Goal: Task Accomplishment & Management: Use online tool/utility

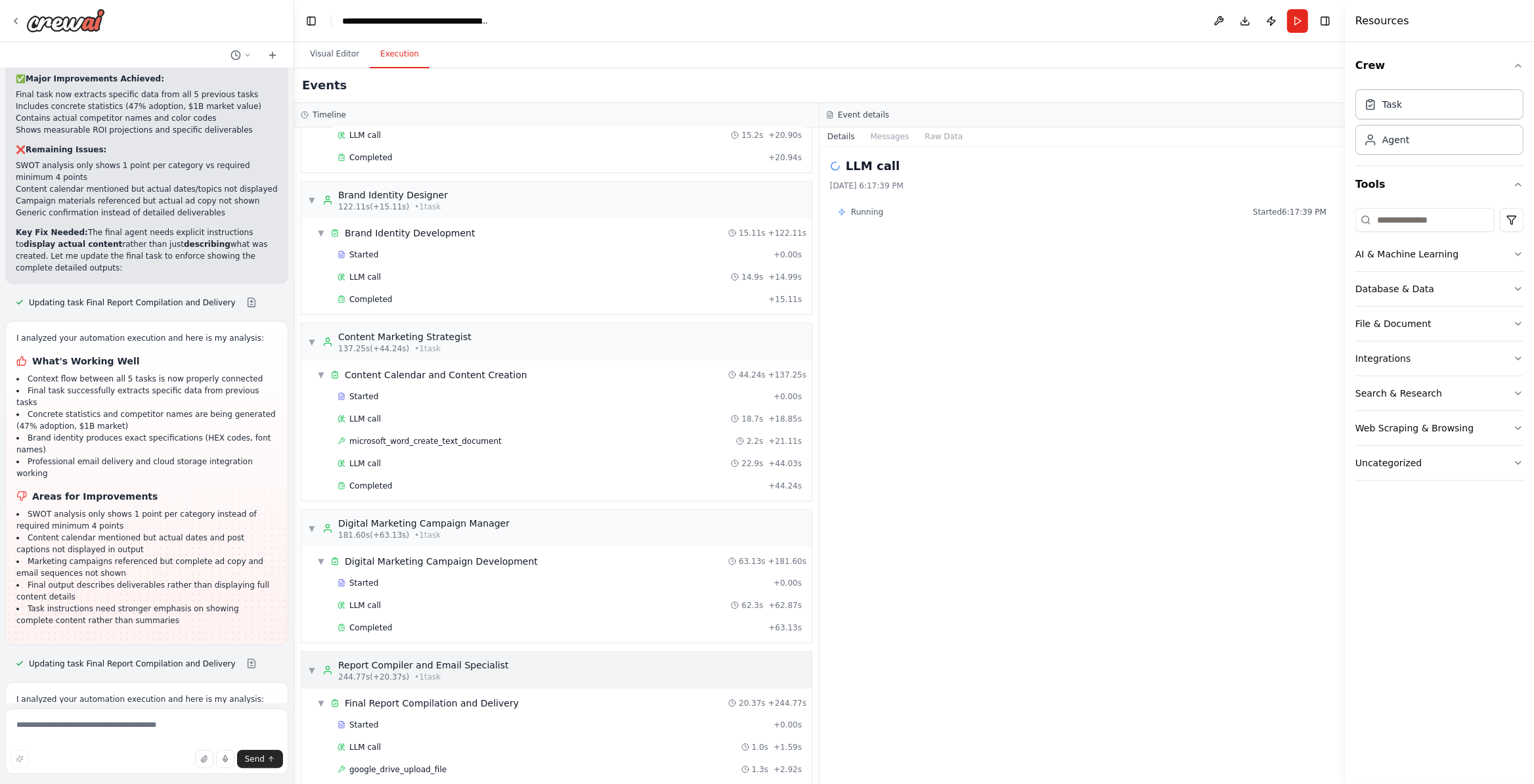
scroll to position [1711, 0]
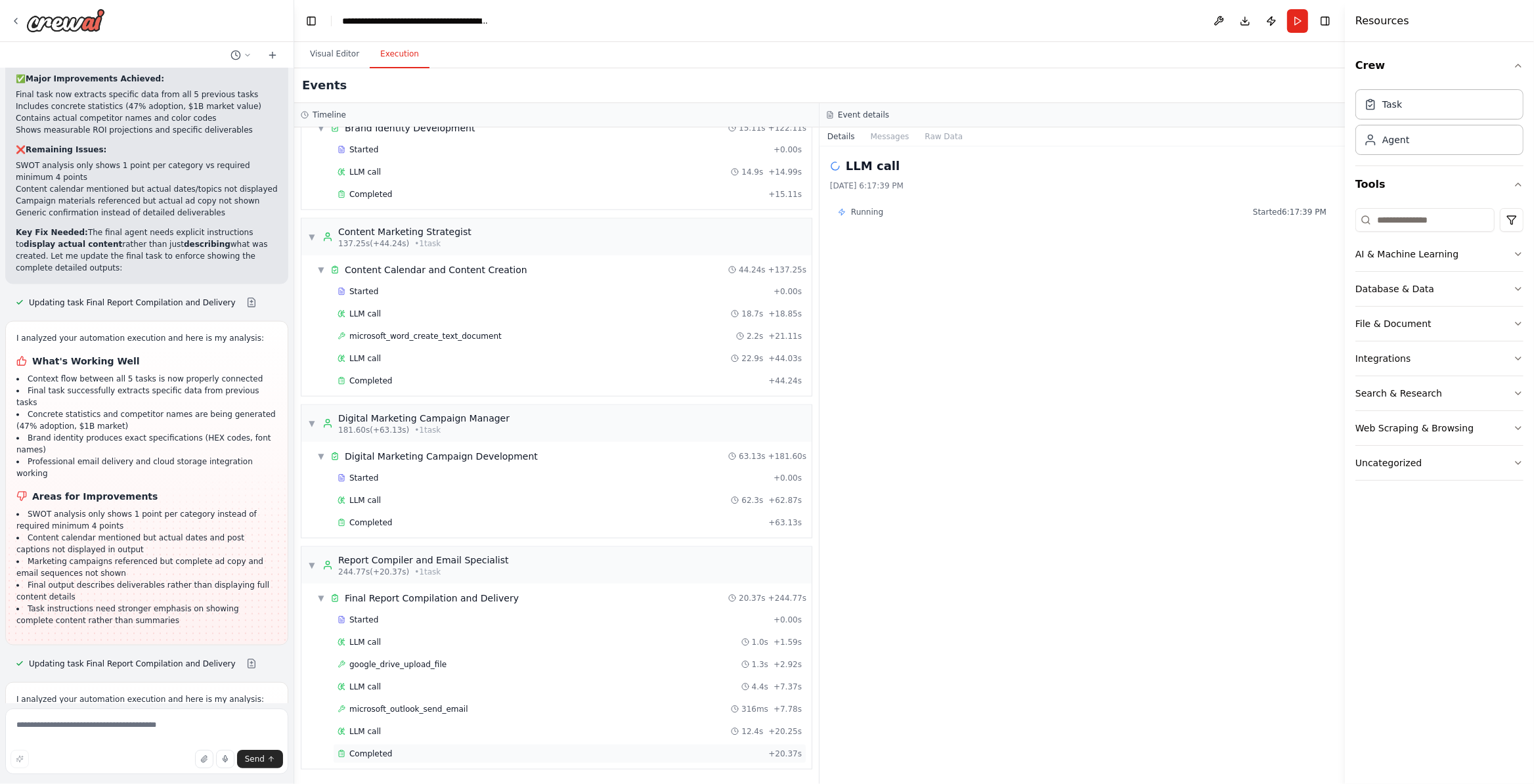
click at [503, 758] on div "Completed + 20.37s" at bounding box center [569, 753] width 474 height 20
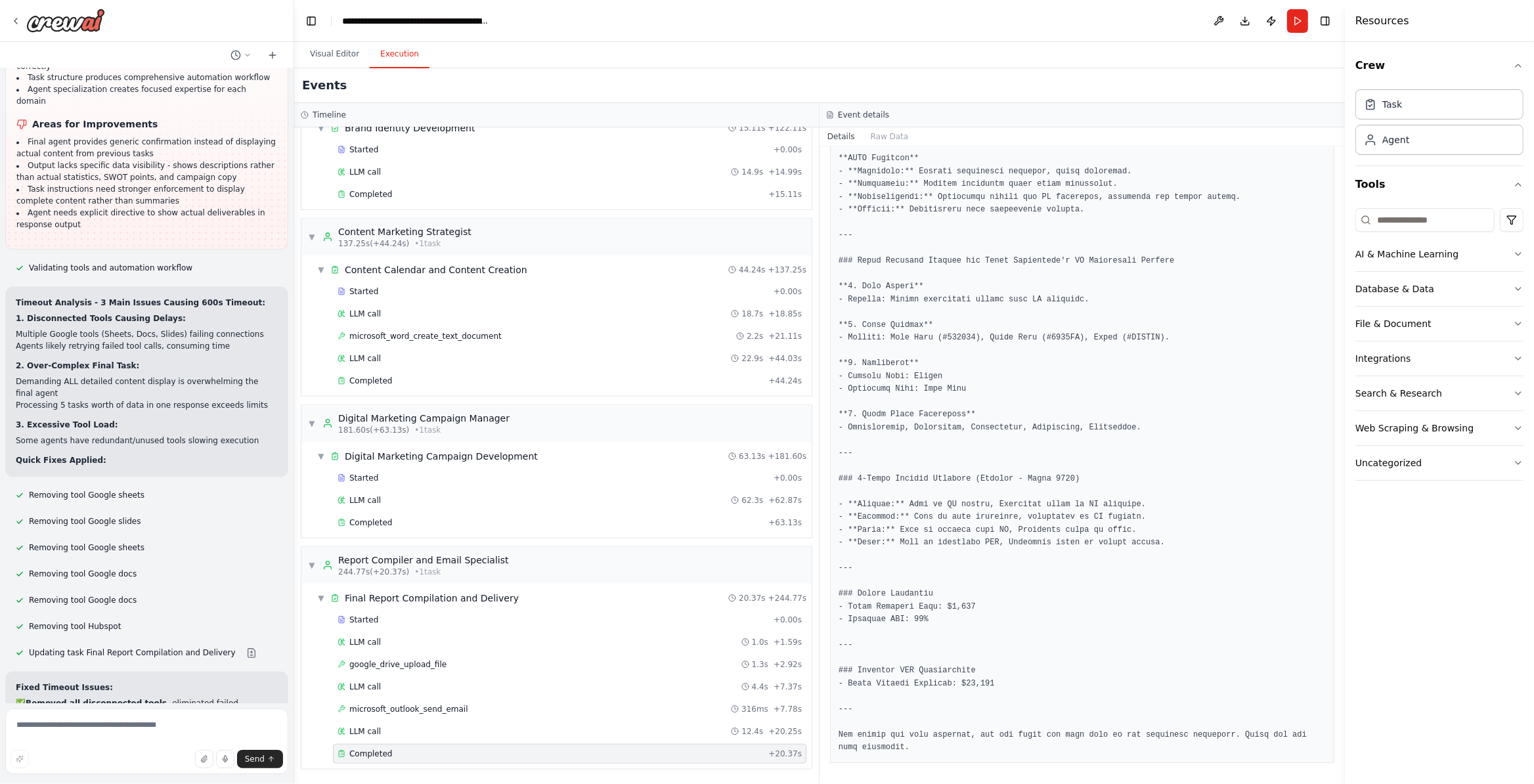
scroll to position [9413, 0]
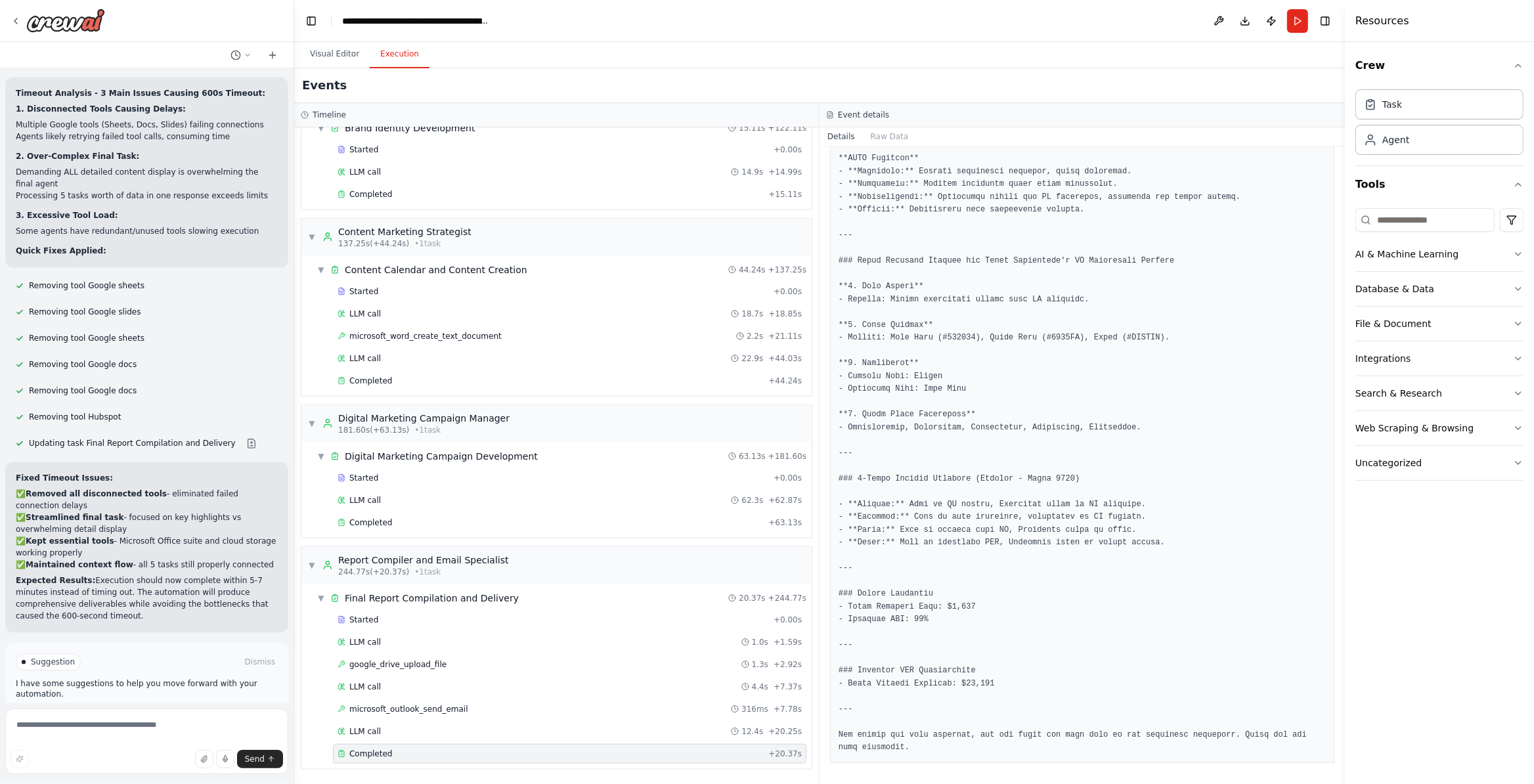
click at [211, 707] on button "Improve automation" at bounding box center [146, 718] width 262 height 21
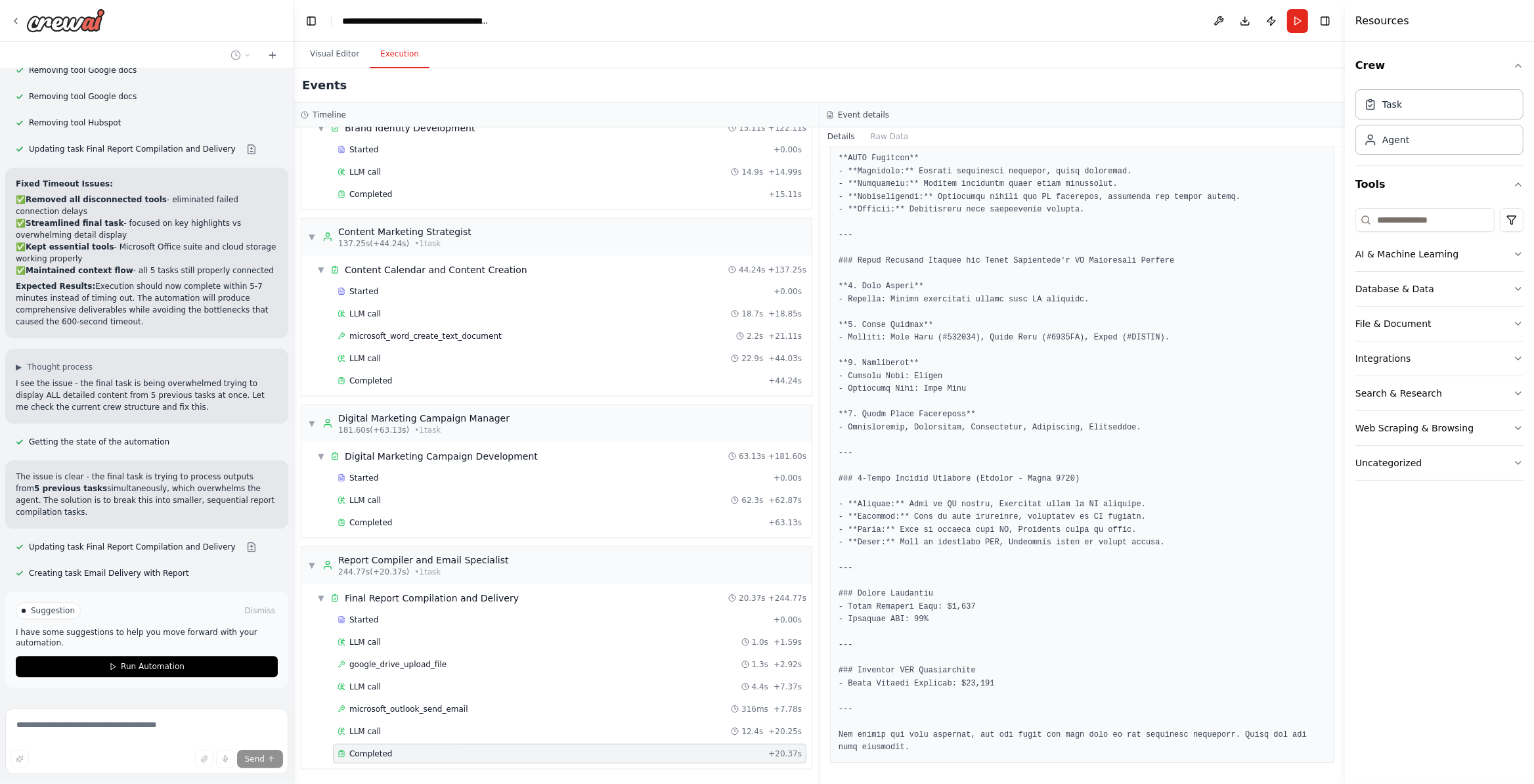
scroll to position [9708, 0]
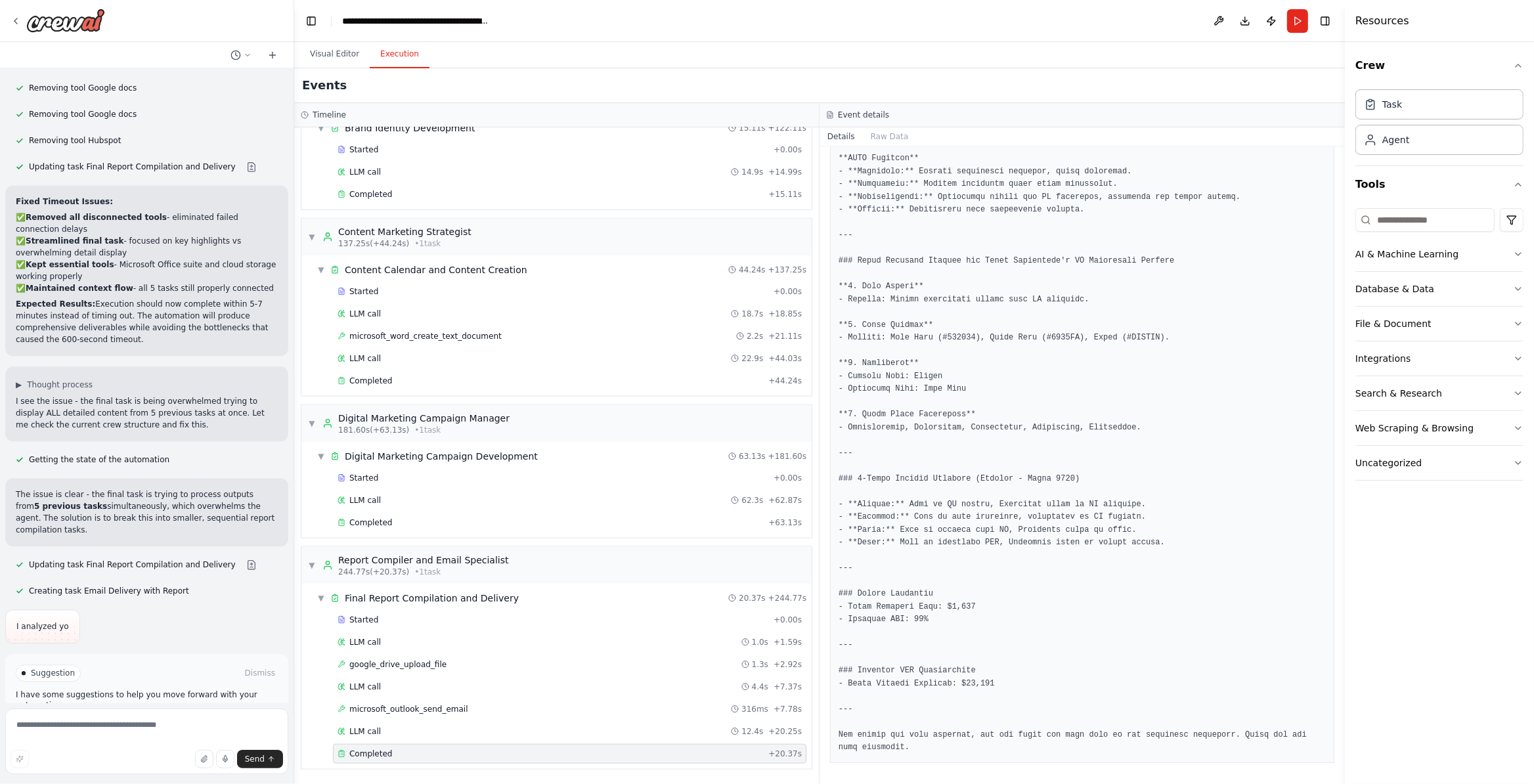
click at [178, 664] on div "Suggestion Dismiss" at bounding box center [146, 673] width 262 height 17
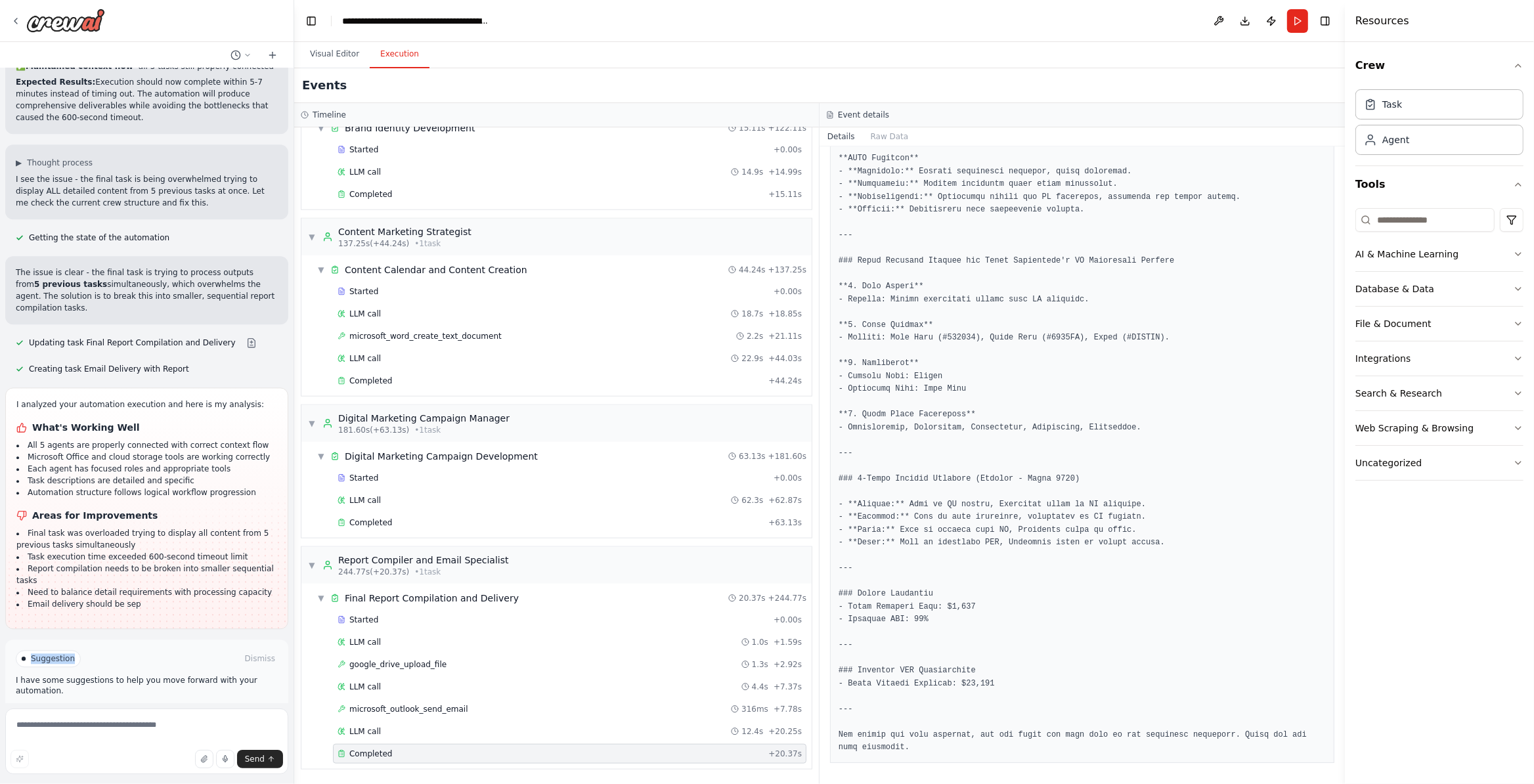
scroll to position [9913, 0]
click at [97, 703] on button "Run Automation" at bounding box center [146, 713] width 262 height 21
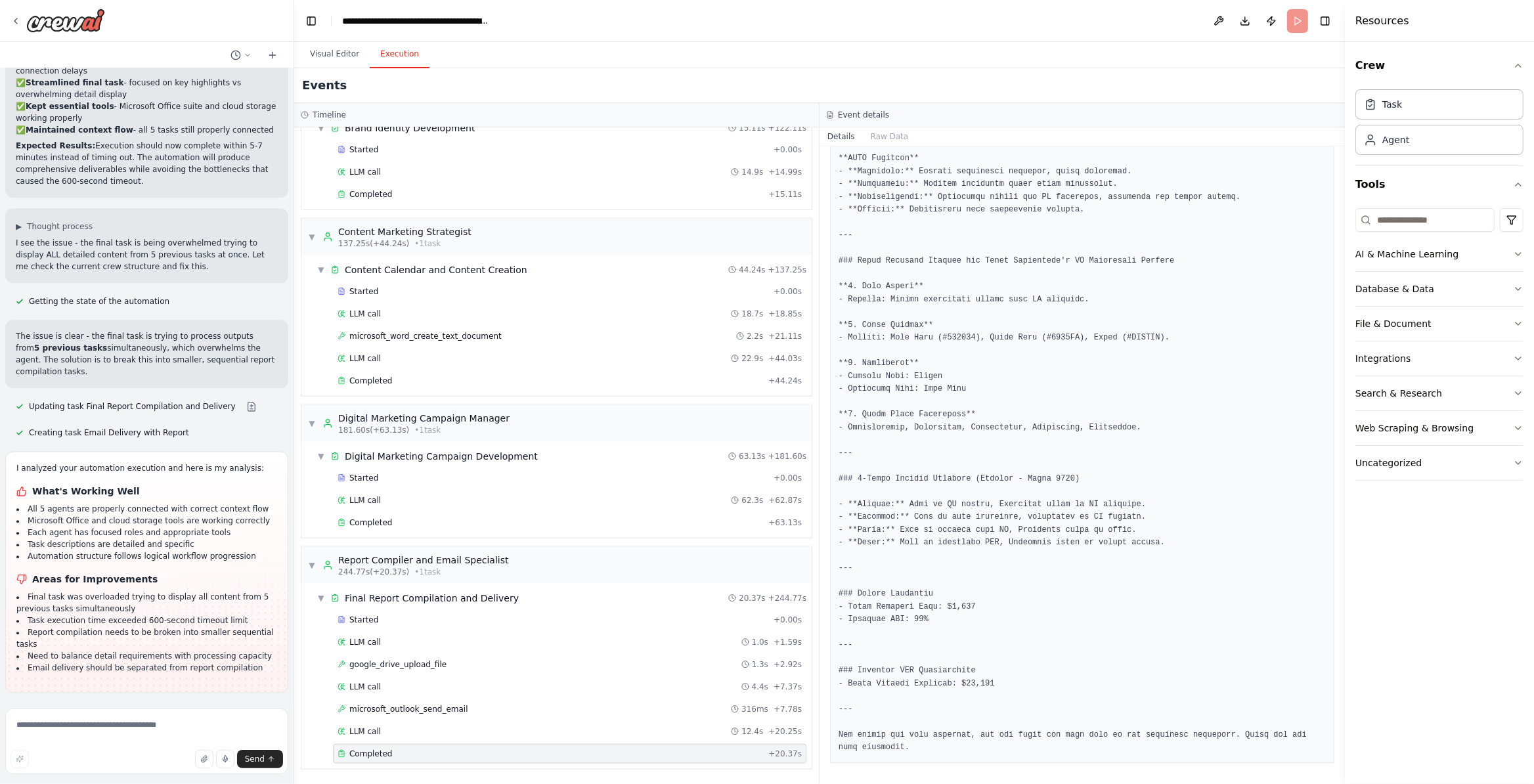
scroll to position [9806, 0]
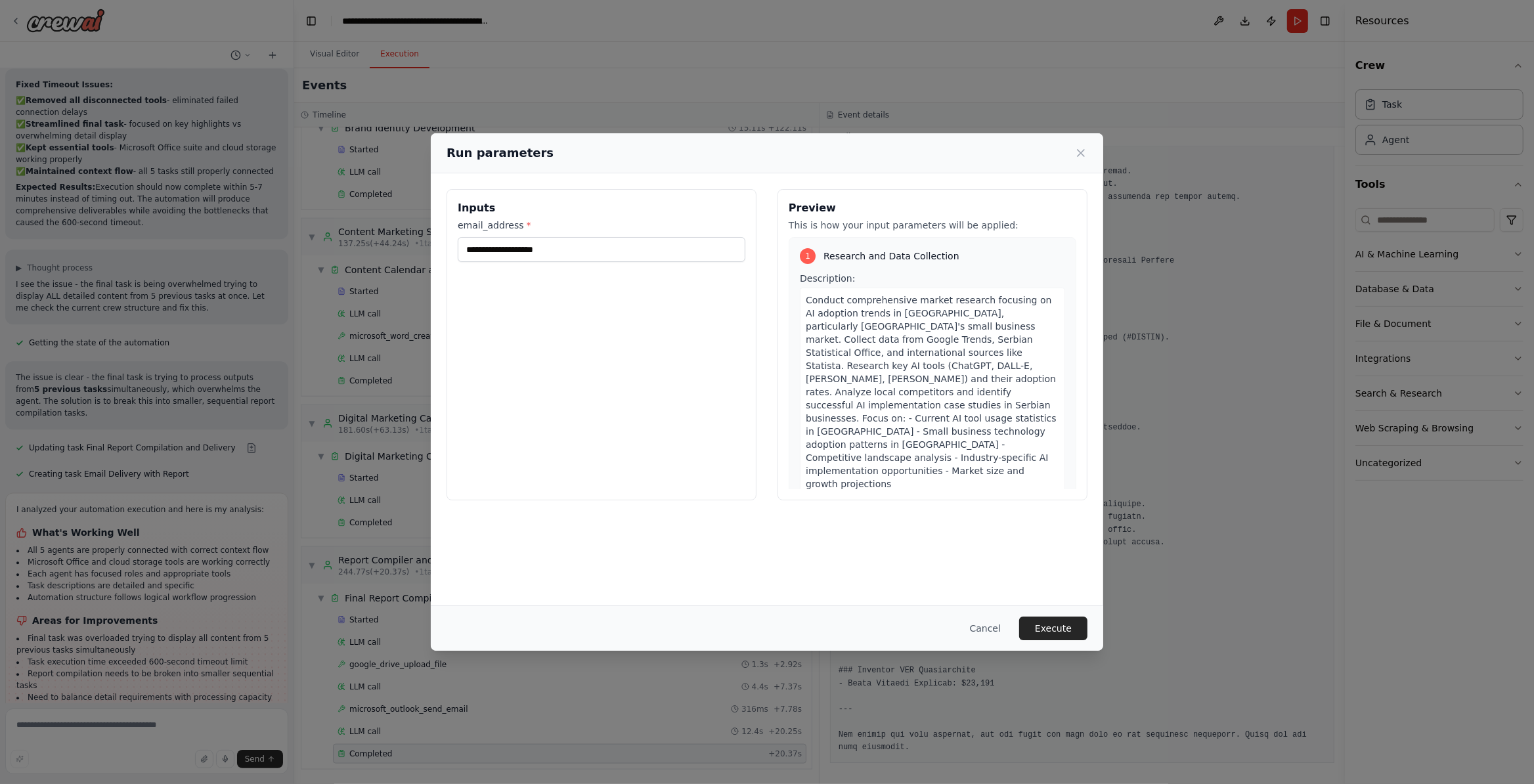
drag, startPoint x: 1050, startPoint y: 636, endPoint x: 1034, endPoint y: 642, distance: 17.1
click at [1044, 639] on button "Execute" at bounding box center [1053, 628] width 68 height 24
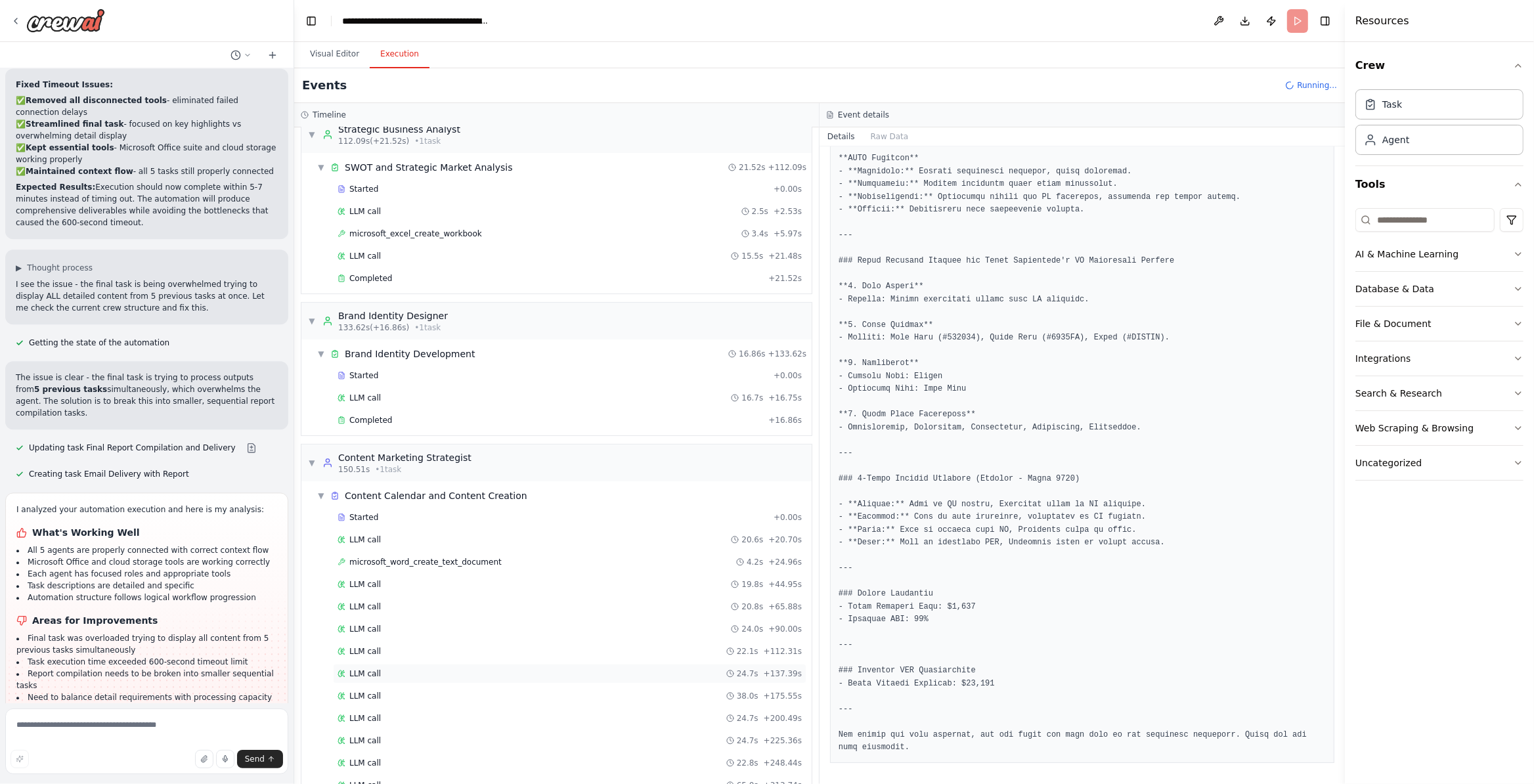
scroll to position [563, 0]
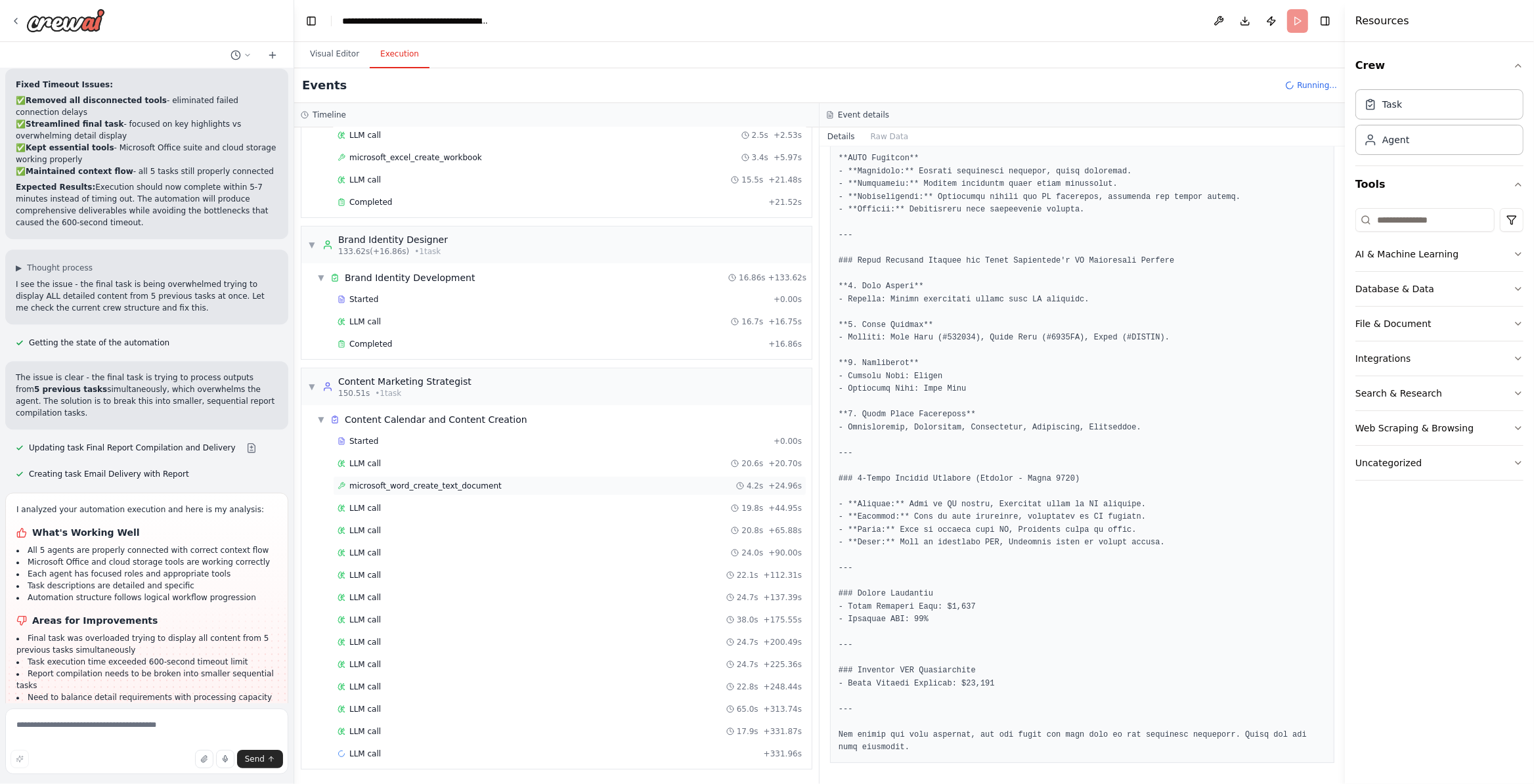
click at [642, 485] on div "microsoft_word_create_text_document 4.2s + 24.96s" at bounding box center [569, 485] width 464 height 10
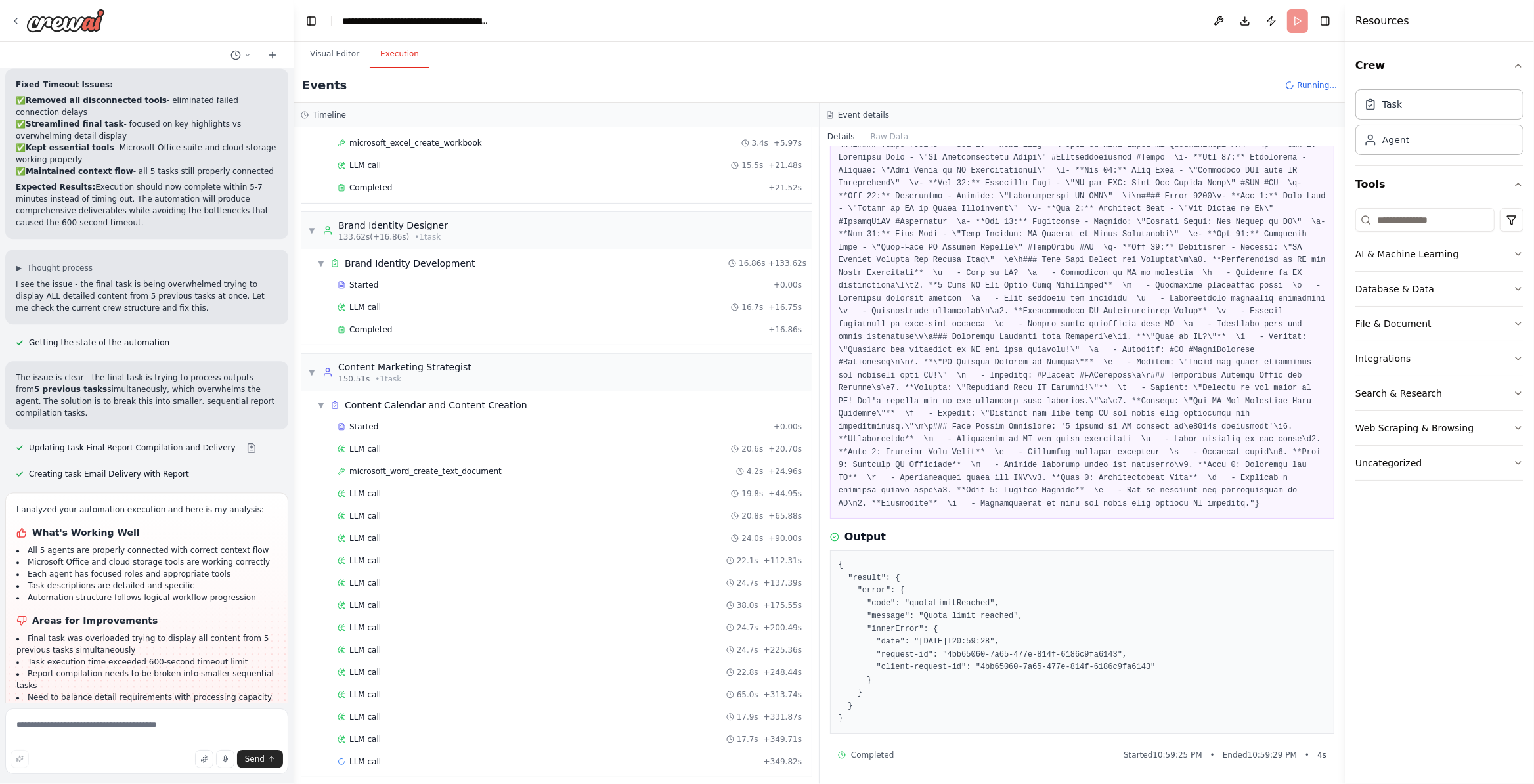
scroll to position [234, 0]
click at [623, 682] on div "LLM call 22.8s + 248.44s" at bounding box center [569, 672] width 474 height 20
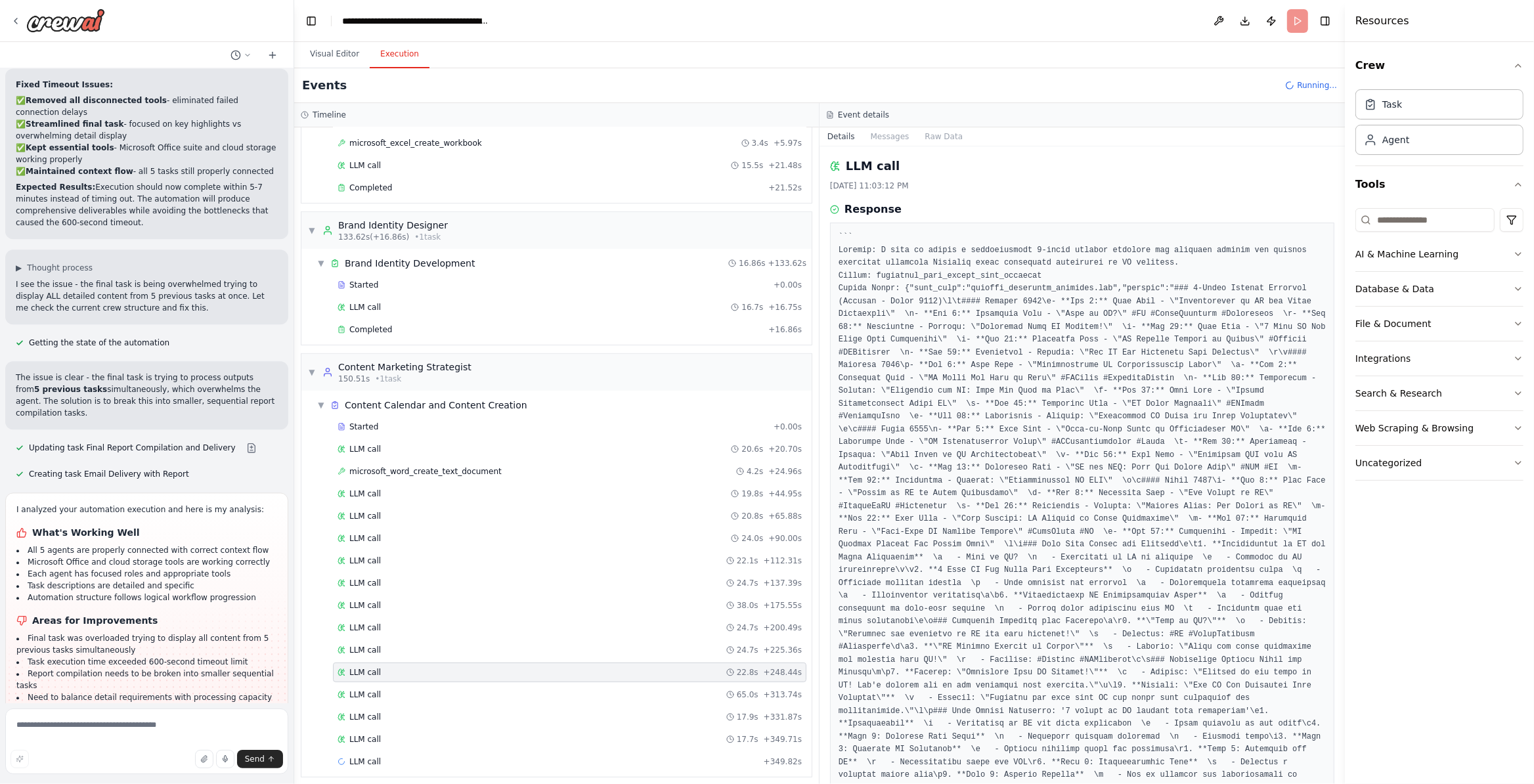
scroll to position [83, 0]
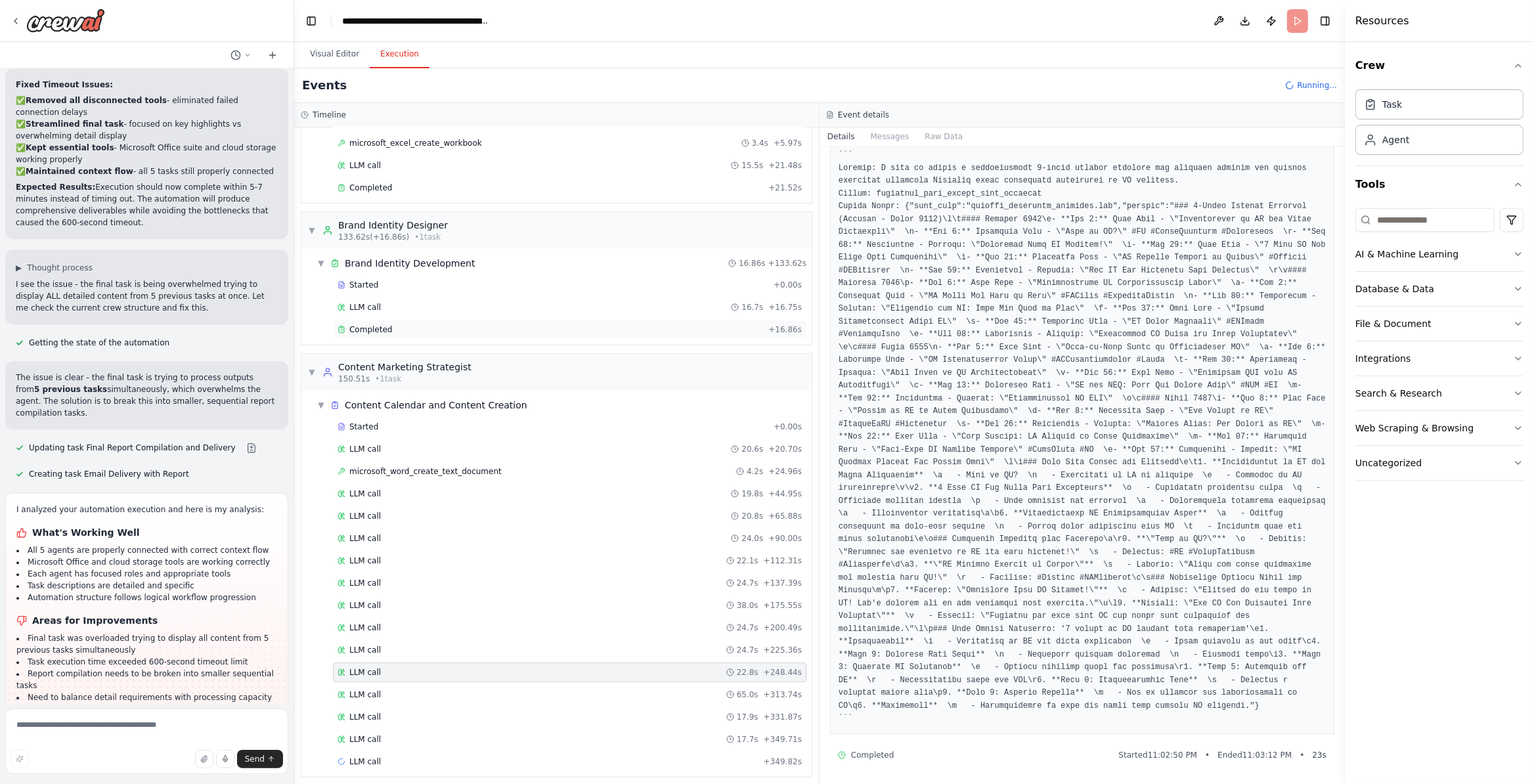
click at [474, 335] on div "Completed" at bounding box center [550, 329] width 425 height 10
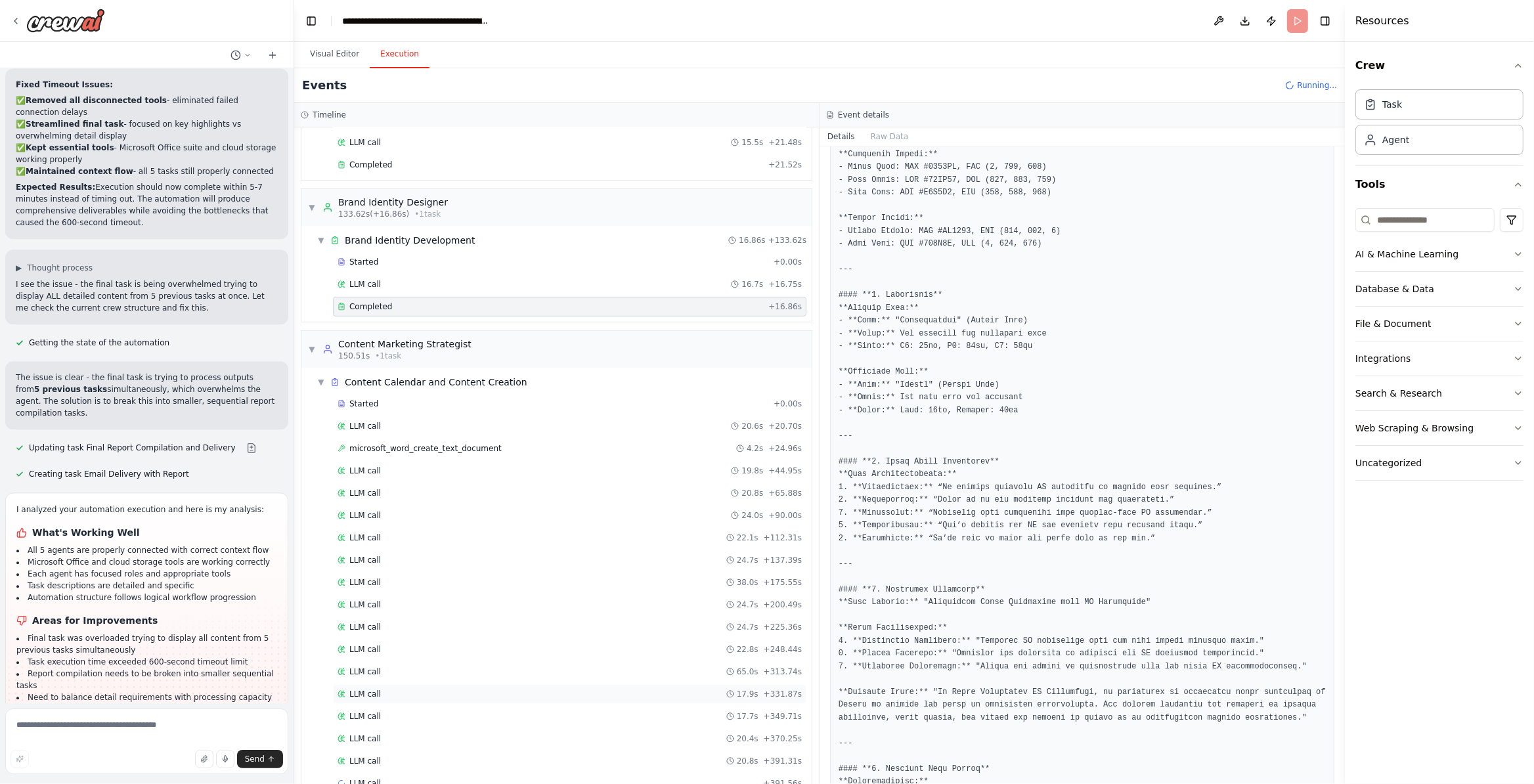
scroll to position [632, 0]
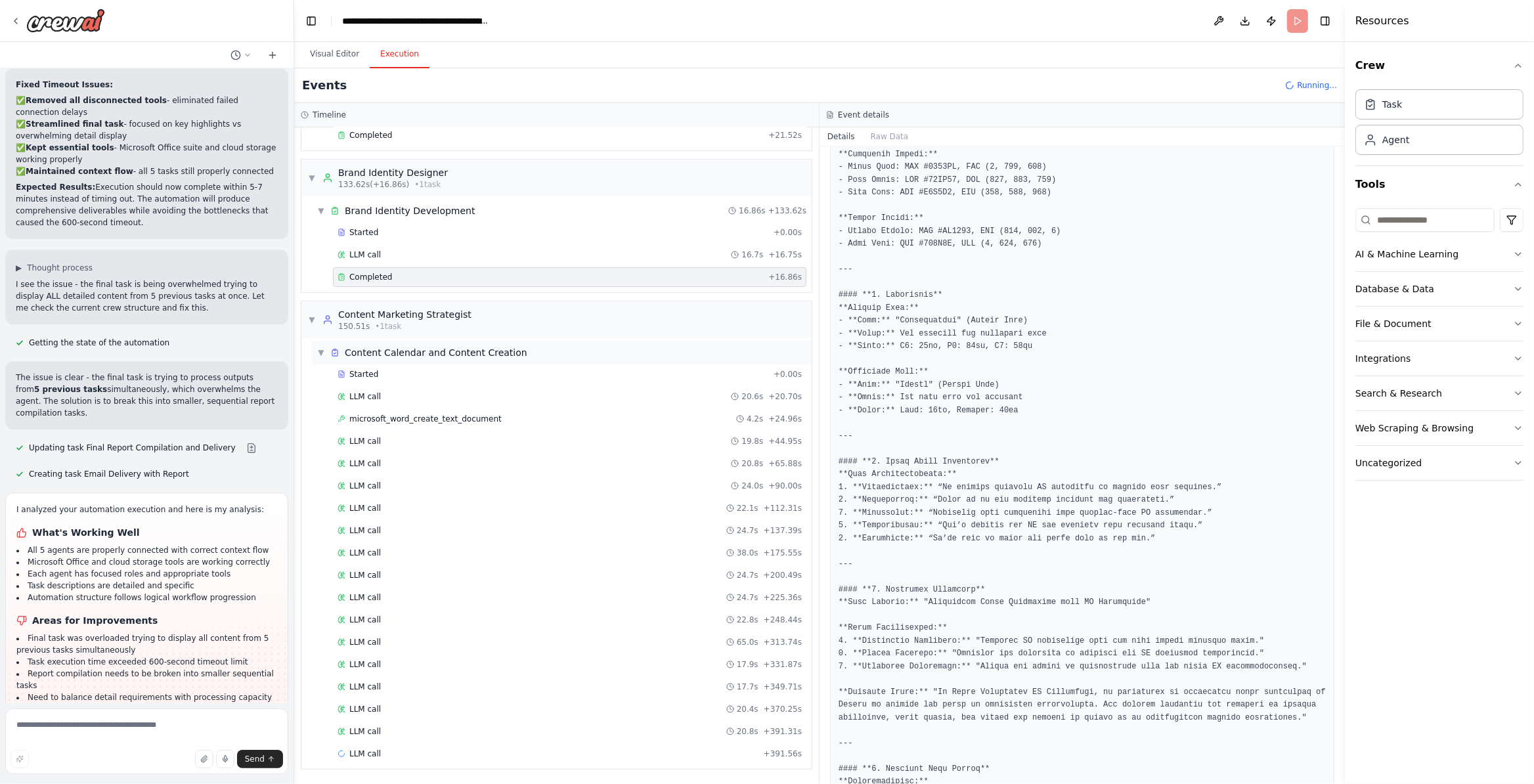
click at [416, 346] on span "Content Calendar and Content Creation" at bounding box center [435, 352] width 183 height 13
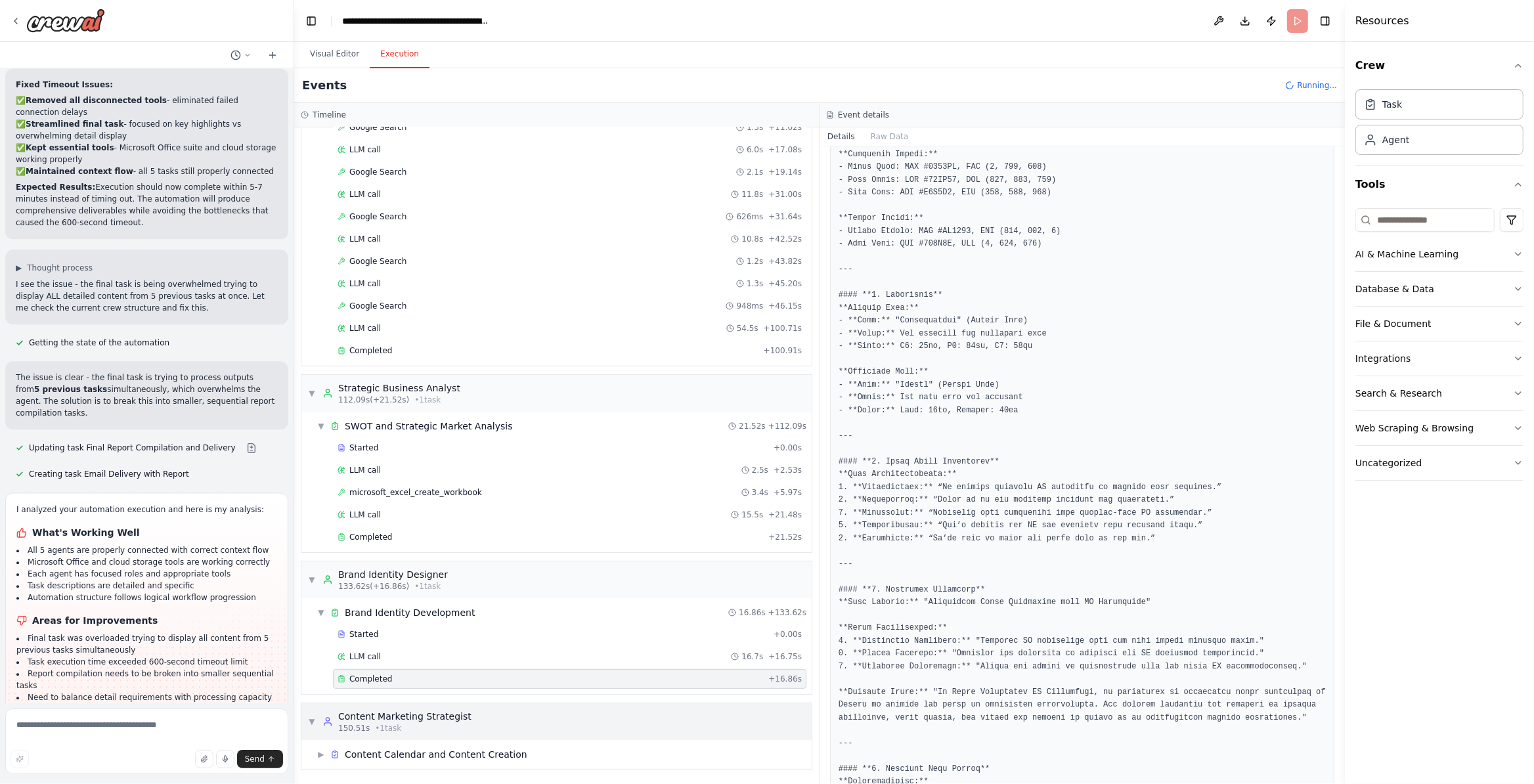
click at [472, 707] on div "▼ Content Marketing Strategist 150.51s • 1 task" at bounding box center [556, 722] width 510 height 37
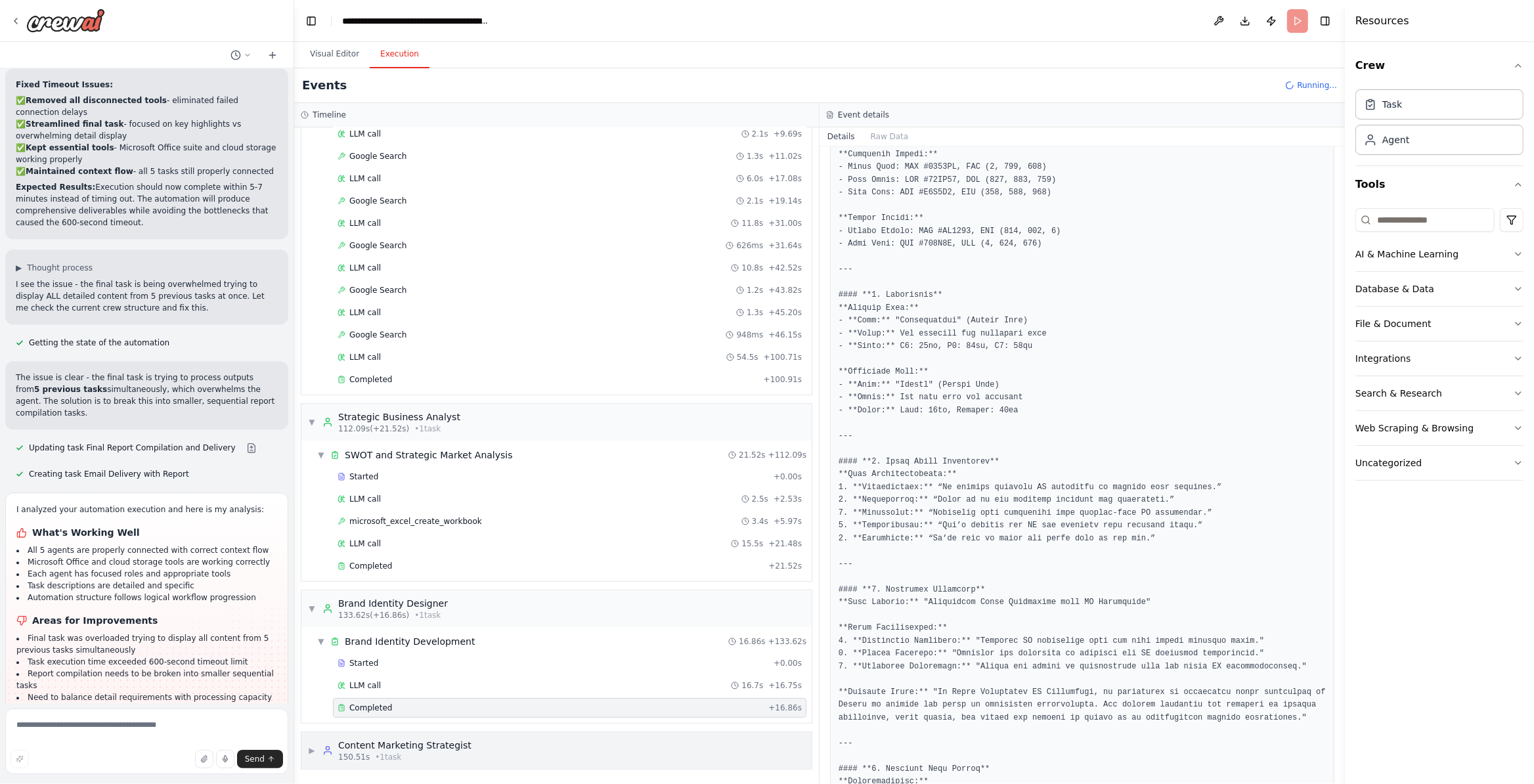
drag, startPoint x: 405, startPoint y: 741, endPoint x: 387, endPoint y: 765, distance: 30.0
click at [387, 765] on div "▶ Content Marketing Strategist 150.51s • 1 task" at bounding box center [556, 751] width 510 height 37
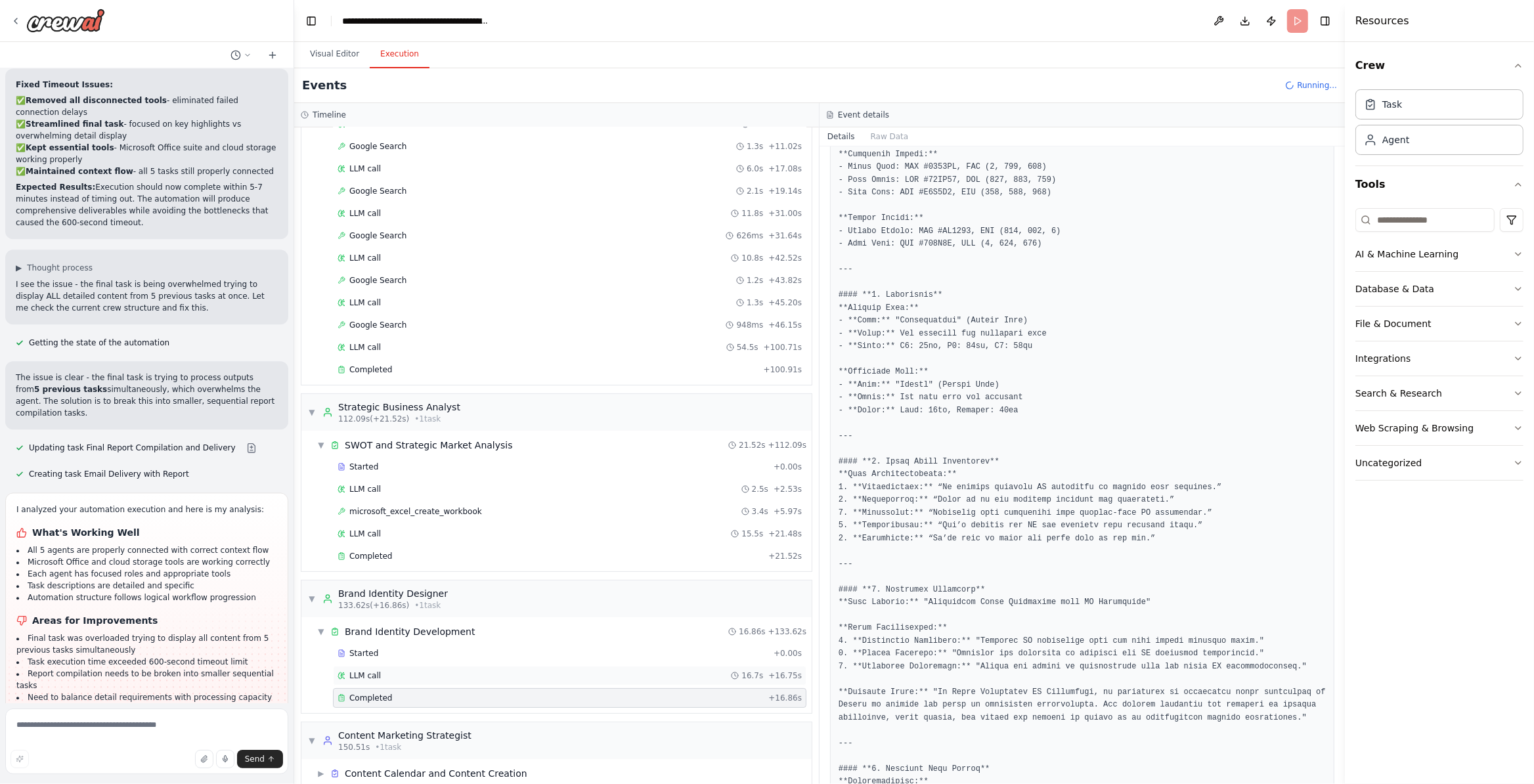
click at [749, 676] on div "LLM call 16.7s + 16.75s" at bounding box center [569, 675] width 474 height 20
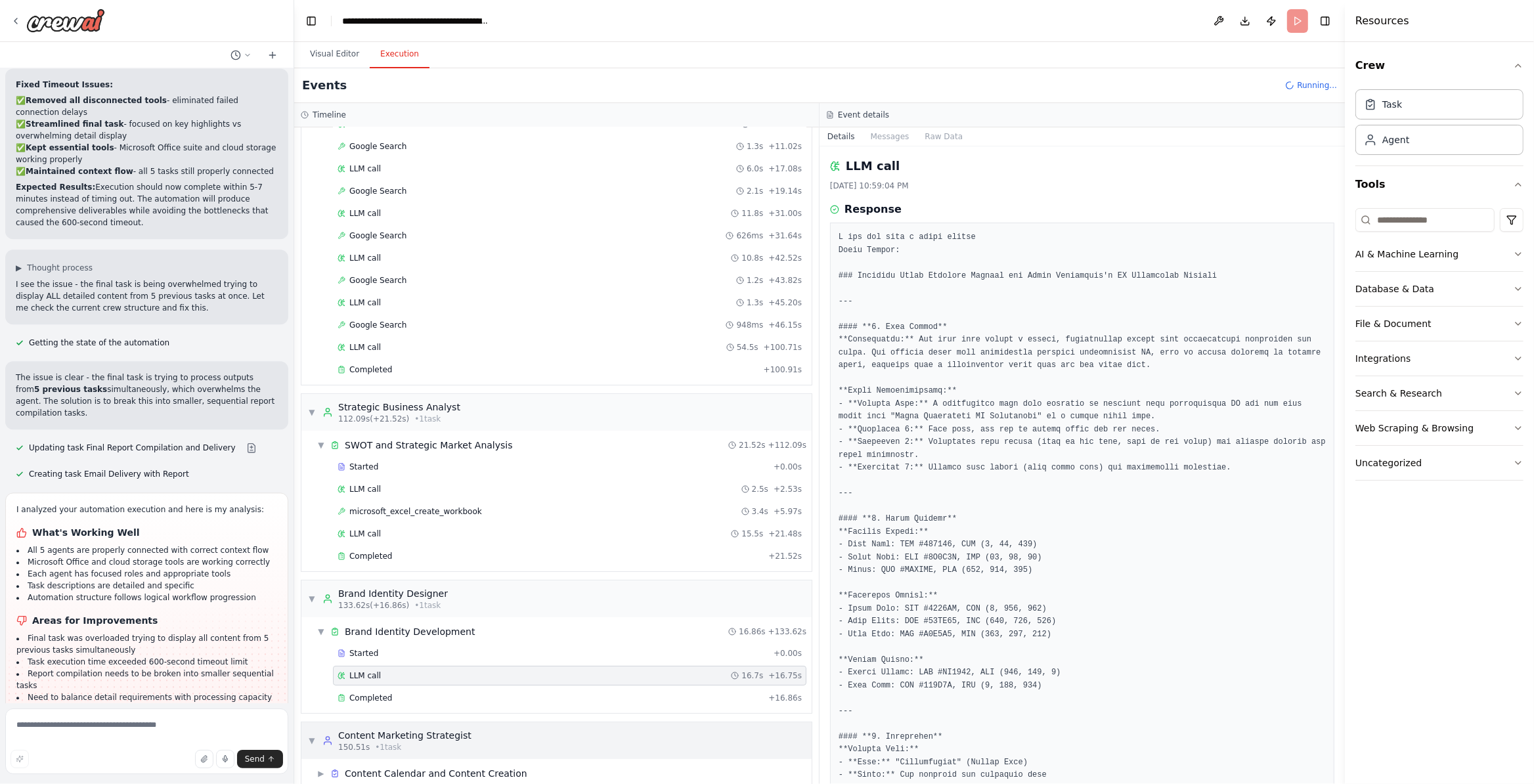
scroll to position [224, 0]
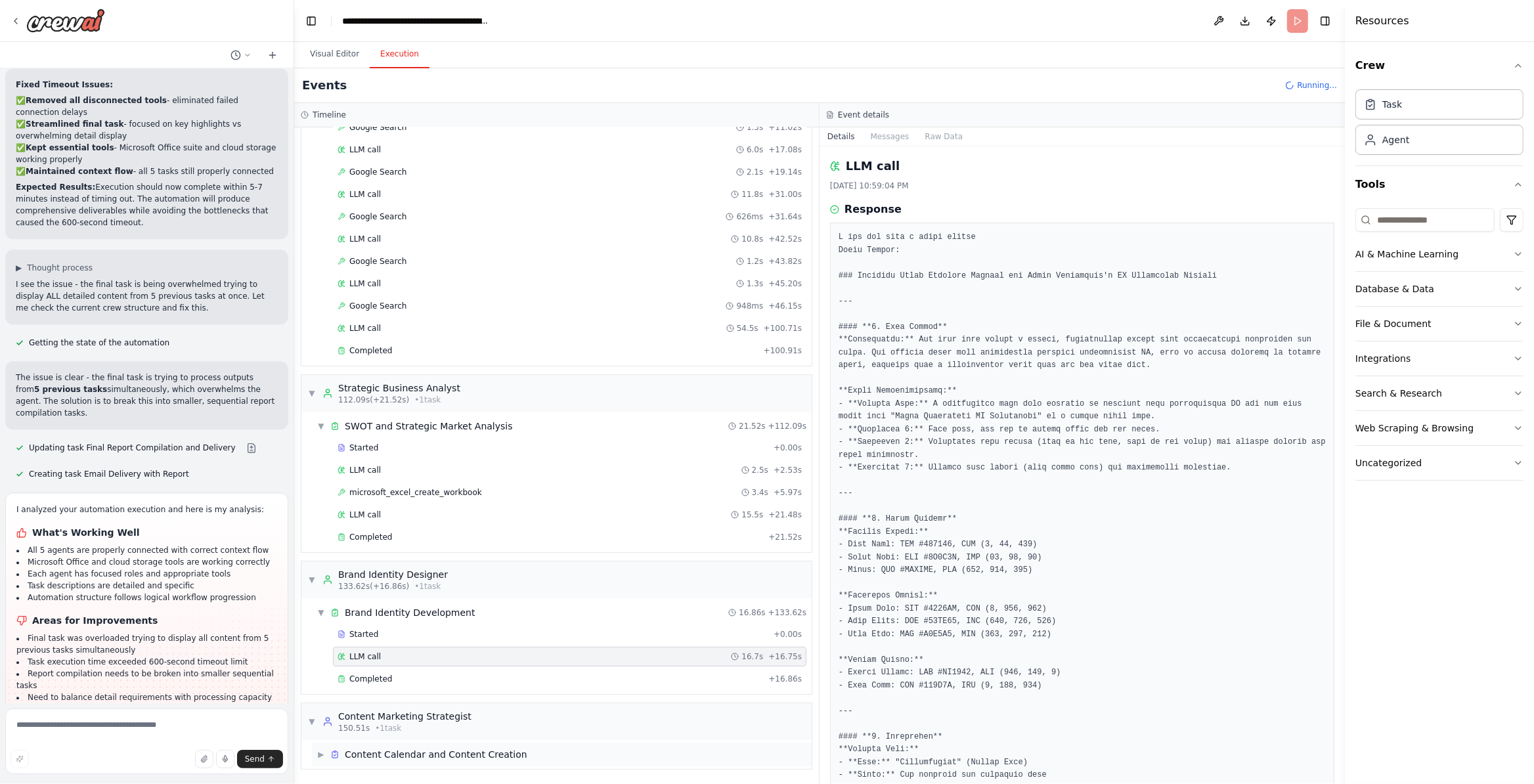
click at [652, 752] on div "▶ Content Calendar and Content Creation" at bounding box center [561, 754] width 500 height 24
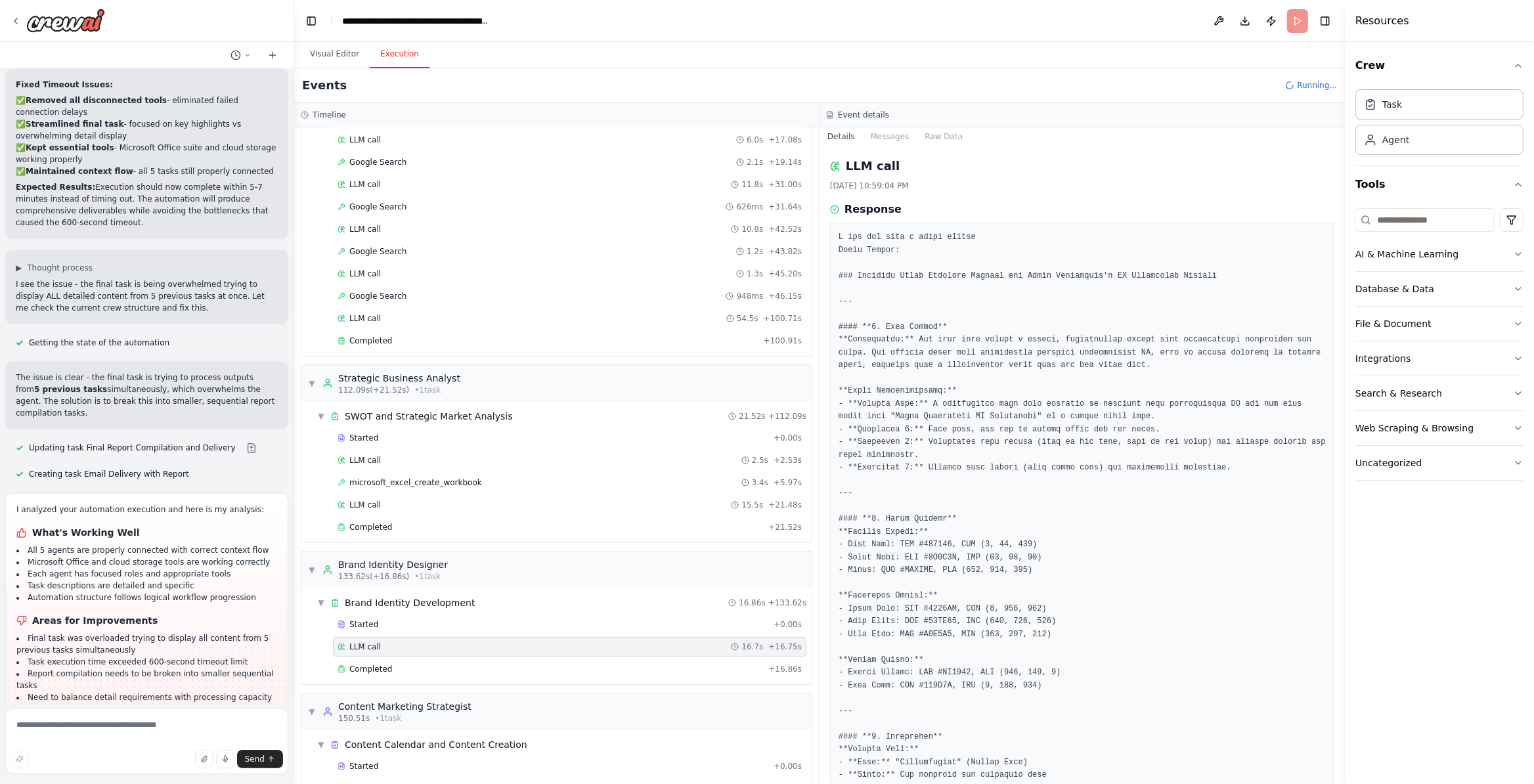
scroll to position [618, 0]
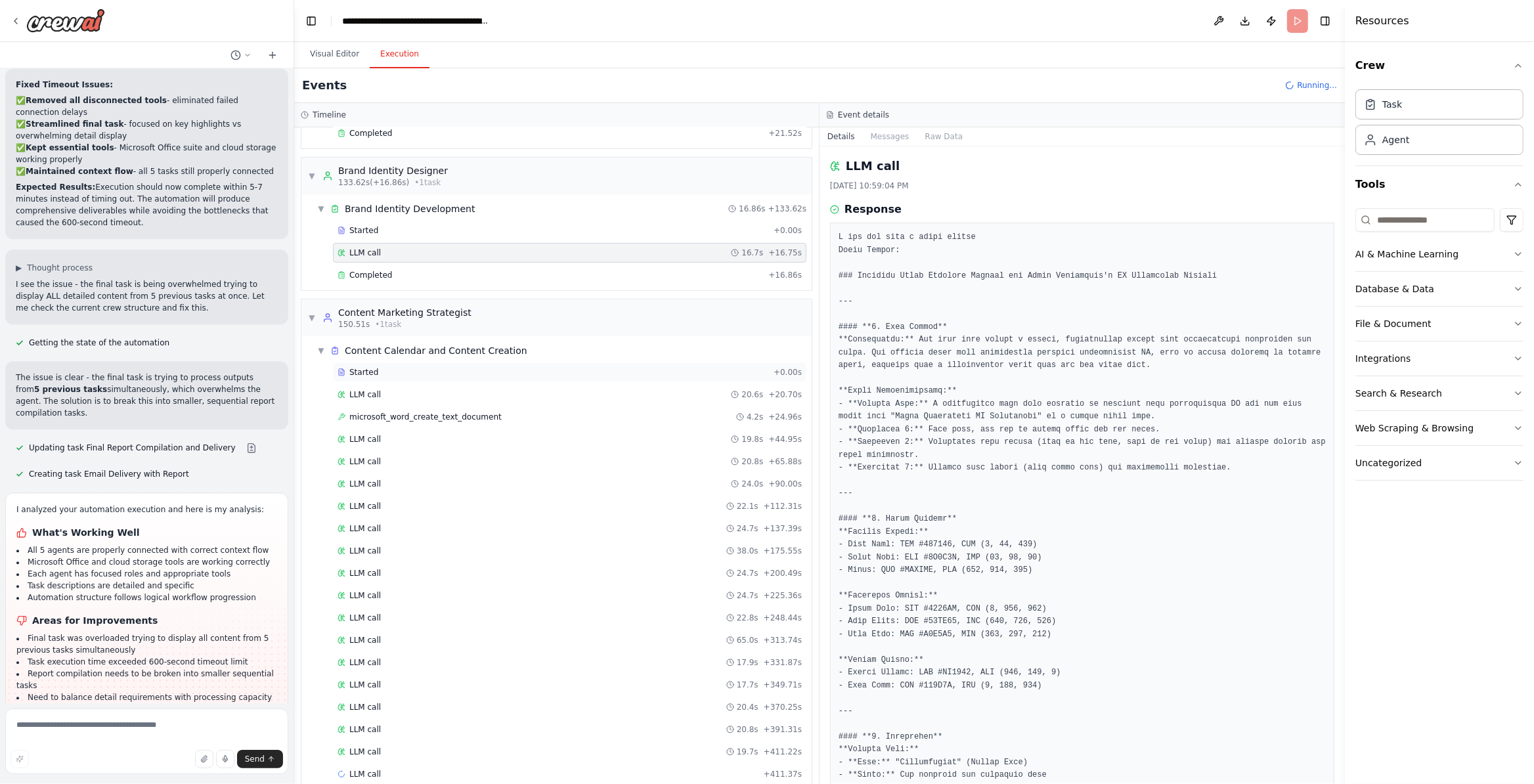
click at [377, 377] on span "Started" at bounding box center [364, 372] width 29 height 10
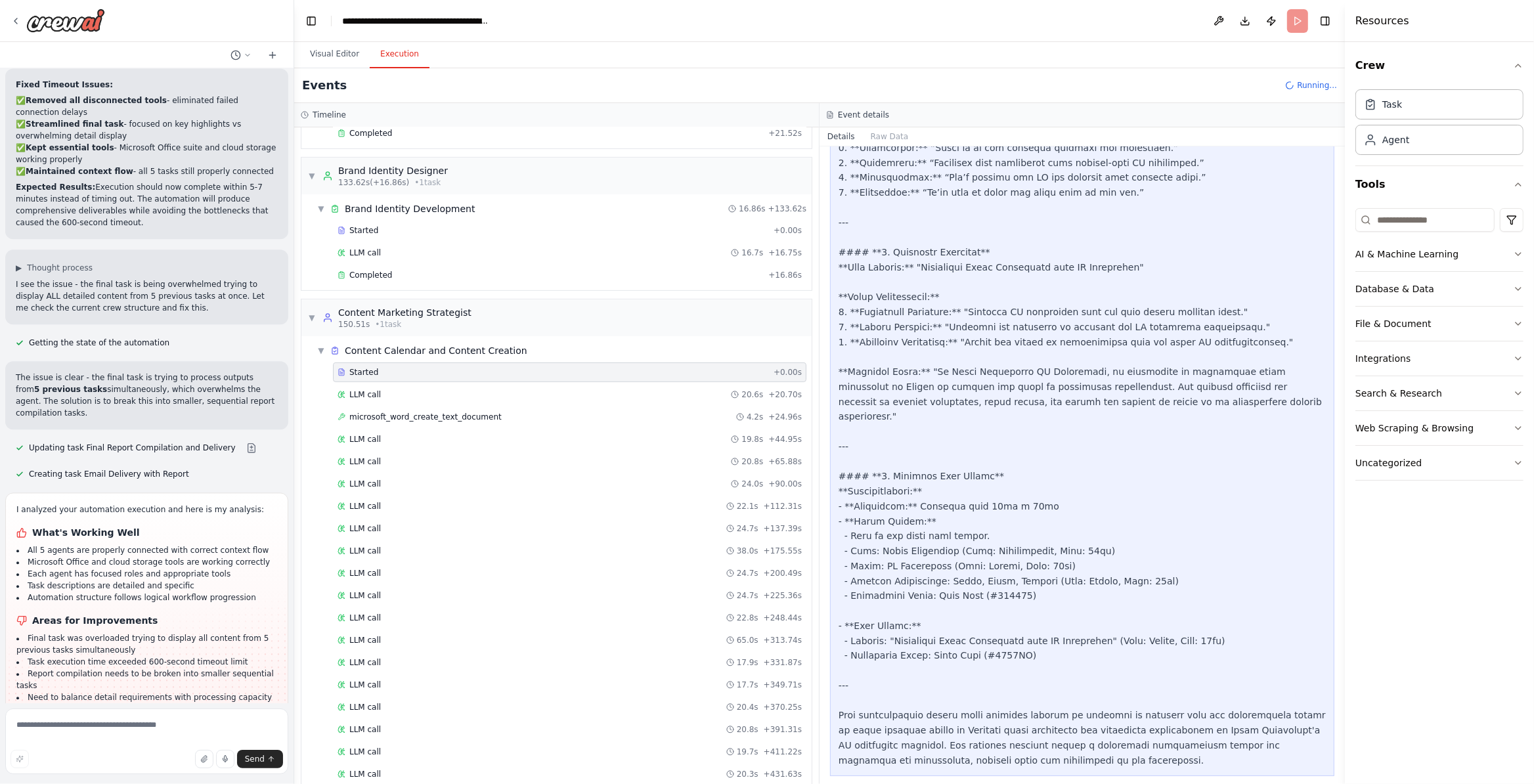
scroll to position [677, 0]
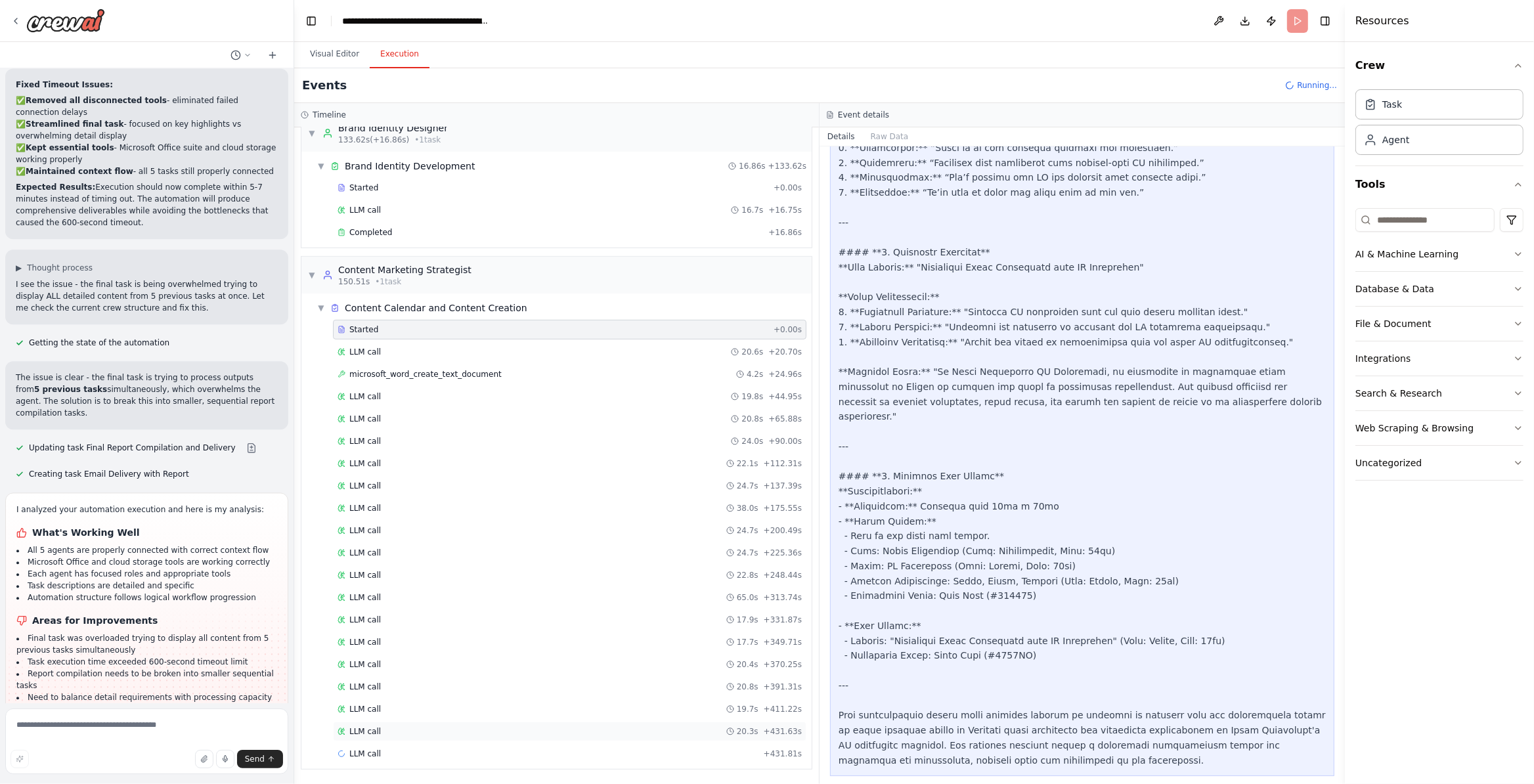
click at [414, 738] on div "LLM call 20.3s + 431.63s" at bounding box center [569, 731] width 474 height 20
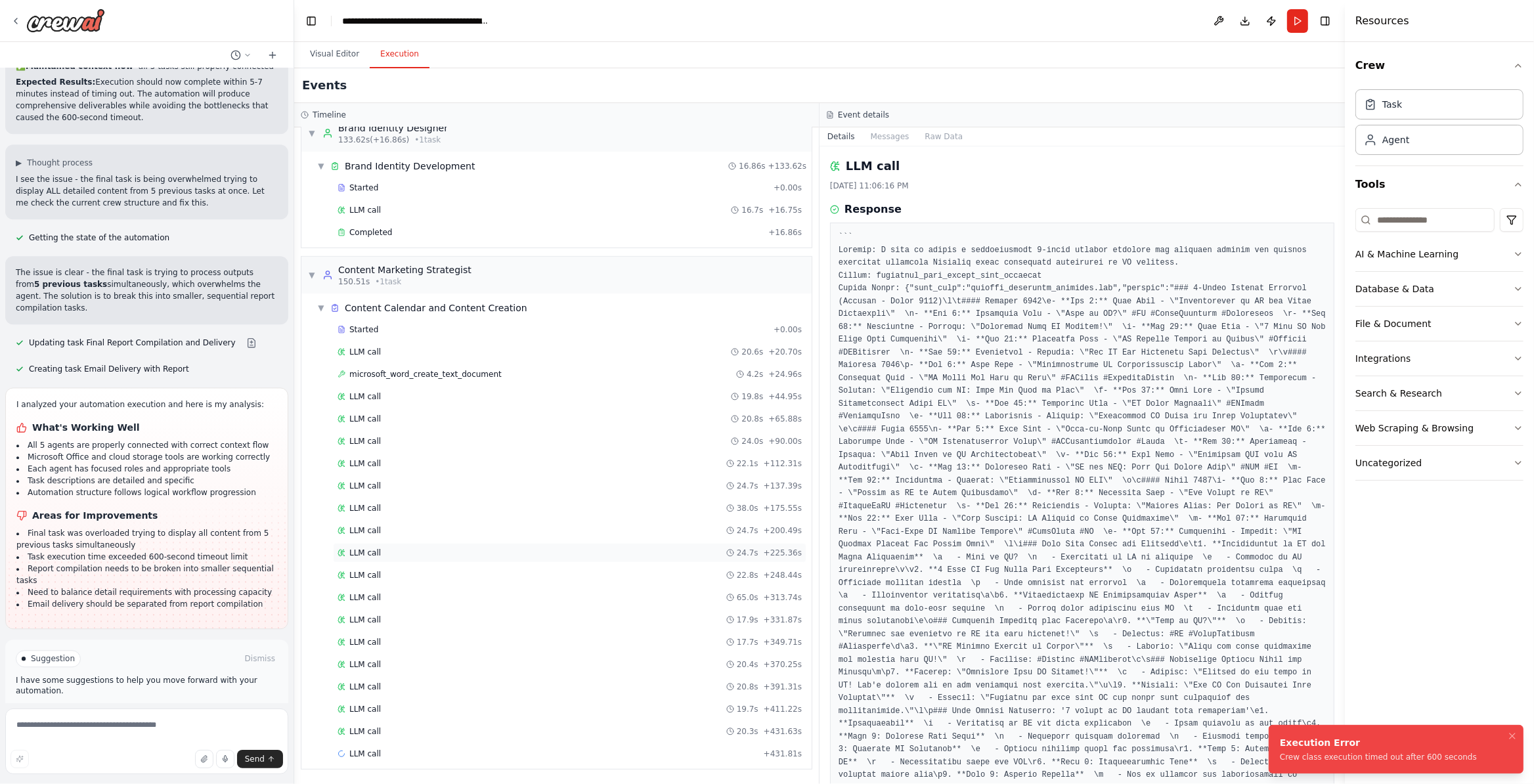
scroll to position [9913, 0]
drag, startPoint x: 213, startPoint y: 692, endPoint x: 220, endPoint y: 660, distance: 32.8
click at [213, 683] on div "Suggestion Dismiss I have some suggestions to help you move forward with your a…" at bounding box center [147, 686] width 283 height 96
drag, startPoint x: 220, startPoint y: 660, endPoint x: 213, endPoint y: 679, distance: 20.2
click at [220, 660] on div "Suggestion Dismiss I have some suggestions to help you move forward with your a…" at bounding box center [146, 686] width 262 height 75
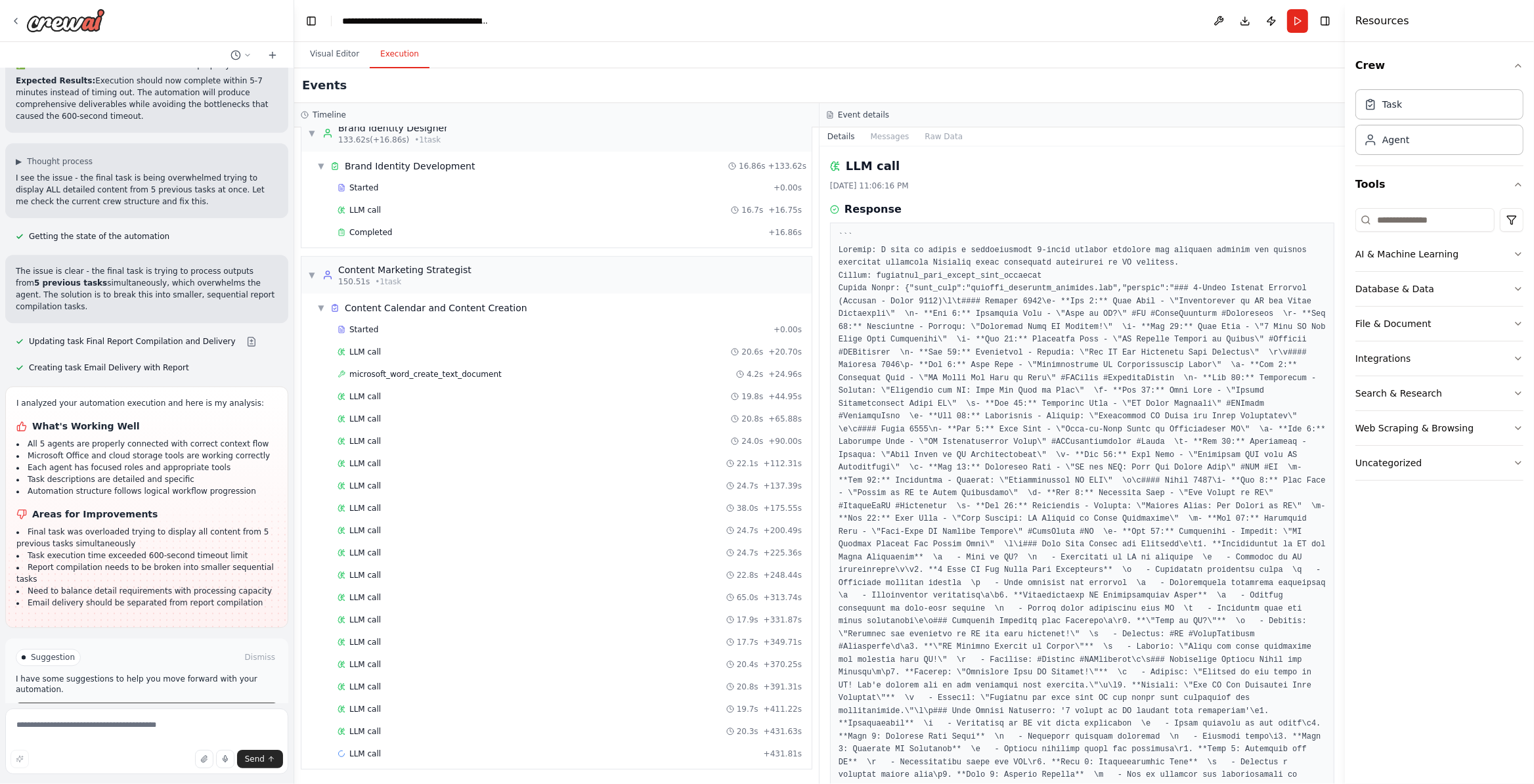
click at [199, 703] on button "Help fix error" at bounding box center [146, 713] width 262 height 21
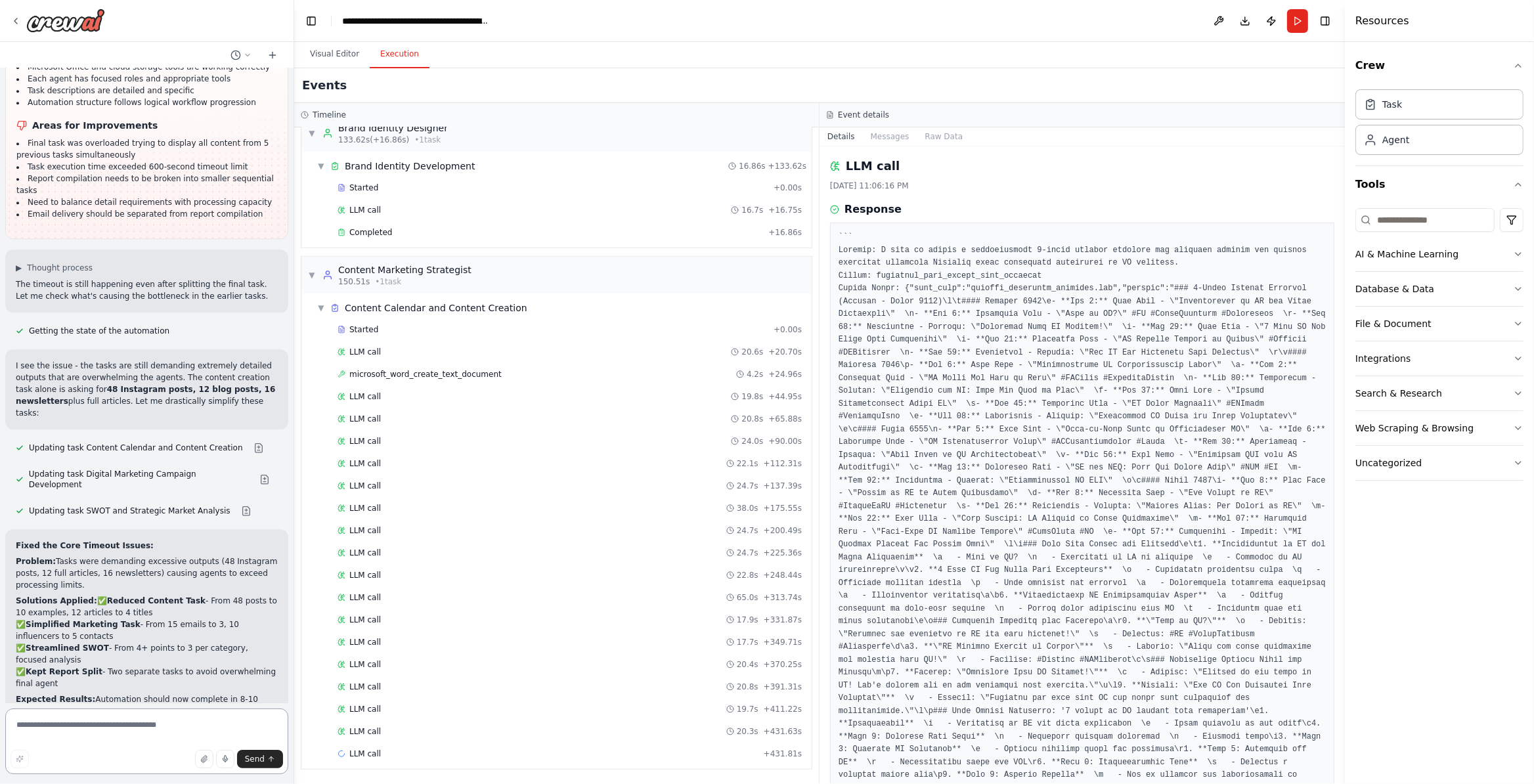
scroll to position [10413, 0]
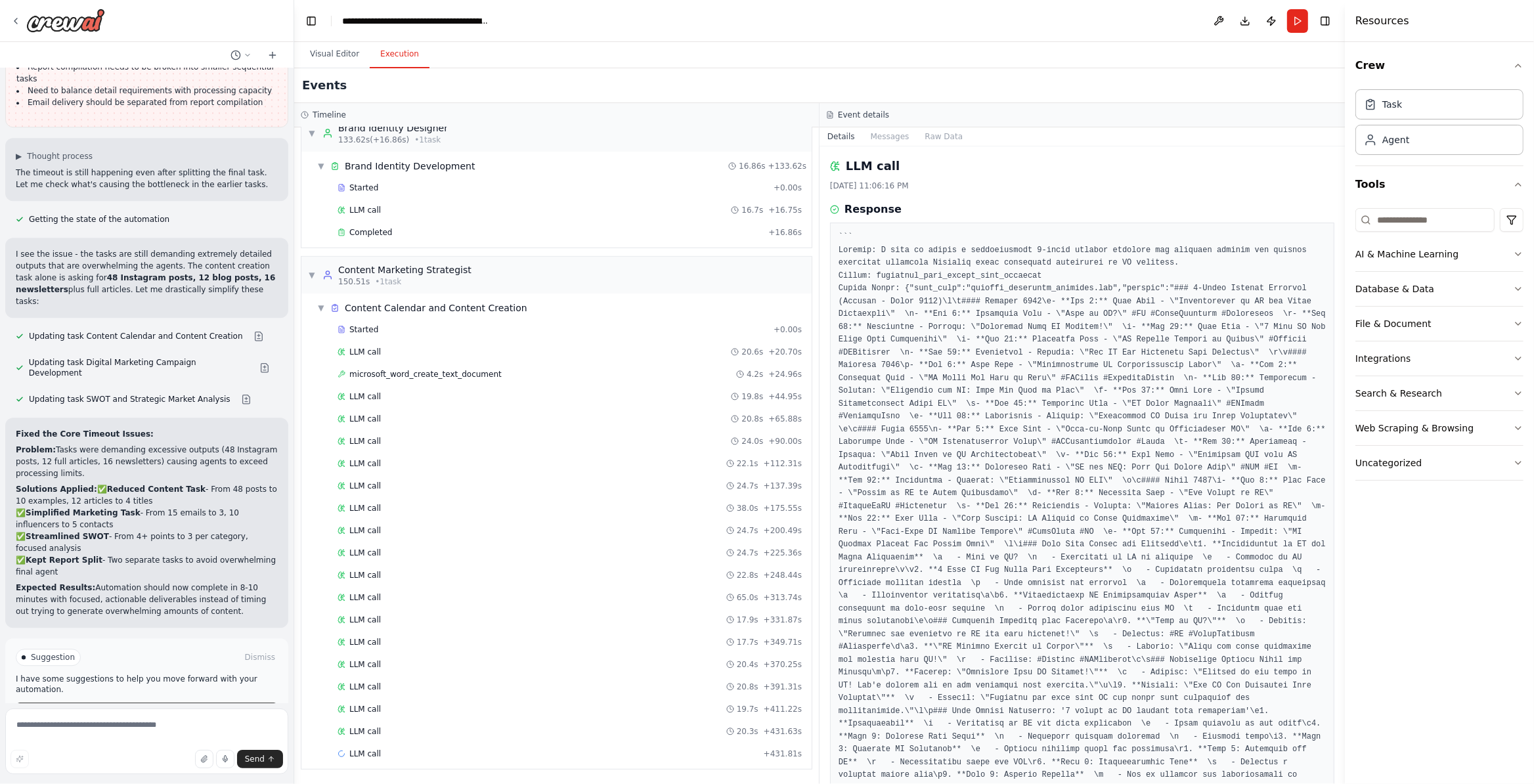
click at [86, 703] on button "Run Automation" at bounding box center [146, 713] width 262 height 21
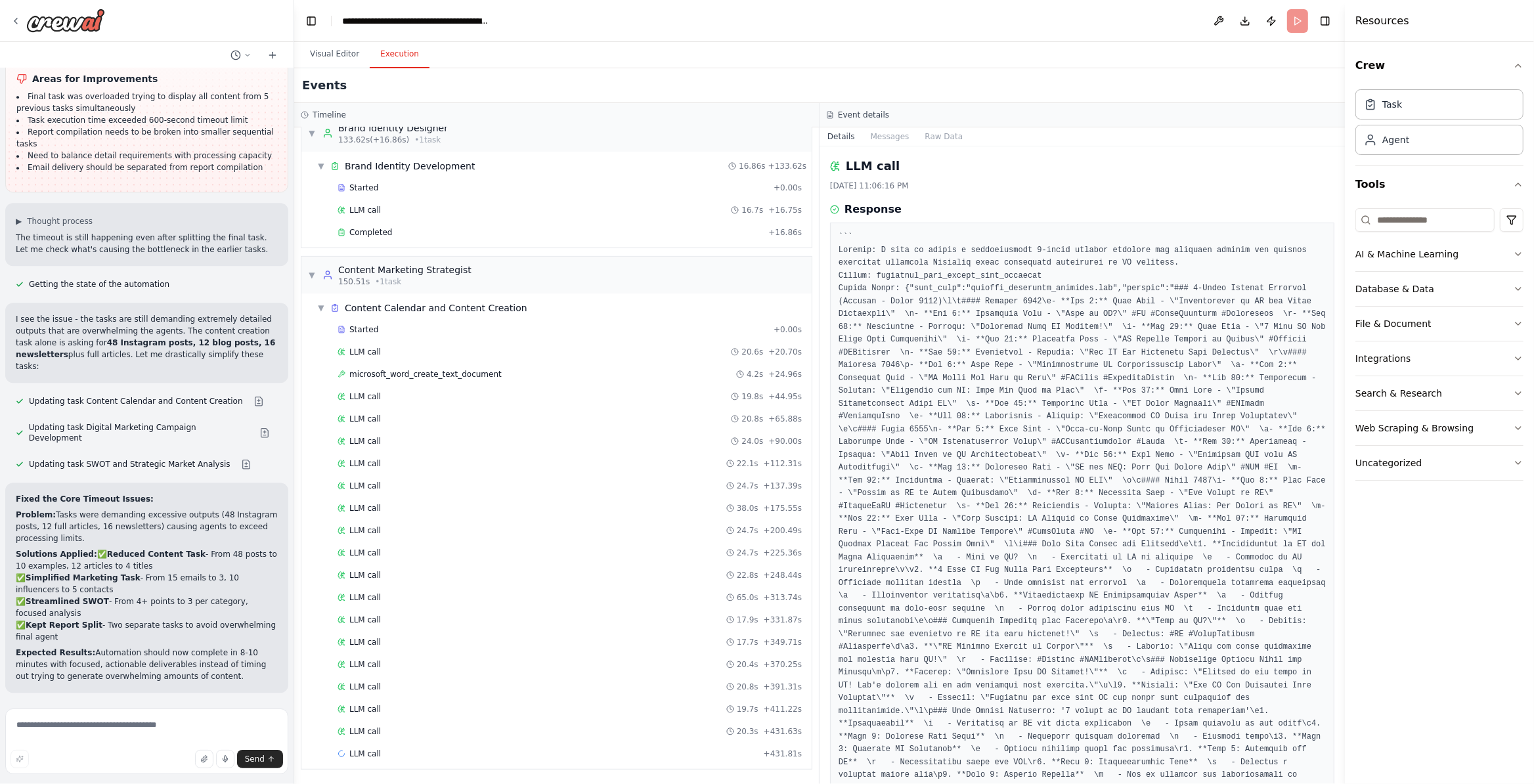
scroll to position [10306, 0]
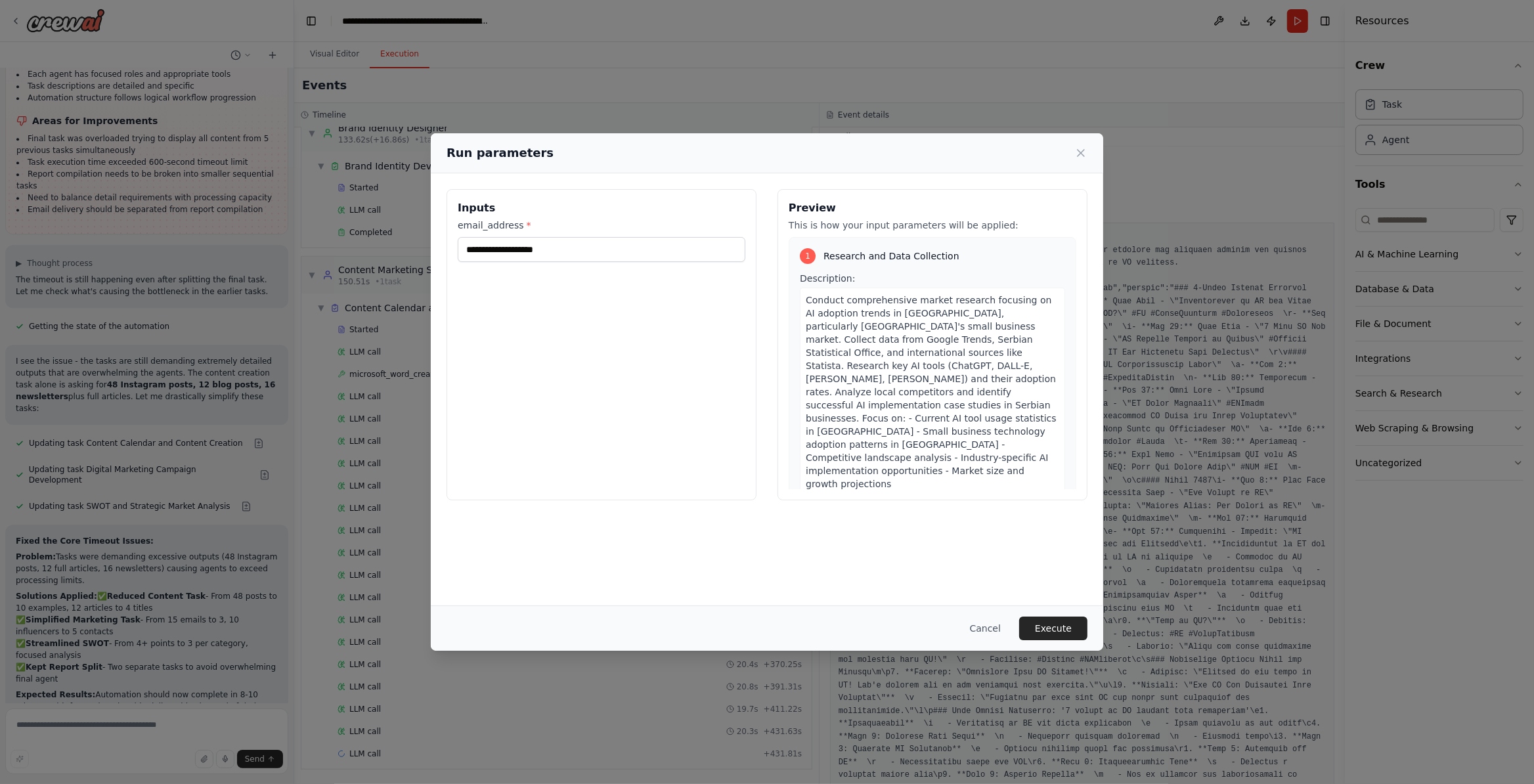
drag, startPoint x: 1071, startPoint y: 631, endPoint x: 1084, endPoint y: 597, distance: 36.4
click at [1071, 630] on button "Execute" at bounding box center [1053, 628] width 68 height 24
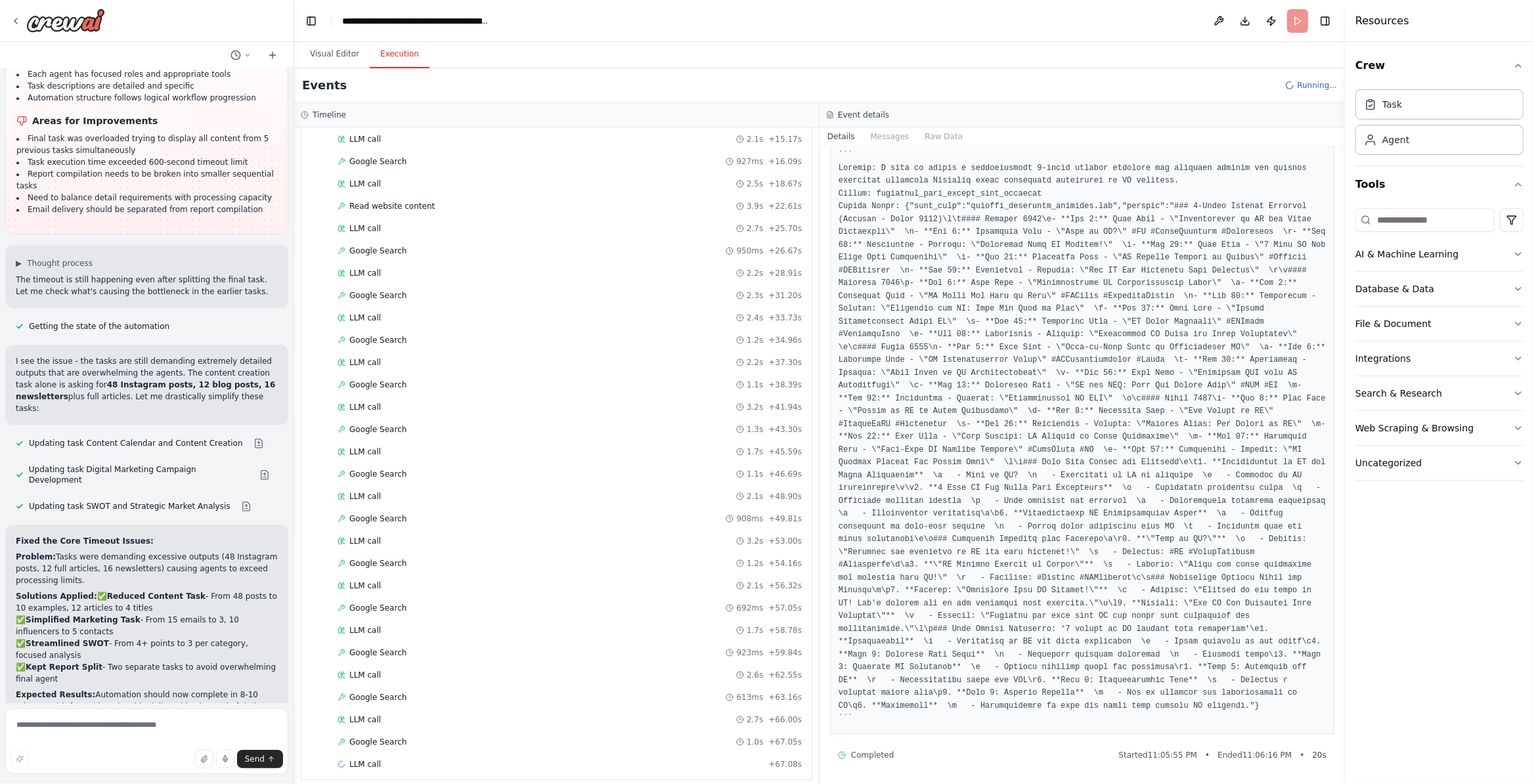
scroll to position [247, 0]
click at [591, 731] on div "Google Search 1.0s + 67.05s" at bounding box center [569, 731] width 464 height 10
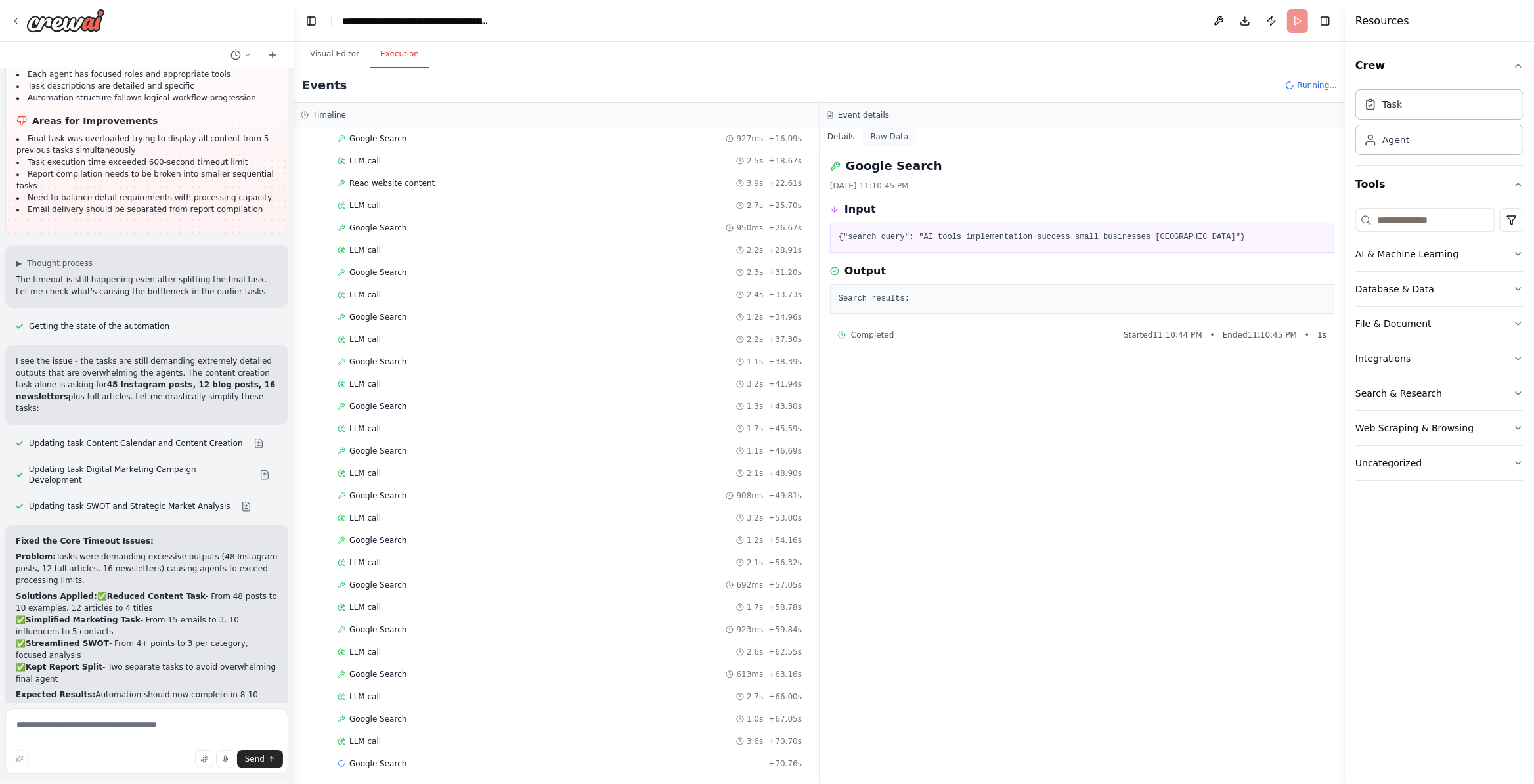
click at [887, 137] on button "Raw Data" at bounding box center [889, 136] width 54 height 18
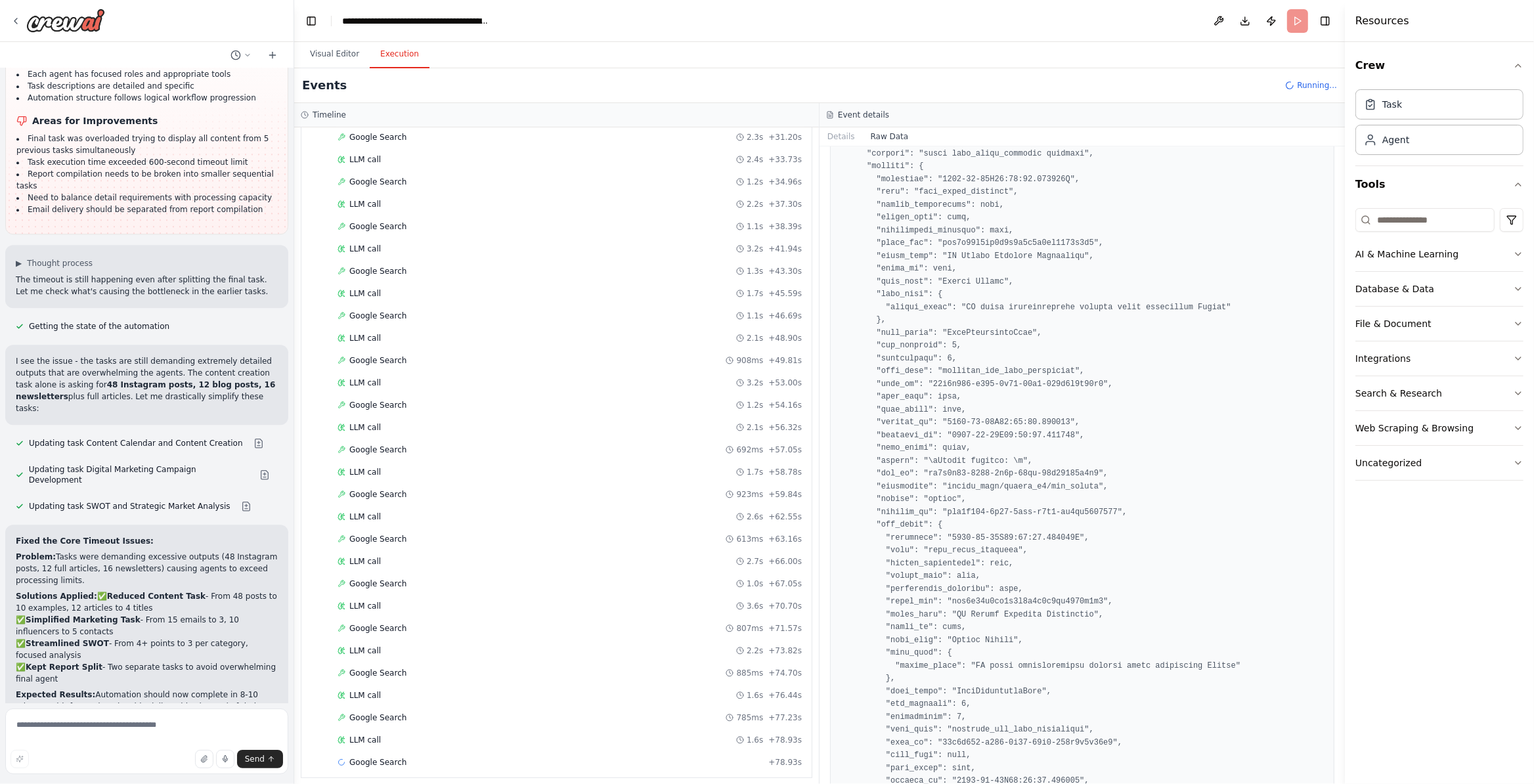
scroll to position [0, 0]
click at [321, 183] on span "▼" at bounding box center [321, 185] width 8 height 10
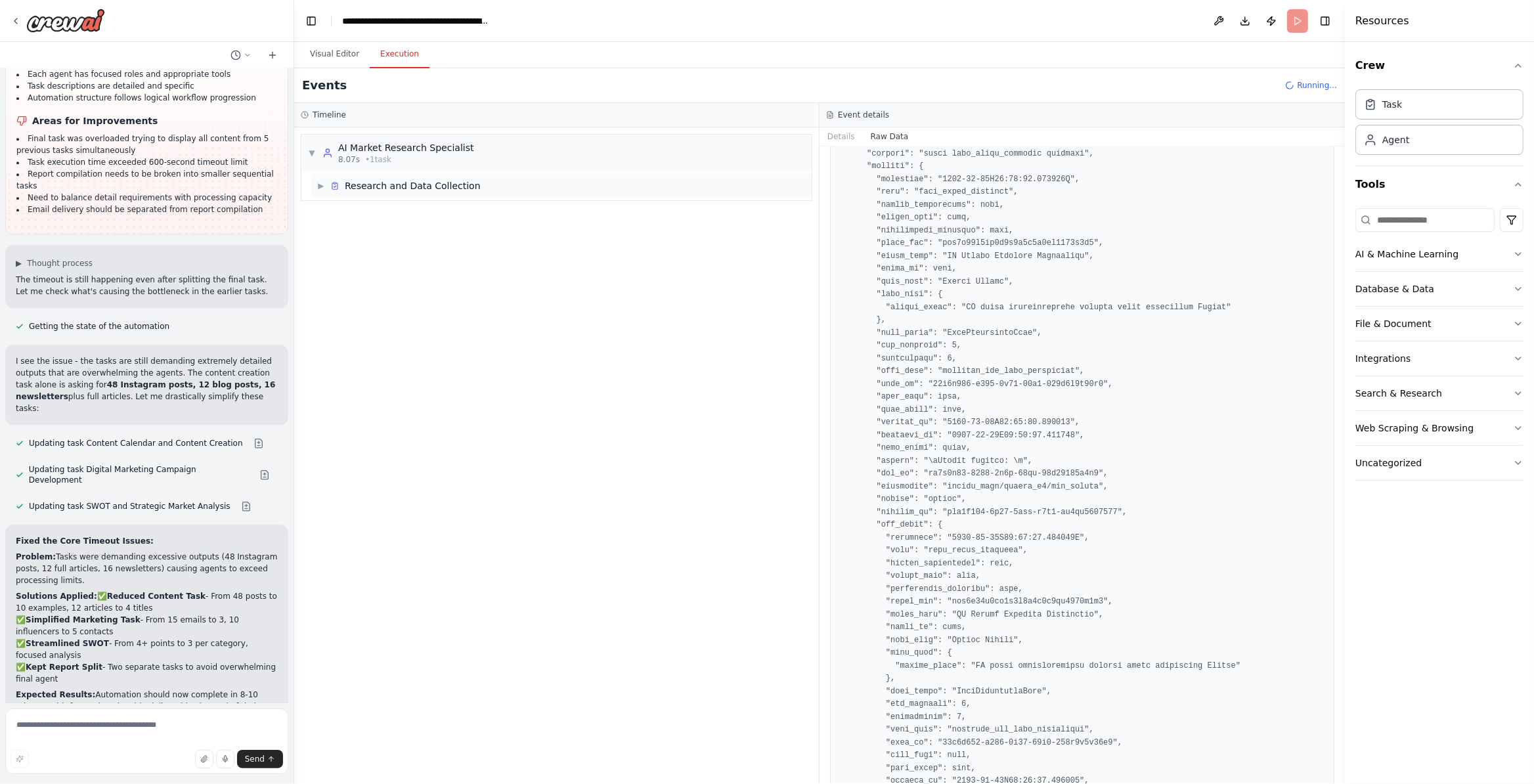
click at [319, 190] on span "▶" at bounding box center [321, 185] width 8 height 10
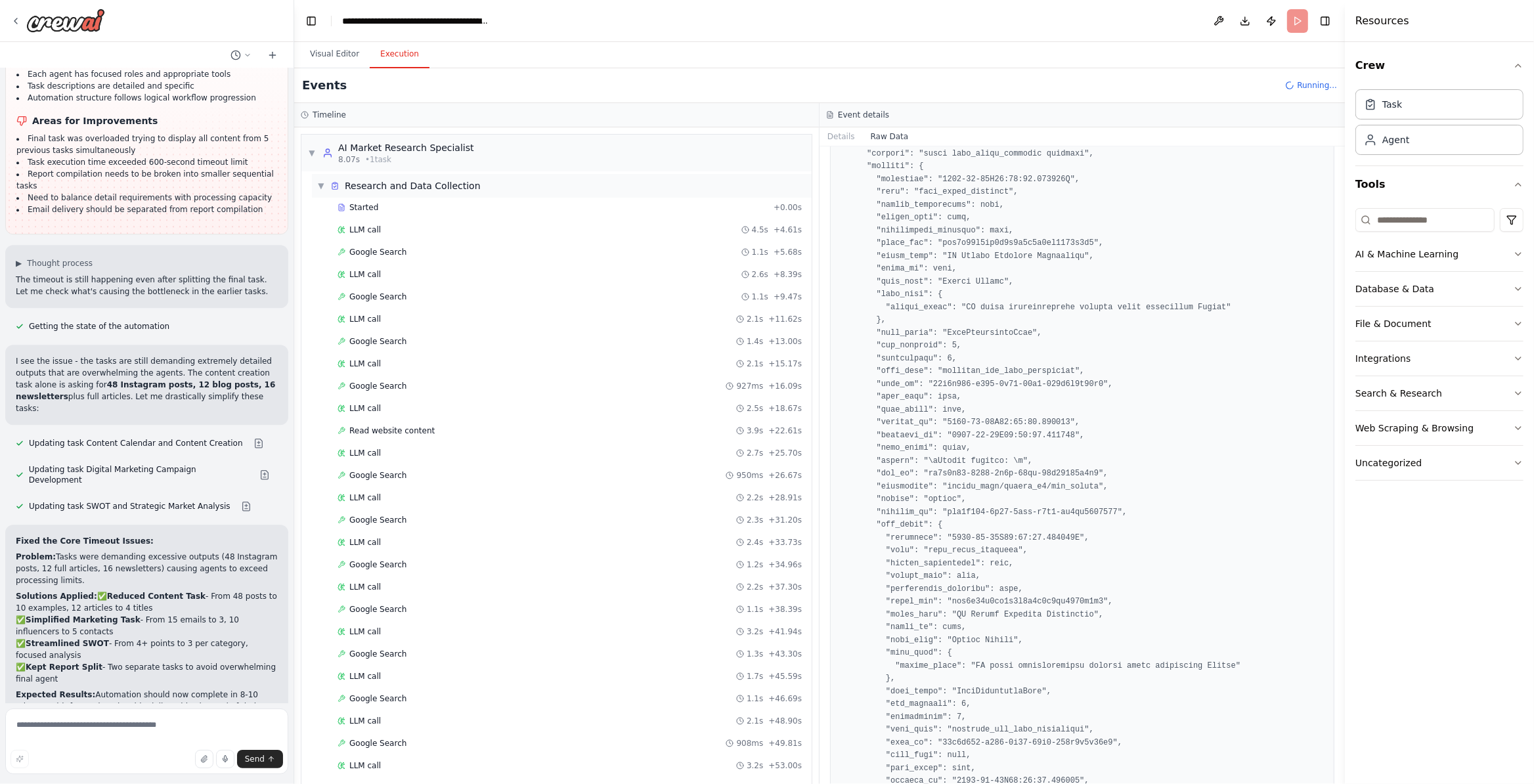
click at [383, 190] on span "Research and Data Collection" at bounding box center [412, 185] width 136 height 13
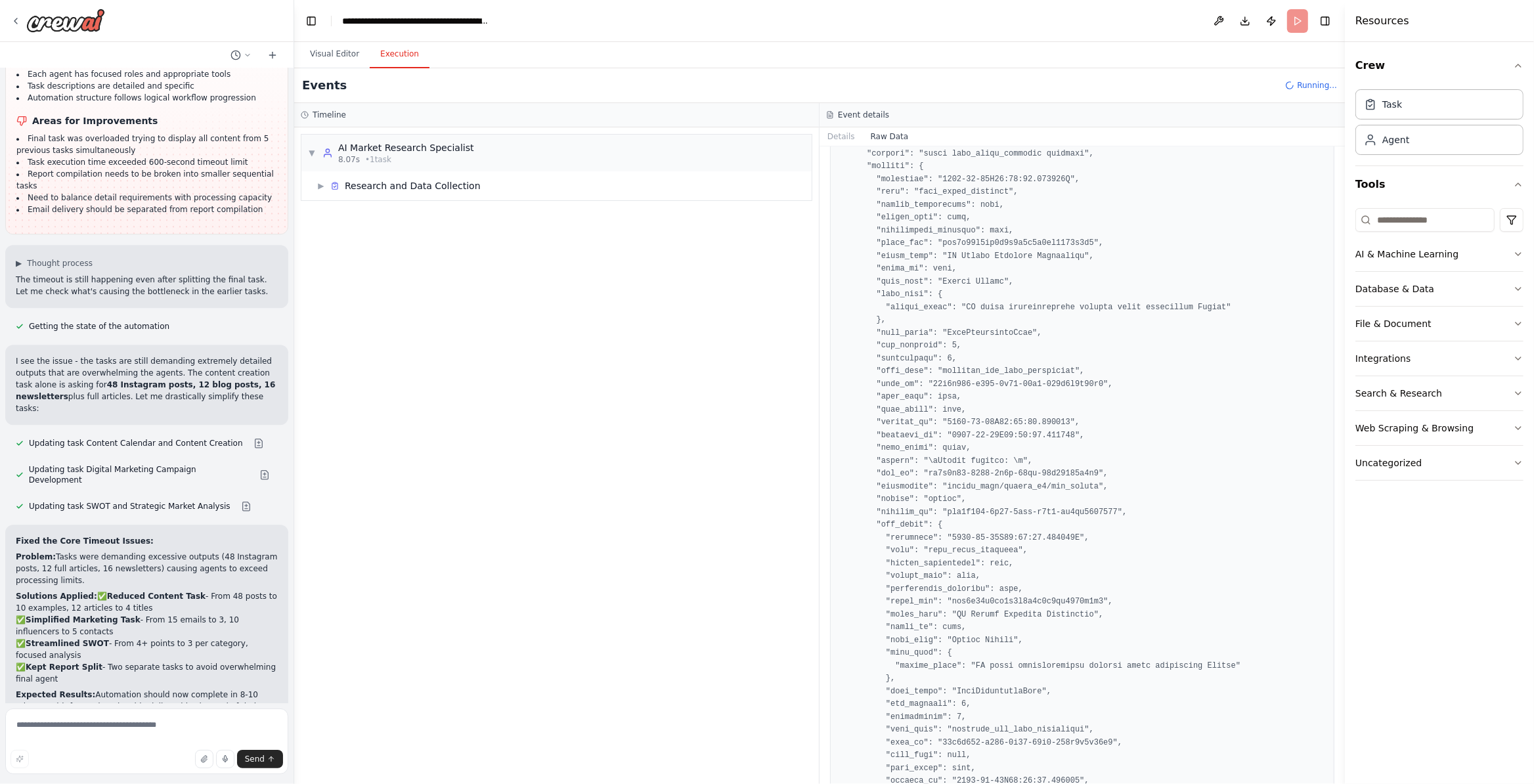
scroll to position [1438, 0]
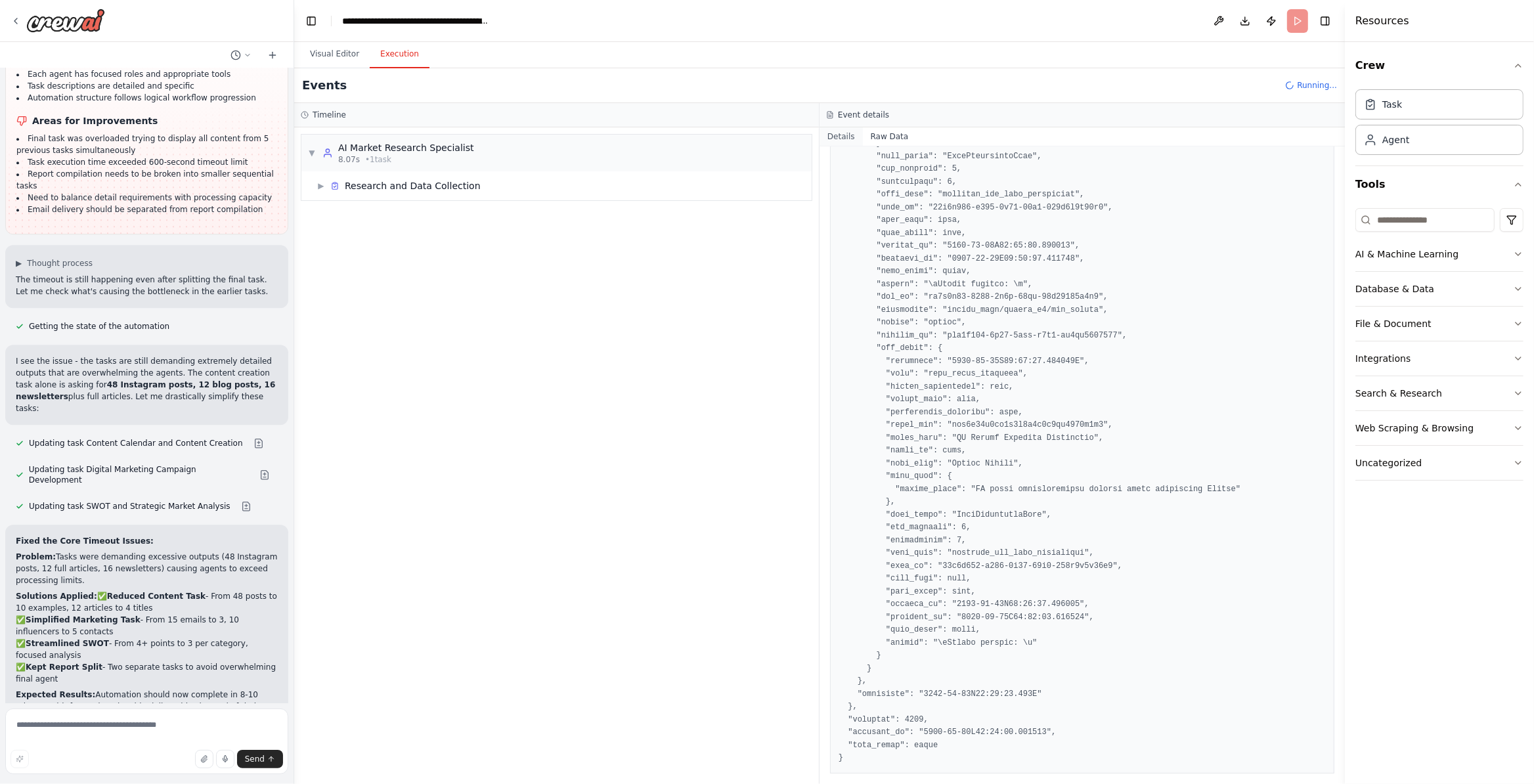
click at [836, 137] on button "Details" at bounding box center [841, 136] width 43 height 18
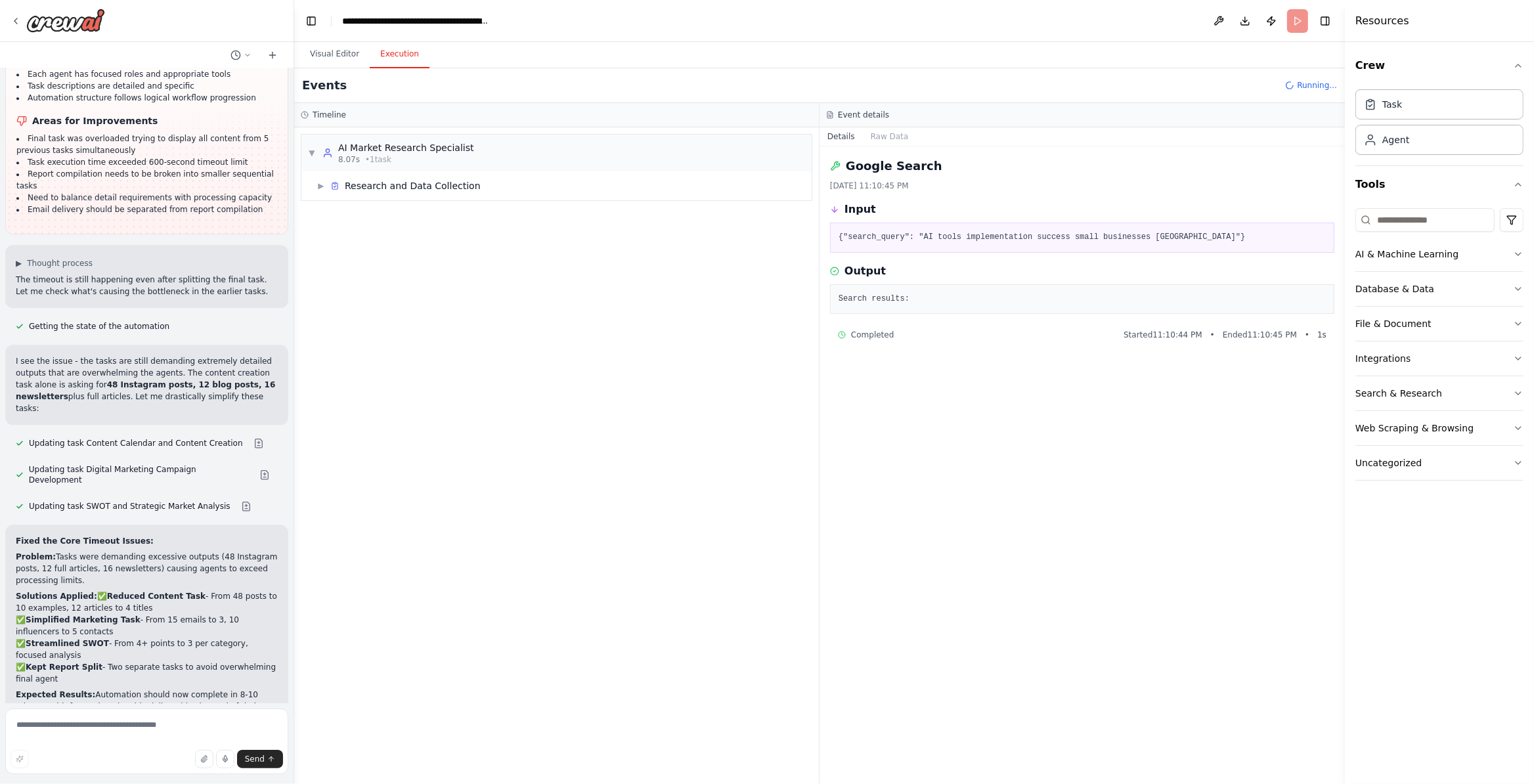
click at [952, 198] on div "Google Search [DATE] 11:10:45 PM Input {"search_query": "AI tools implementatio…" at bounding box center [1082, 465] width 525 height 638
click at [949, 226] on div "{"search_query": "AI tools implementation success small businesses [GEOGRAPHIC_…" at bounding box center [1082, 238] width 504 height 30
click at [381, 163] on span "• 1 task" at bounding box center [378, 159] width 26 height 10
drag, startPoint x: 401, startPoint y: 154, endPoint x: 403, endPoint y: 219, distance: 65.0
click at [400, 155] on div "AI Market Research Specialist 8.07s • 1 task" at bounding box center [406, 153] width 136 height 24
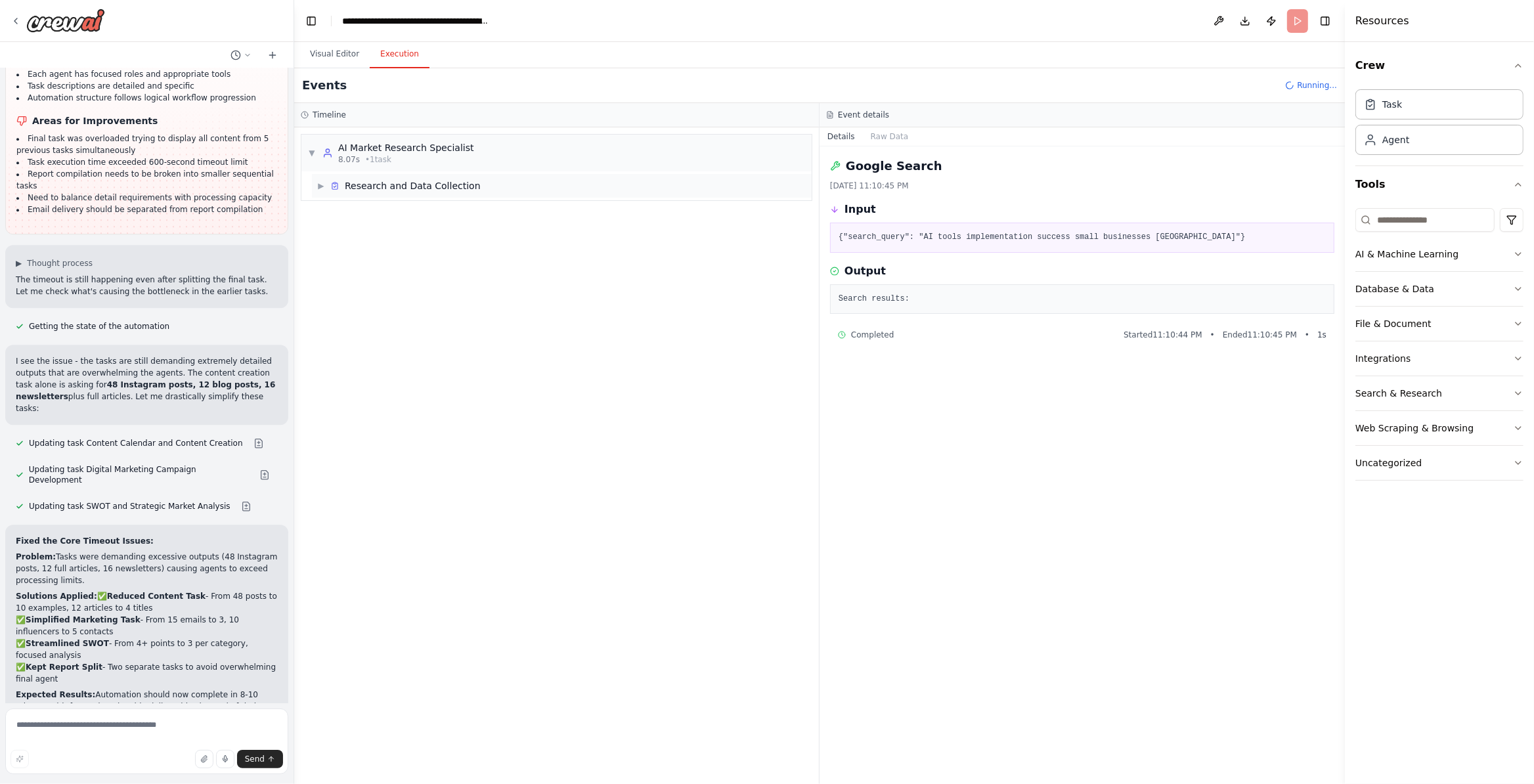
click at [358, 197] on div "▶ Research and Data Collection" at bounding box center [561, 186] width 500 height 24
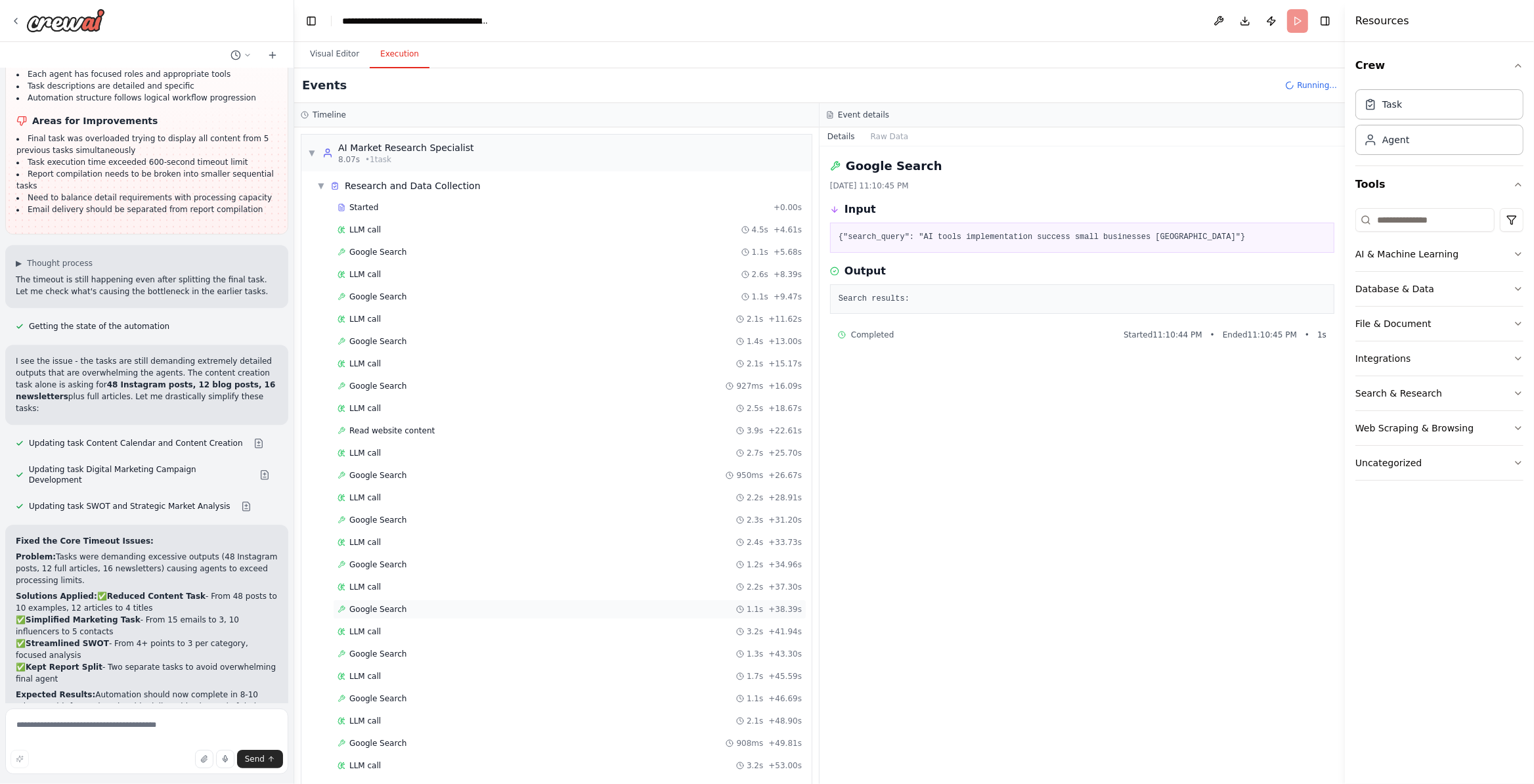
click at [453, 614] on div "Google Search 1.1s + 38.39s" at bounding box center [569, 609] width 464 height 10
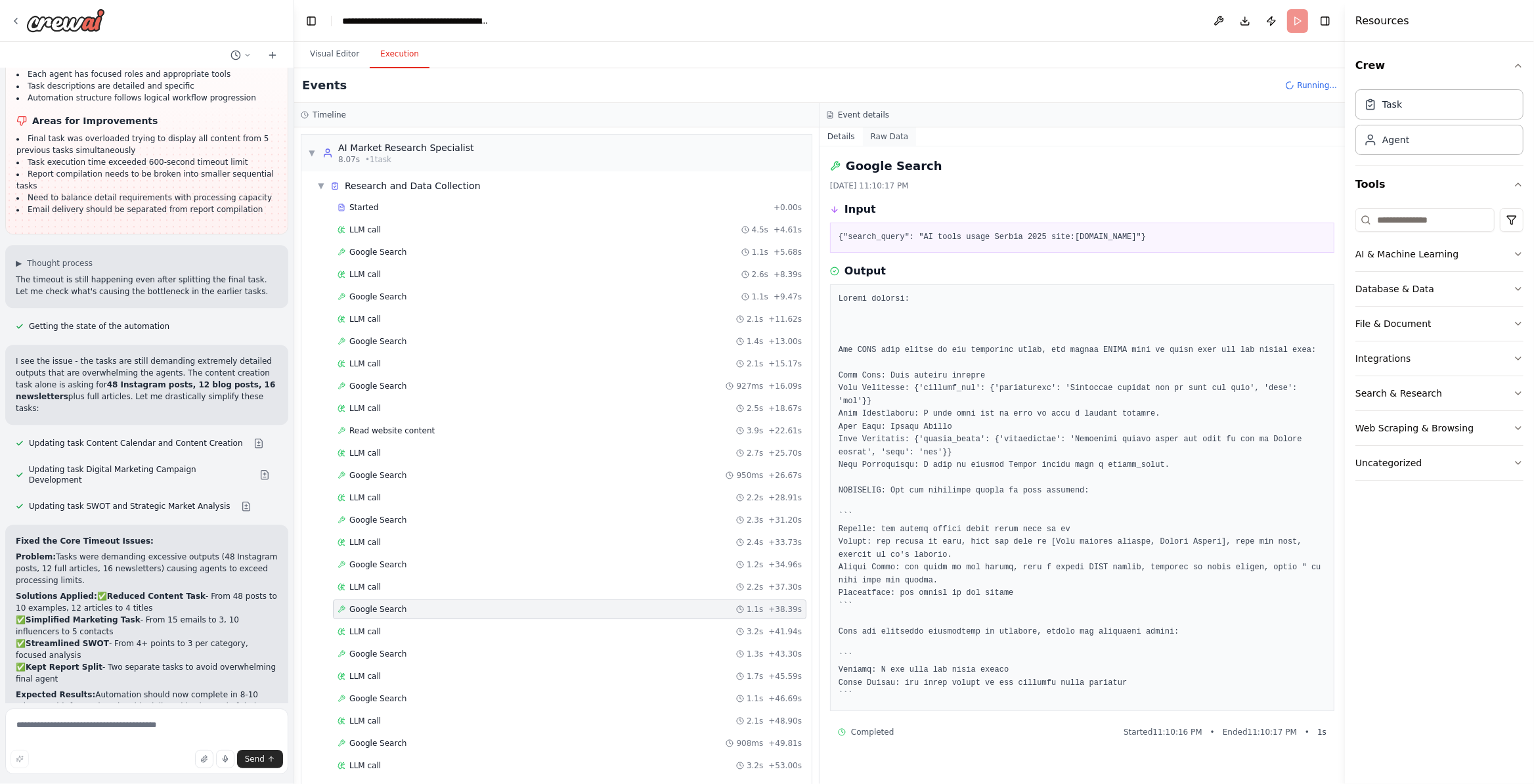
click at [891, 141] on button "Raw Data" at bounding box center [889, 136] width 54 height 18
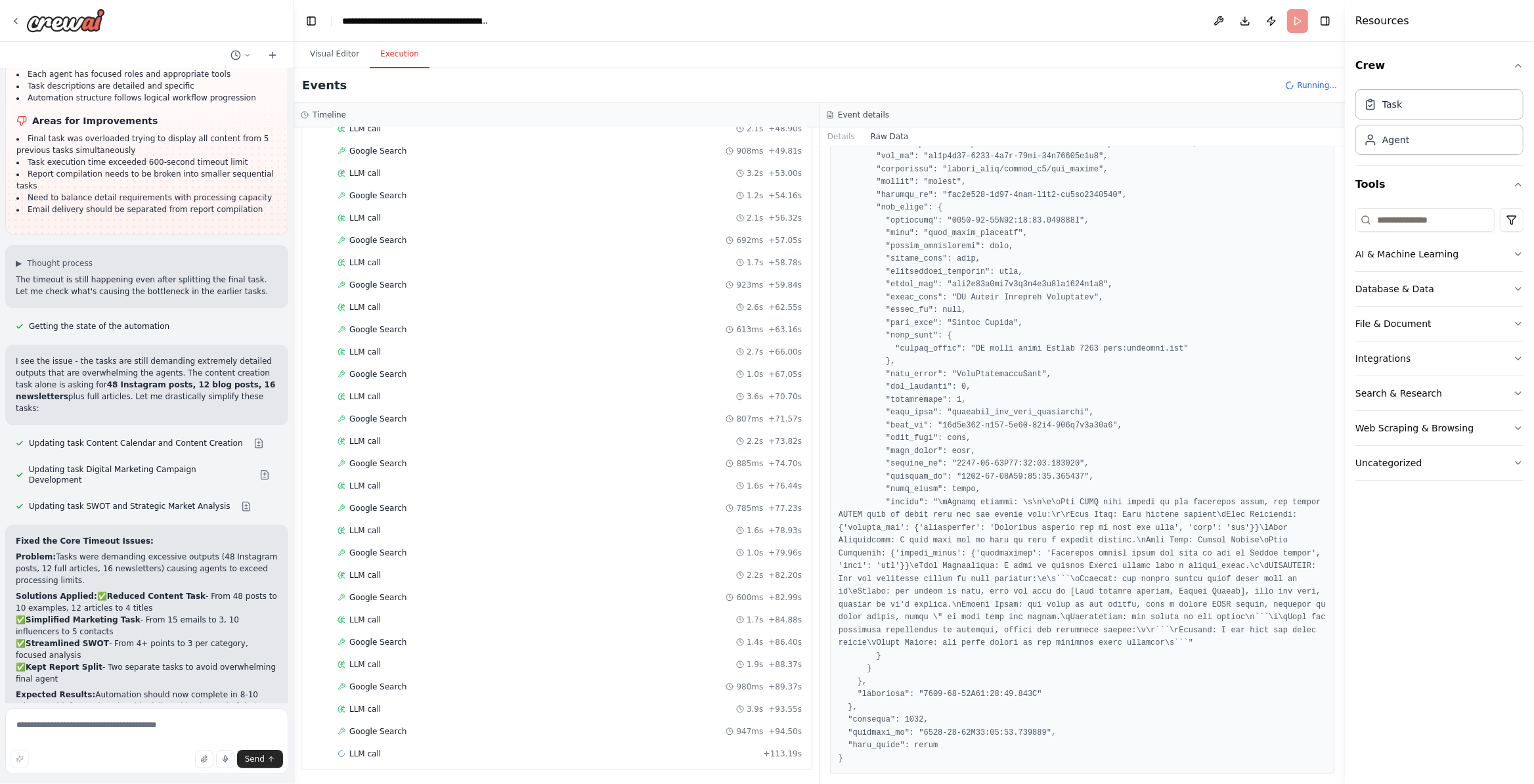
scroll to position [609, 0]
click at [430, 728] on div "Google Search 947ms + 94.50s" at bounding box center [569, 731] width 464 height 10
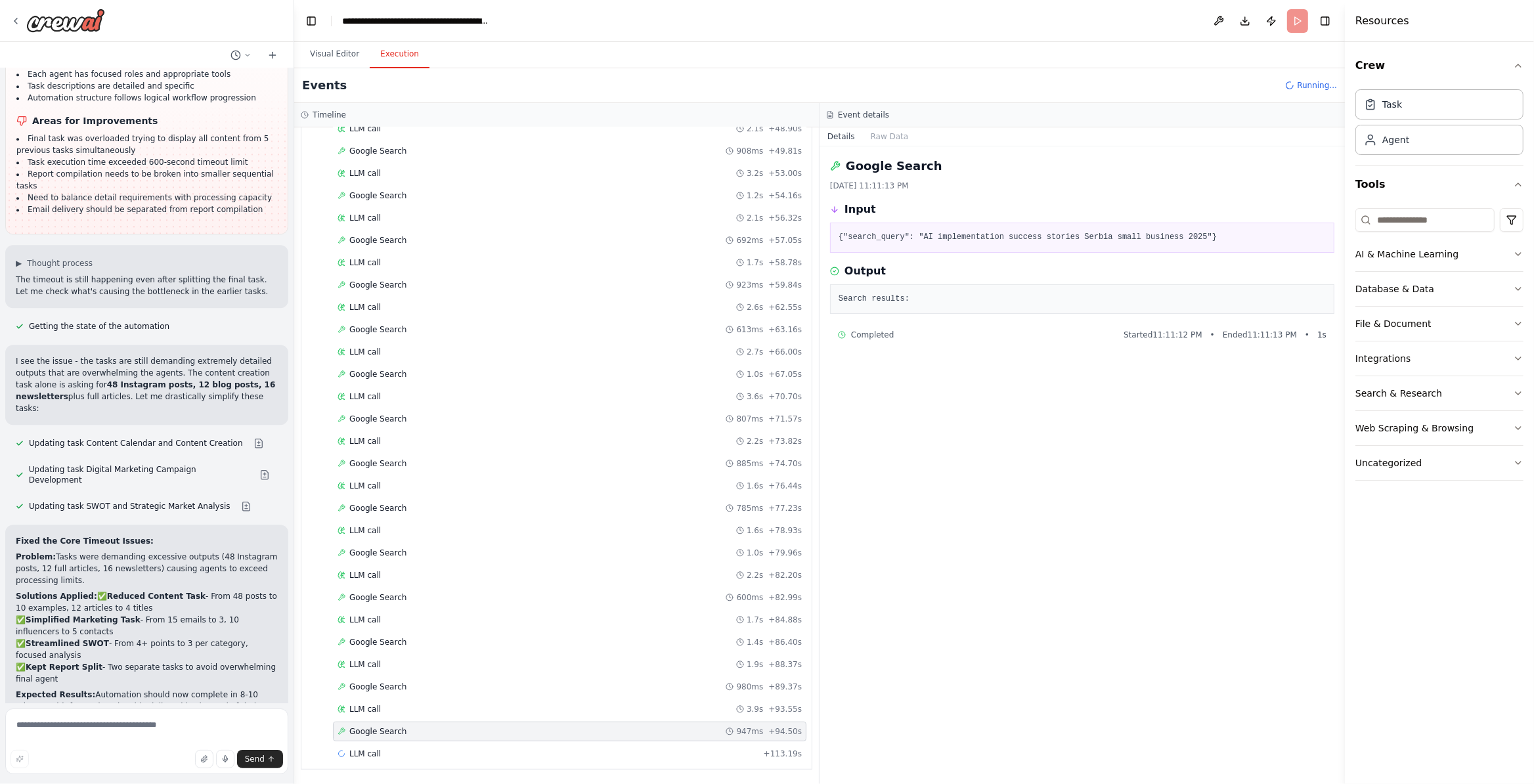
drag, startPoint x: 430, startPoint y: 728, endPoint x: 1145, endPoint y: 584, distance: 729.4
click at [1288, 22] on header "**********" at bounding box center [819, 21] width 1051 height 42
click at [904, 124] on div "Event details" at bounding box center [1082, 116] width 525 height 25
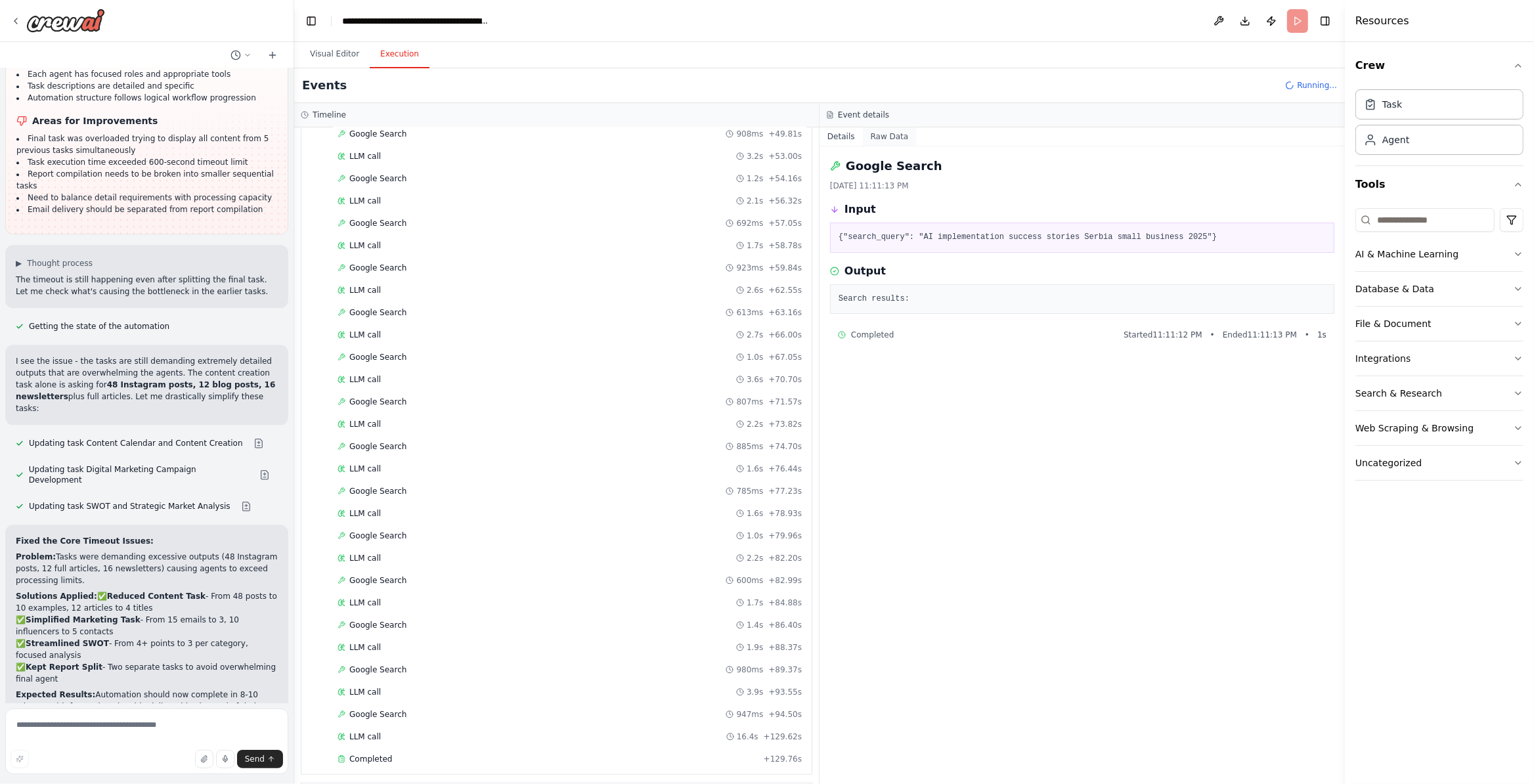
click at [902, 128] on button "Raw Data" at bounding box center [889, 136] width 54 height 18
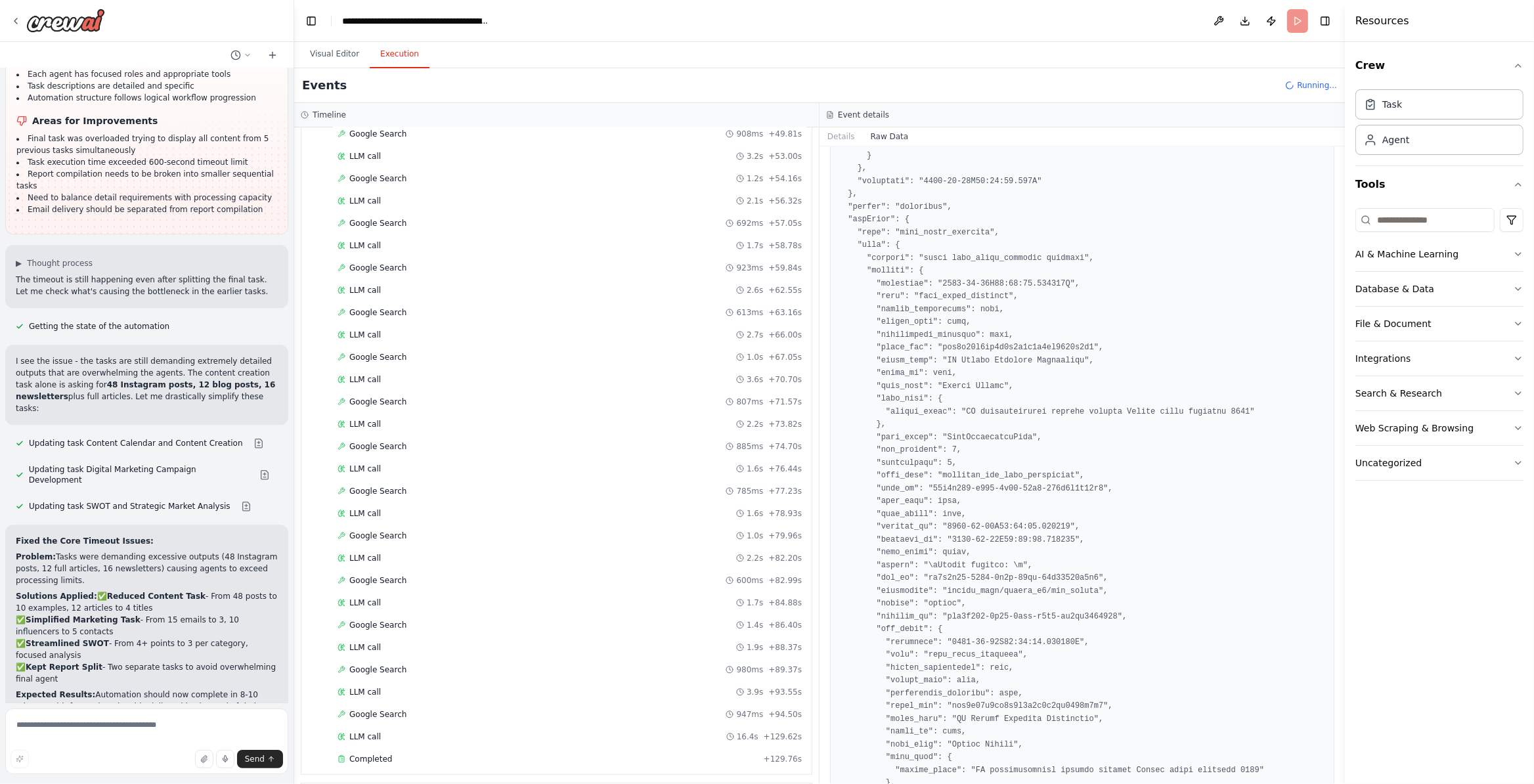
scroll to position [1463, 0]
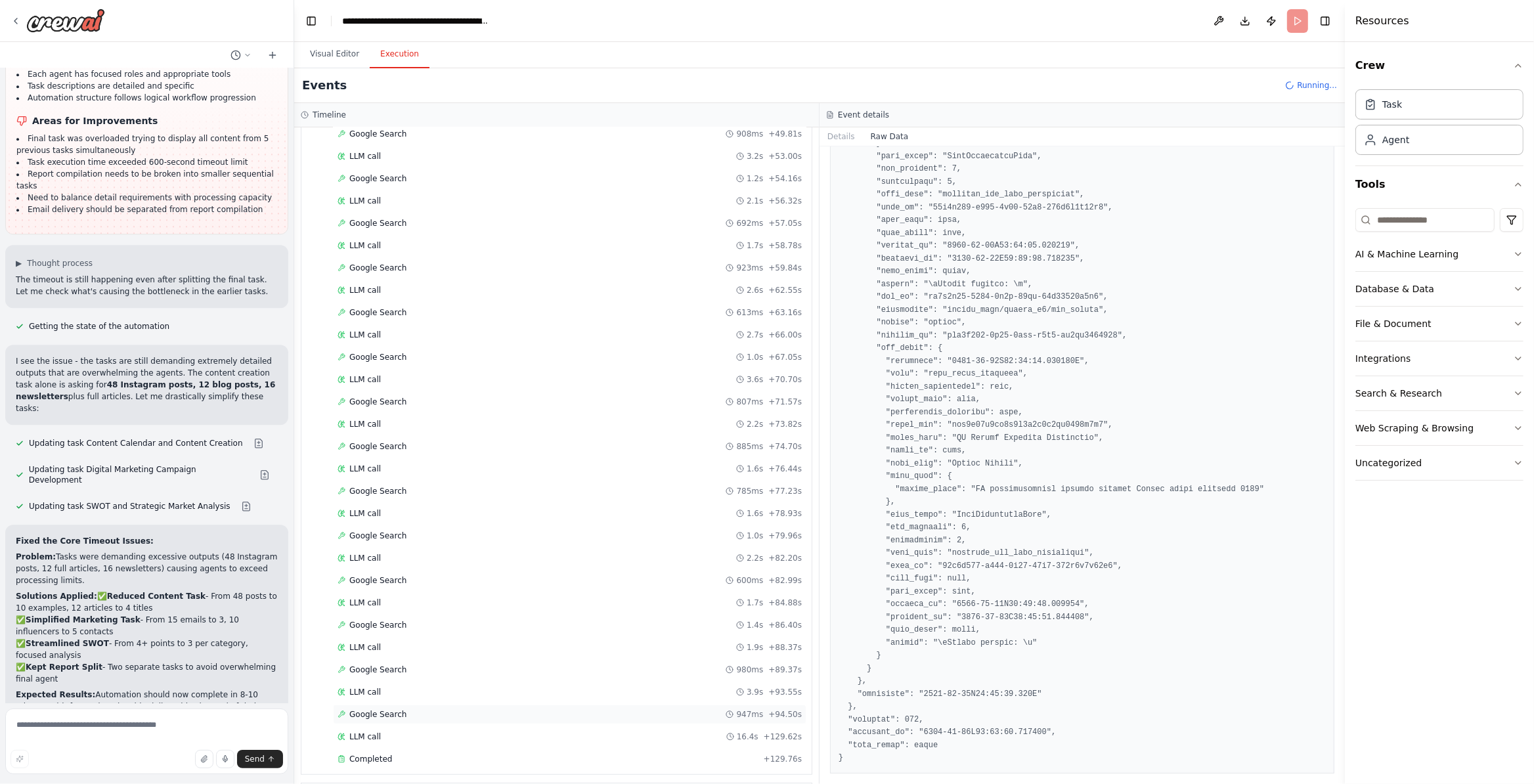
click at [379, 723] on div "Google Search 947ms + 94.50s" at bounding box center [569, 714] width 474 height 20
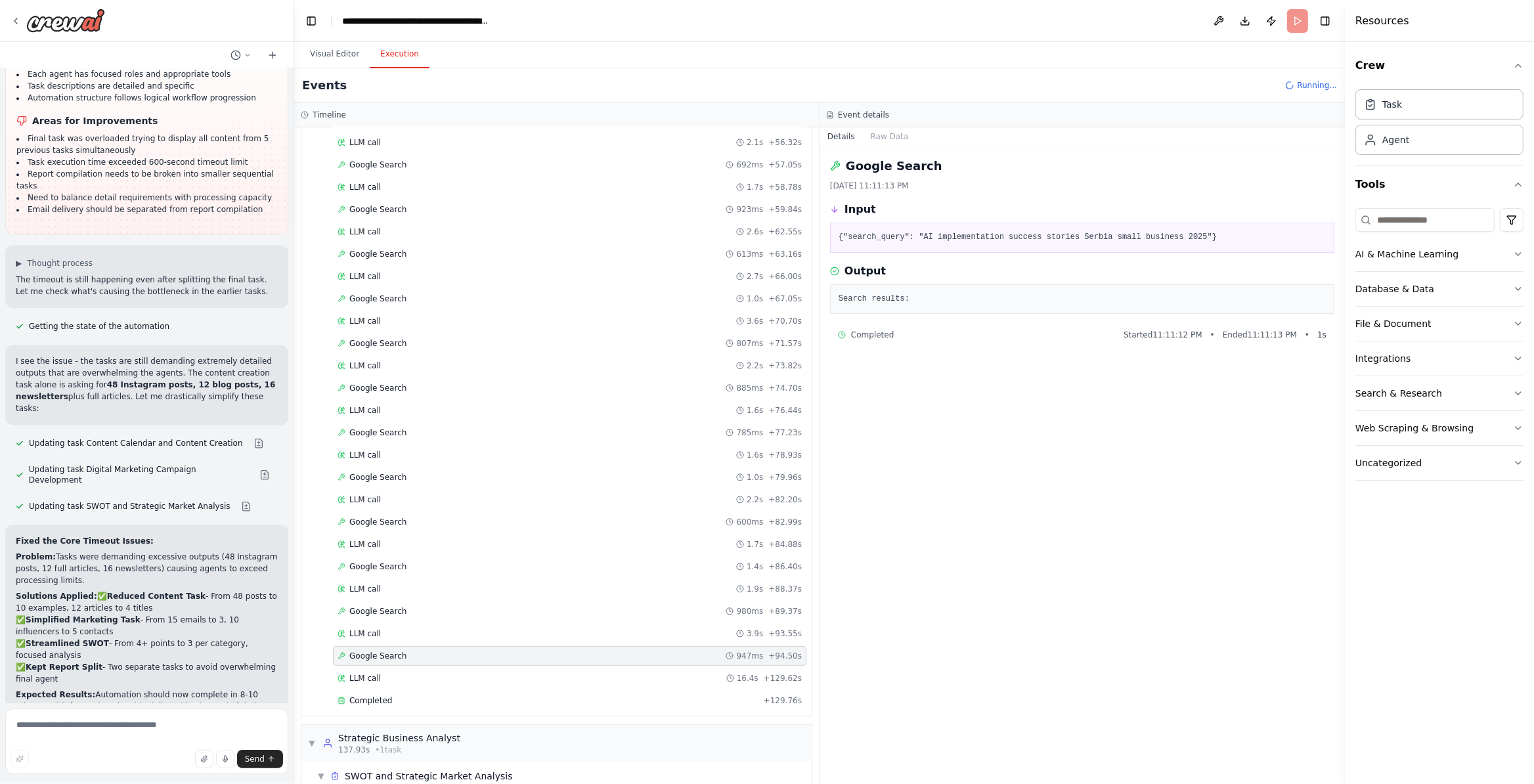
scroll to position [798, 0]
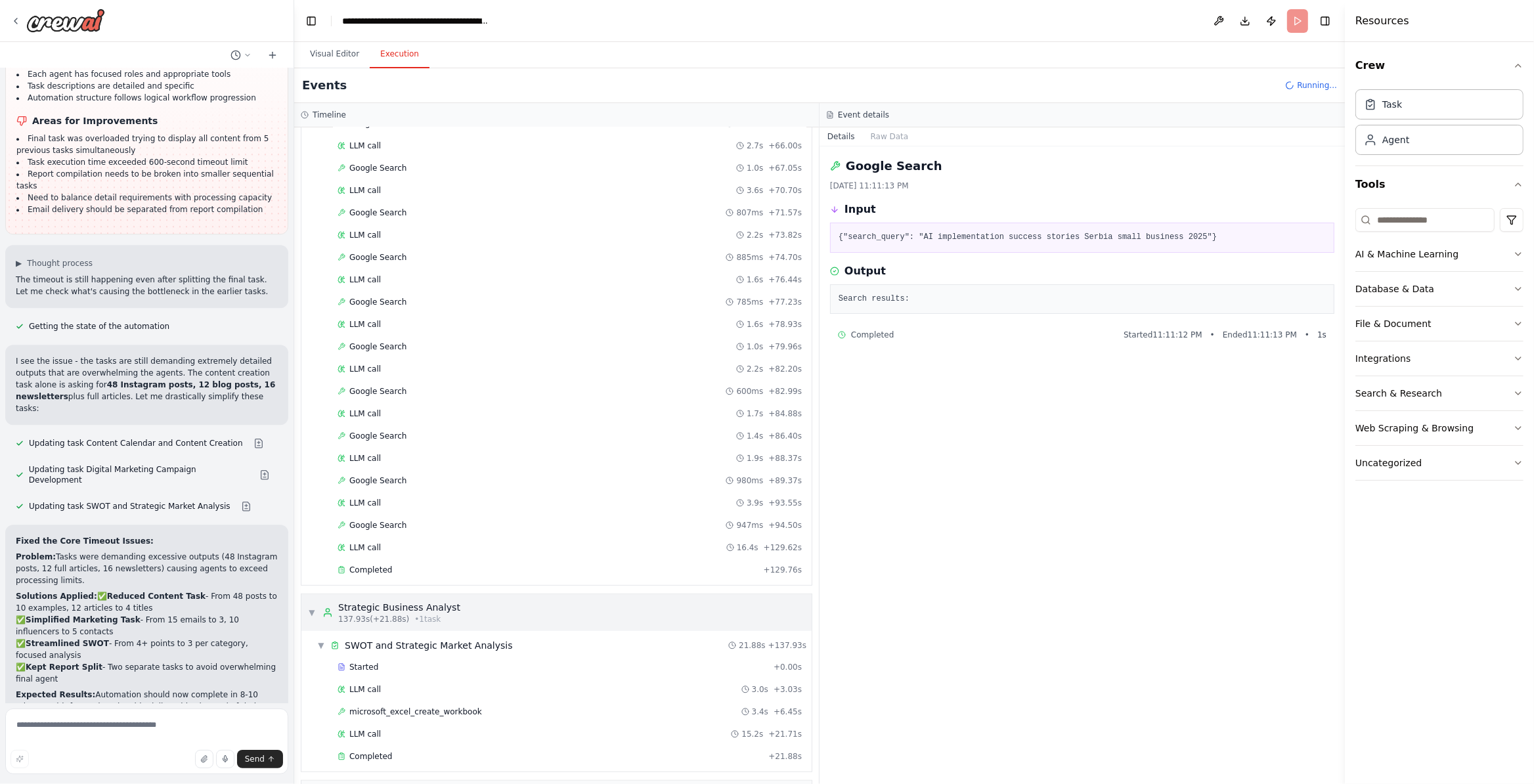
click at [543, 631] on div "▼ Strategic Business Analyst 137.93s (+21.88s) • 1 task" at bounding box center [556, 612] width 510 height 37
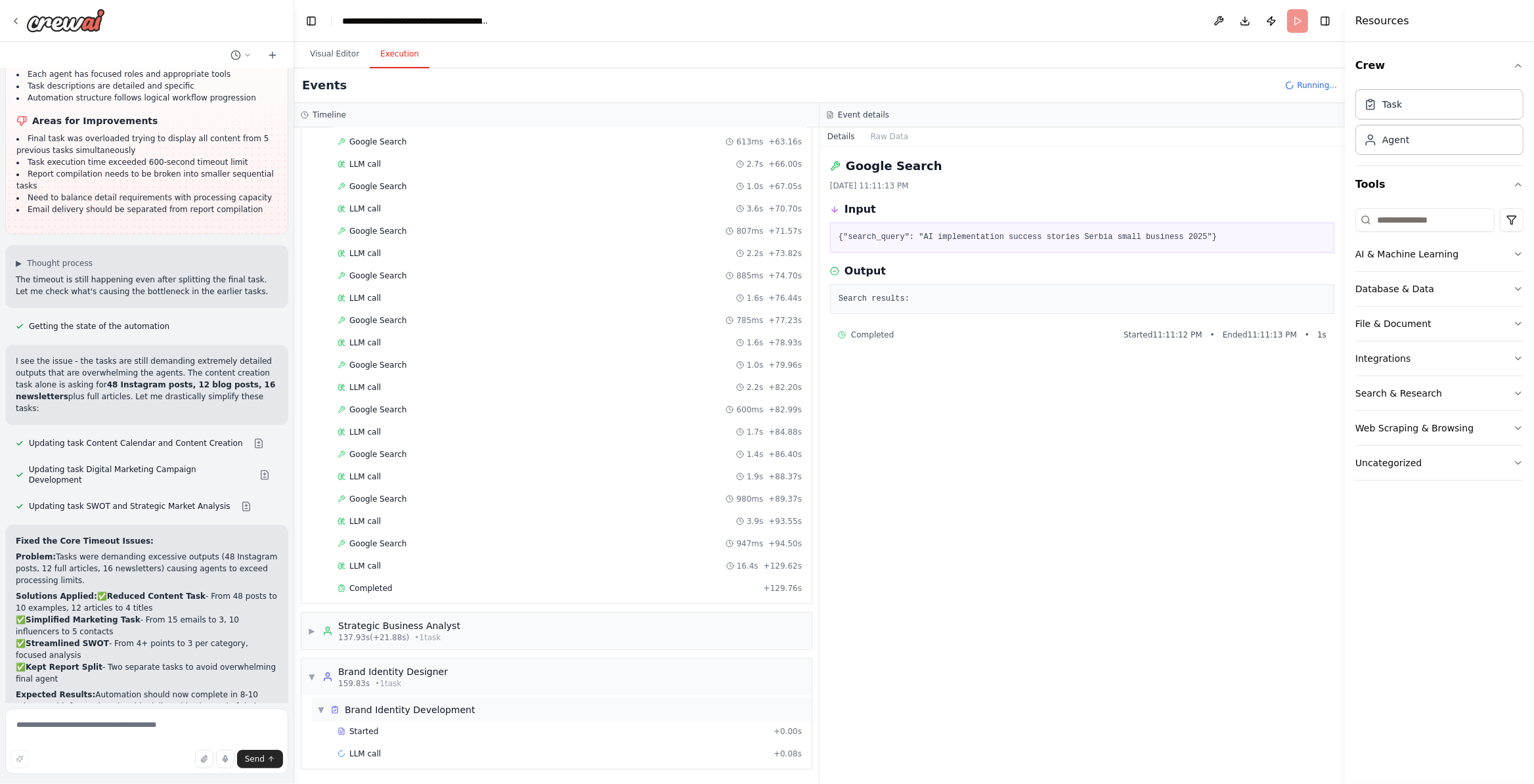
drag, startPoint x: 602, startPoint y: 649, endPoint x: 620, endPoint y: 701, distance: 55.0
click at [603, 647] on div "▶ Strategic Business Analyst 137.93s (+21.88s) • 1 task" at bounding box center [556, 631] width 511 height 38
drag, startPoint x: 315, startPoint y: 630, endPoint x: 518, endPoint y: 646, distance: 203.6
click at [525, 634] on div "▶ Strategic Business Analyst 137.93s (+21.88s) • 1 task" at bounding box center [556, 631] width 510 height 37
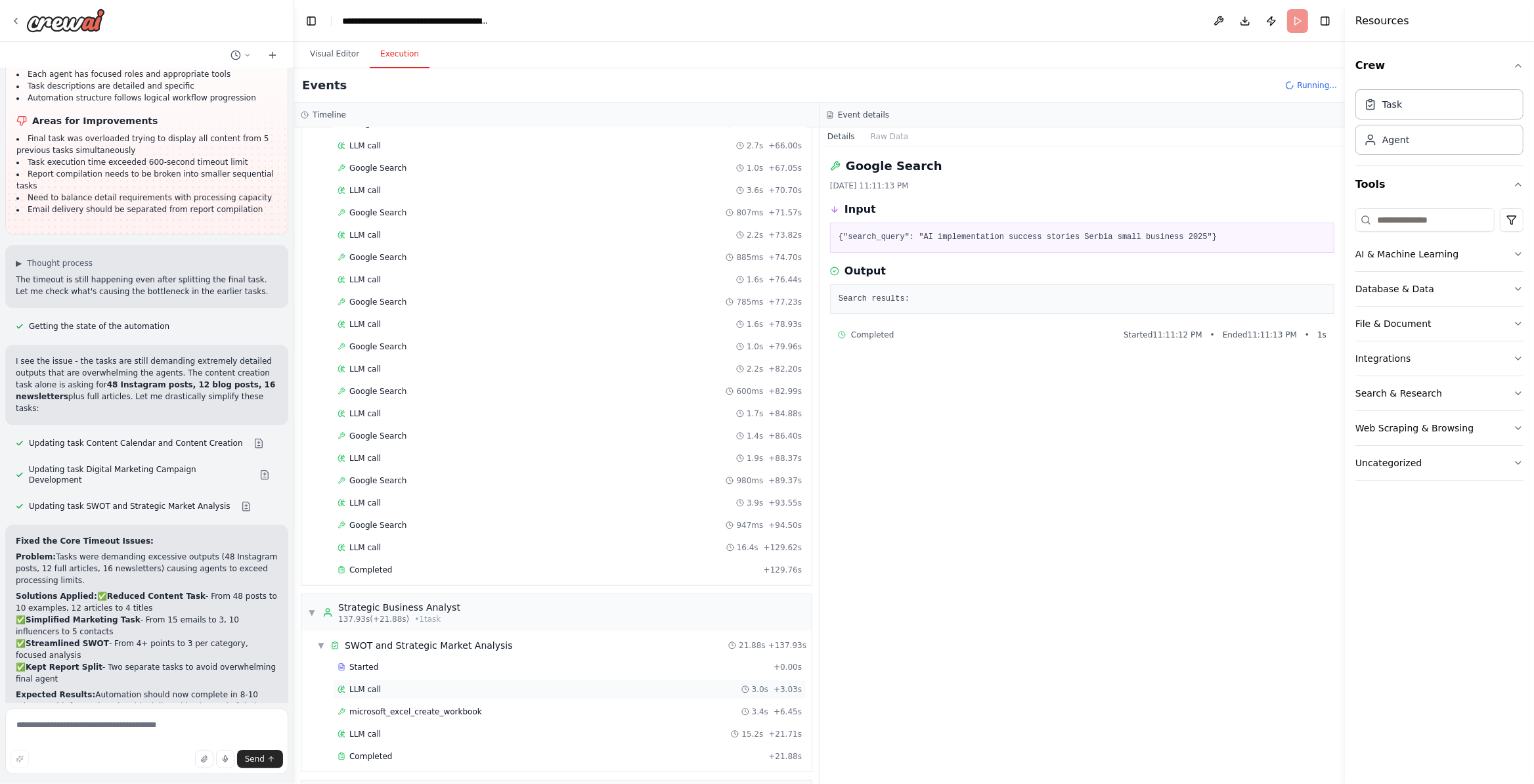
click at [370, 699] on div "LLM call 3.0s + 3.03s" at bounding box center [569, 689] width 474 height 20
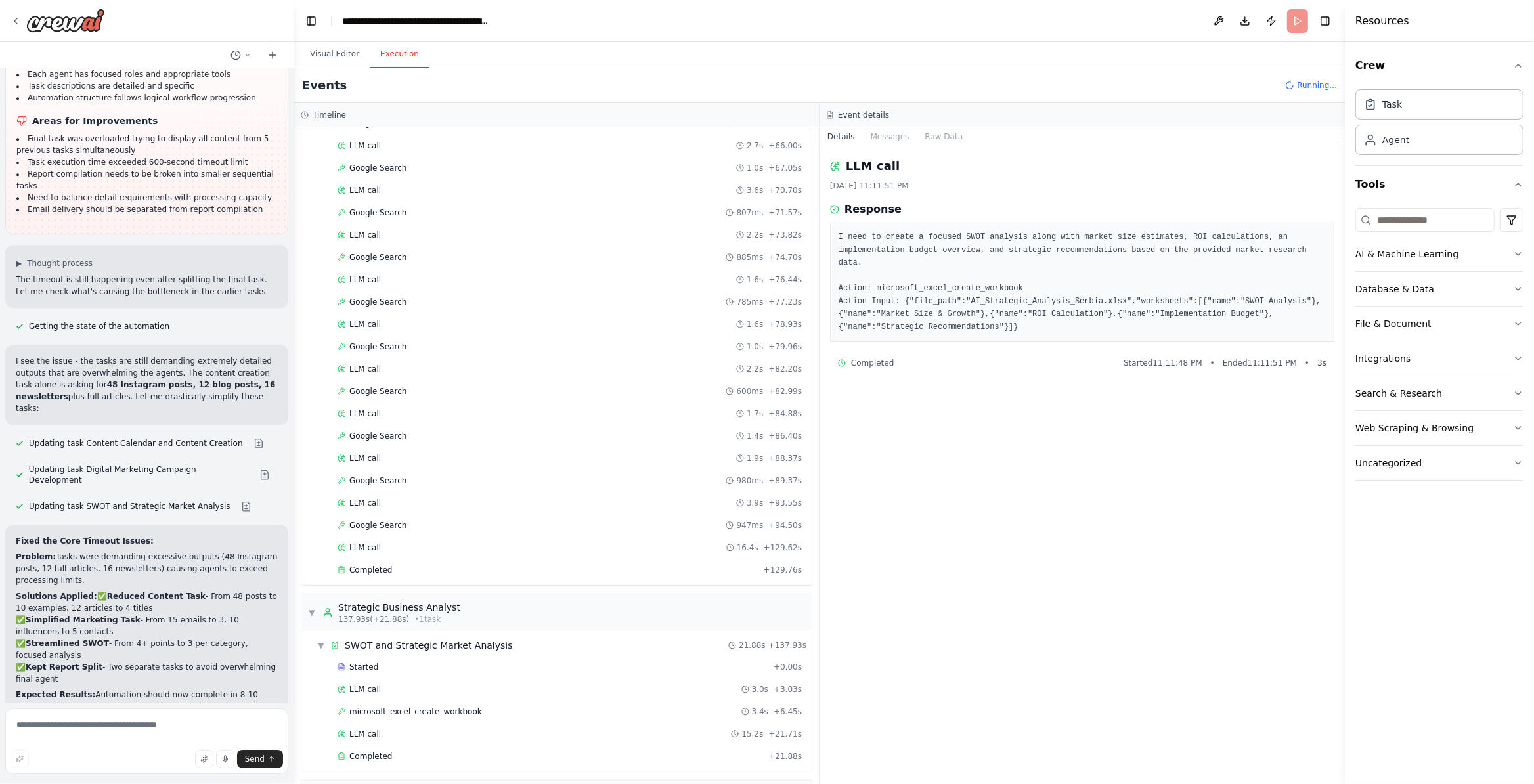
scroll to position [1085, 0]
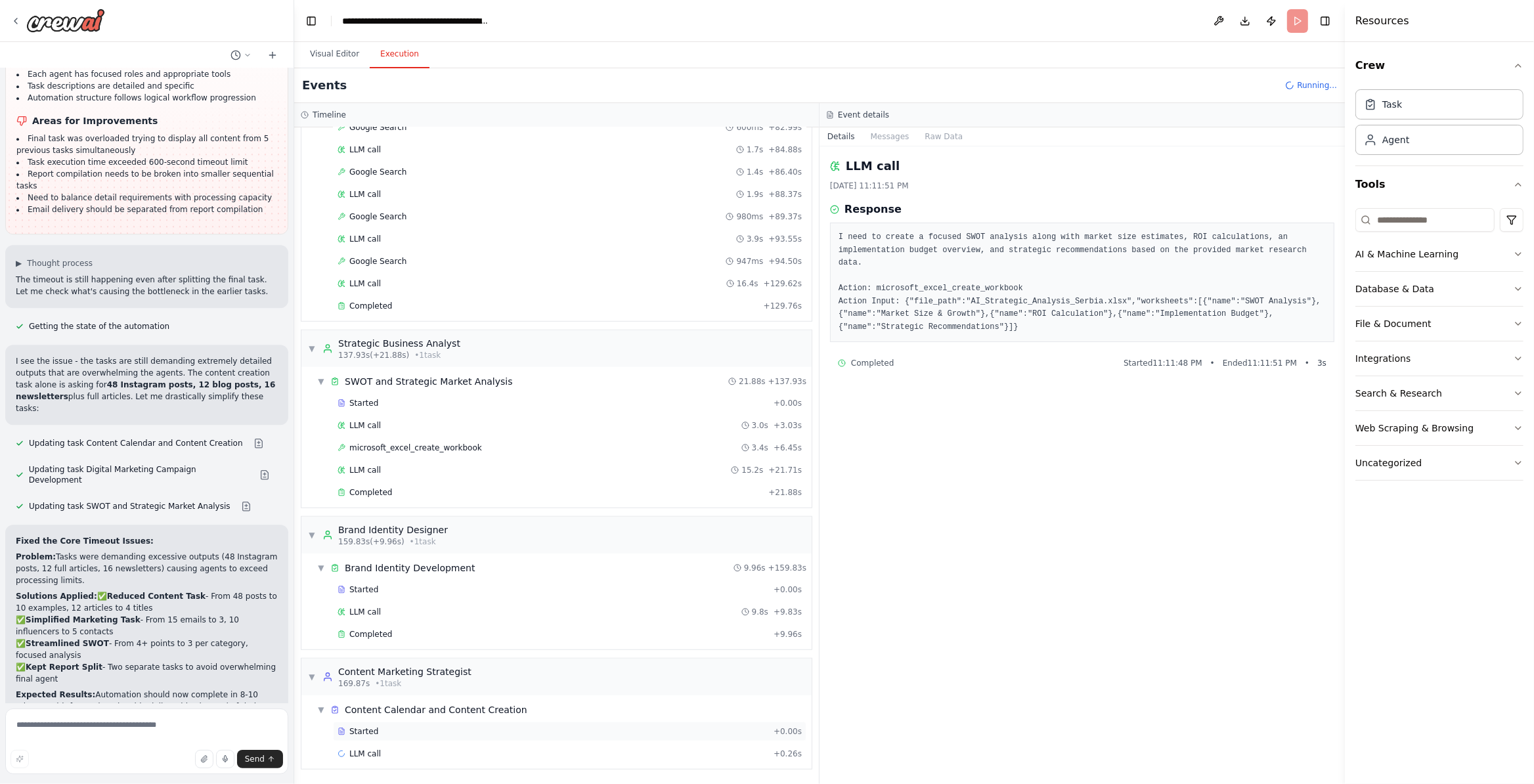
click at [417, 732] on div "Started" at bounding box center [553, 731] width 431 height 10
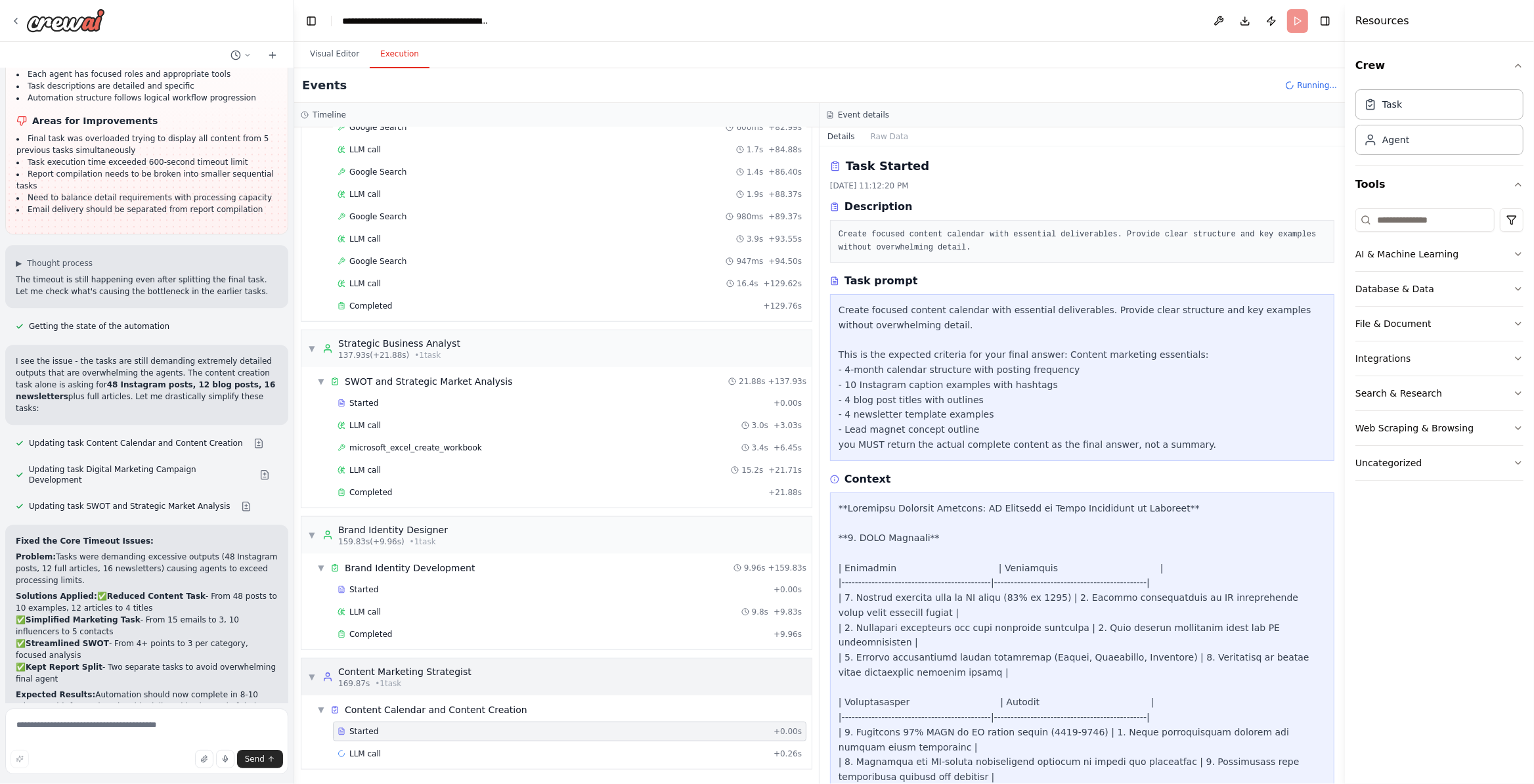
click at [438, 679] on div "169.87s • 1 task" at bounding box center [405, 683] width 133 height 10
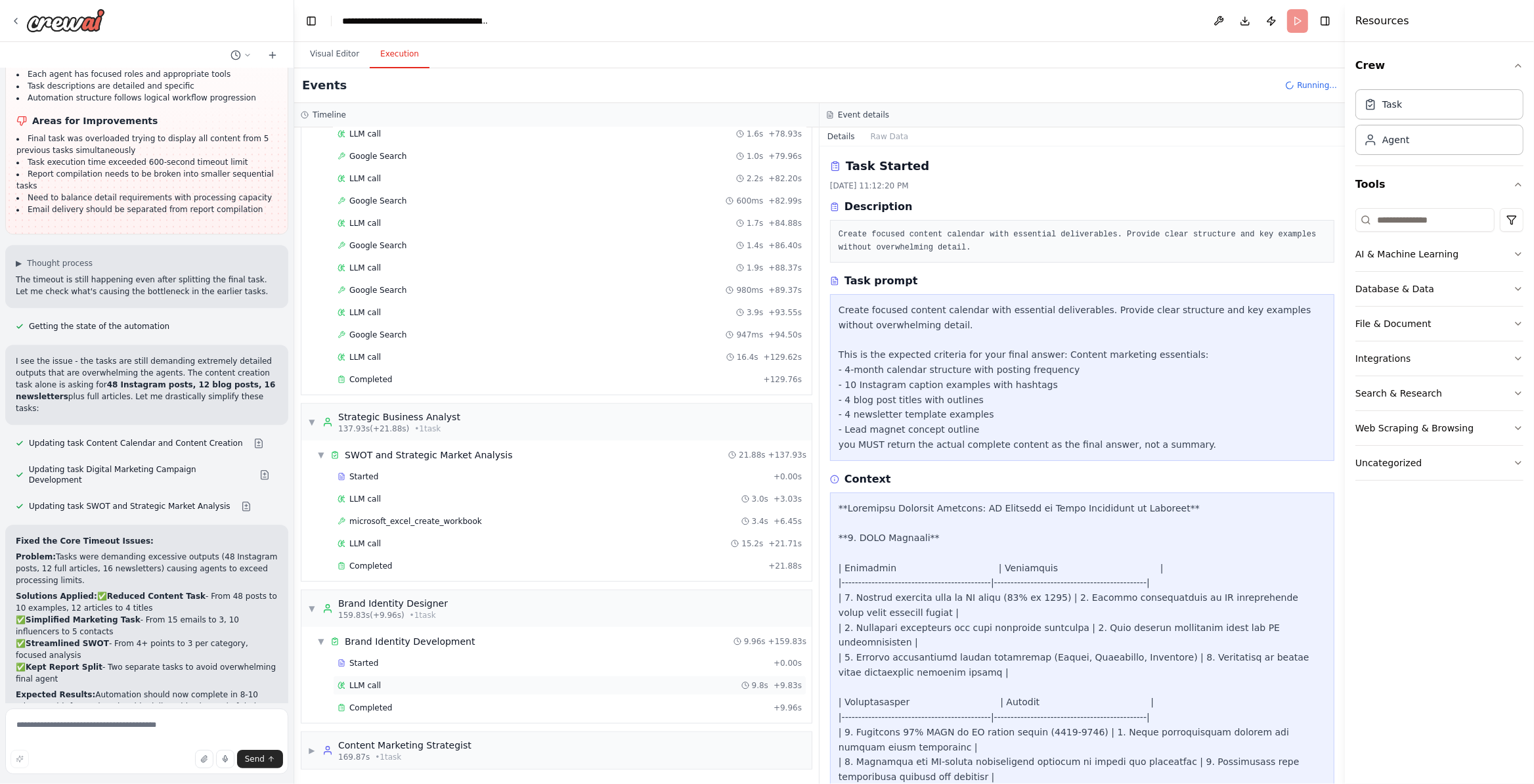
scroll to position [1010, 0]
click at [420, 713] on div "Completed + 9.96s" at bounding box center [569, 707] width 474 height 20
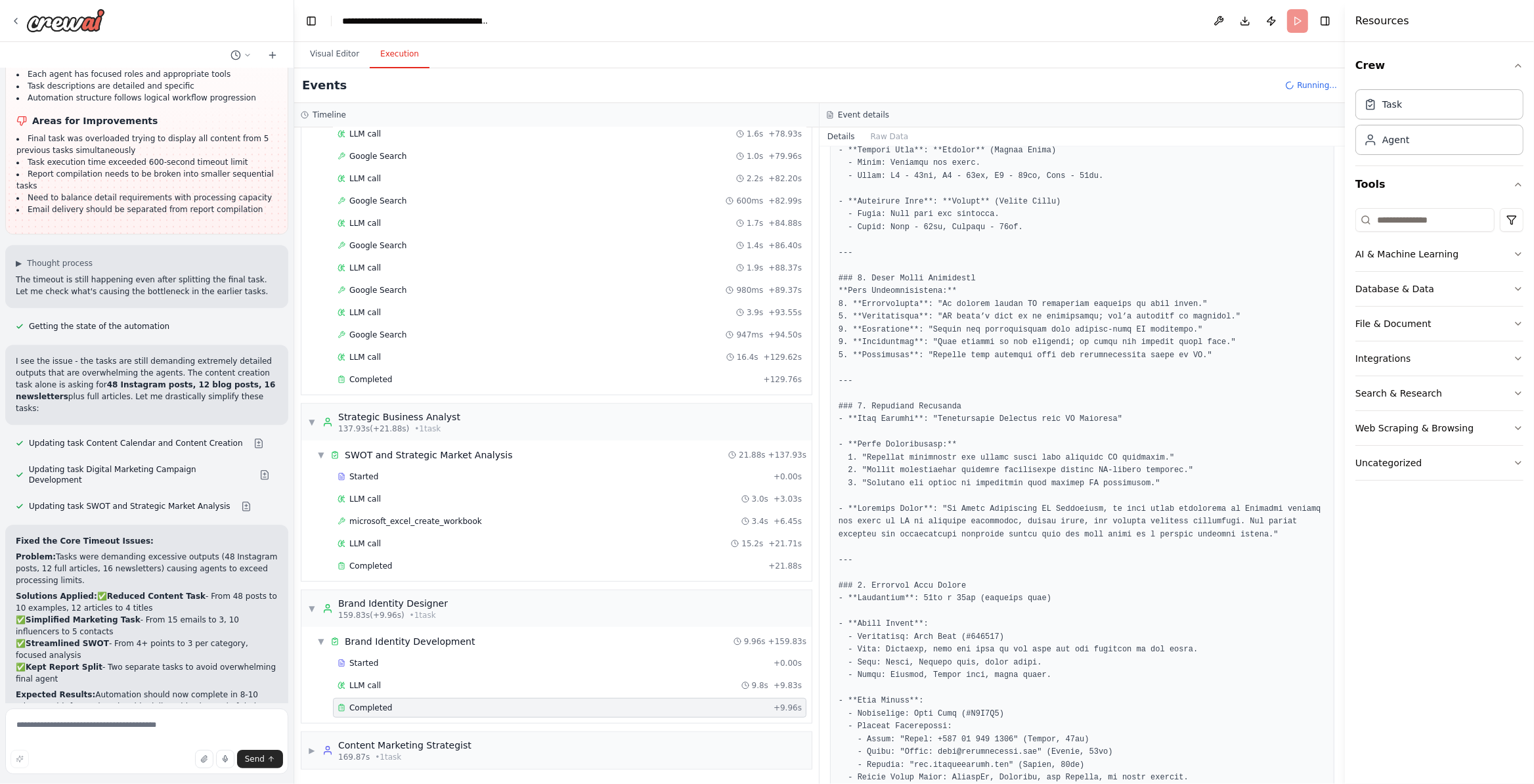
scroll to position [817, 0]
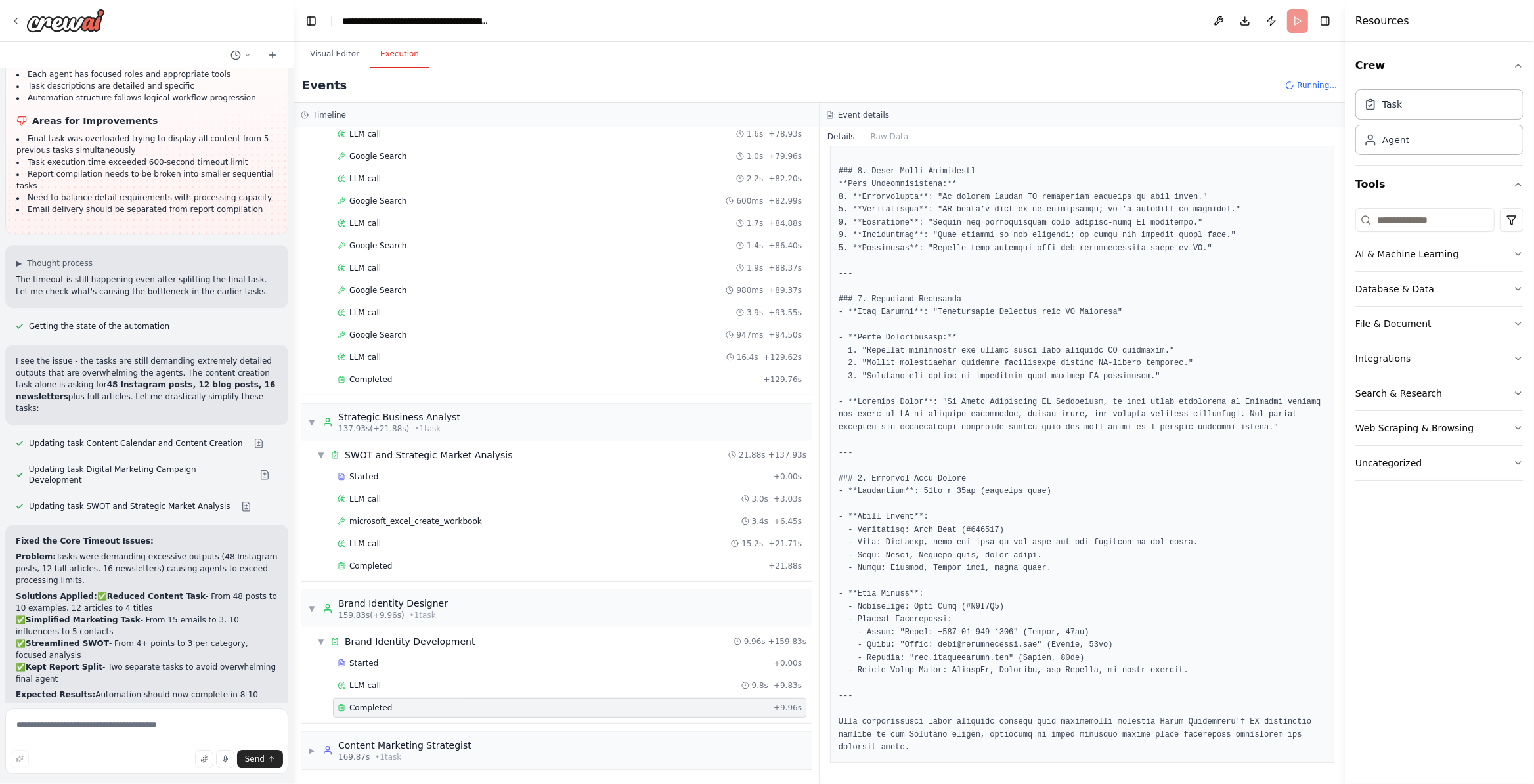
click at [634, 775] on div "▼ AI Market Research Specialist 8.07s (+129.76s) • 1 task ▼ Research and Data C…" at bounding box center [556, 455] width 525 height 657
click at [649, 754] on div "▶ Content Marketing Strategist 169.87s • 1 task" at bounding box center [556, 751] width 510 height 37
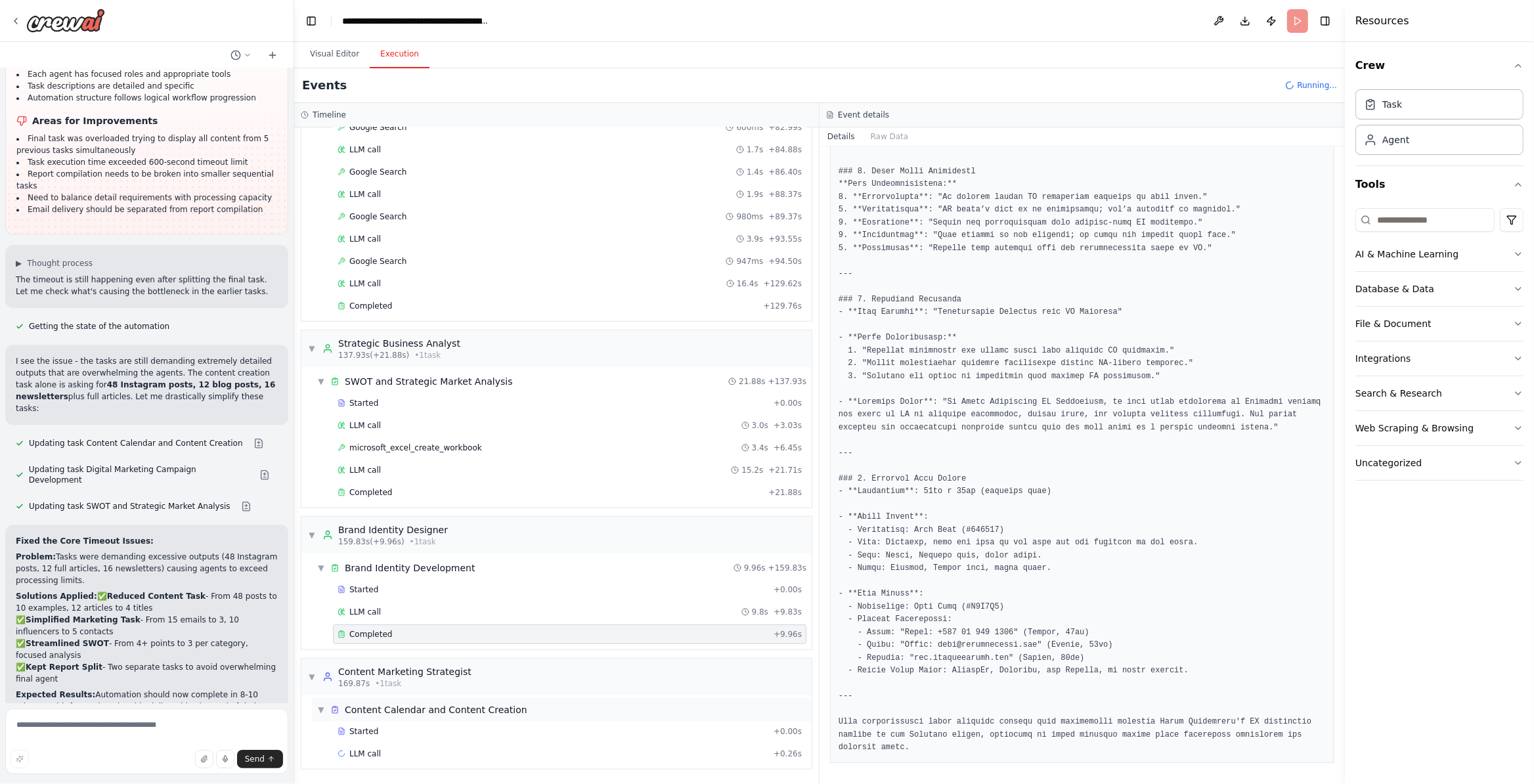
click at [470, 703] on span "Content Calendar and Content Creation" at bounding box center [435, 709] width 183 height 13
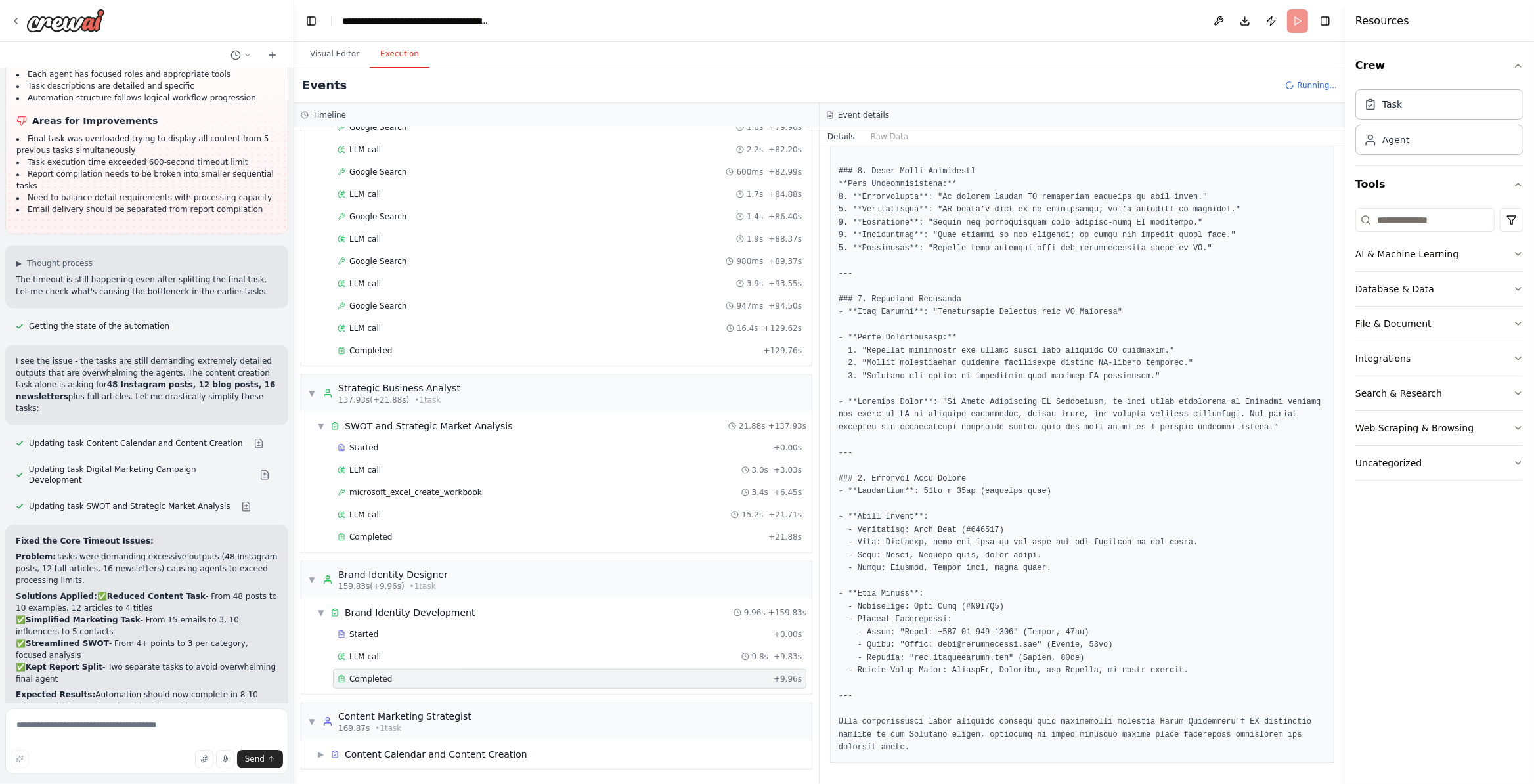
click at [444, 777] on div "▼ AI Market Research Specialist 8.07s (+129.76s) • 1 task ▼ Research and Data C…" at bounding box center [556, 455] width 525 height 657
click at [449, 752] on span "Content Calendar and Content Creation" at bounding box center [435, 754] width 183 height 13
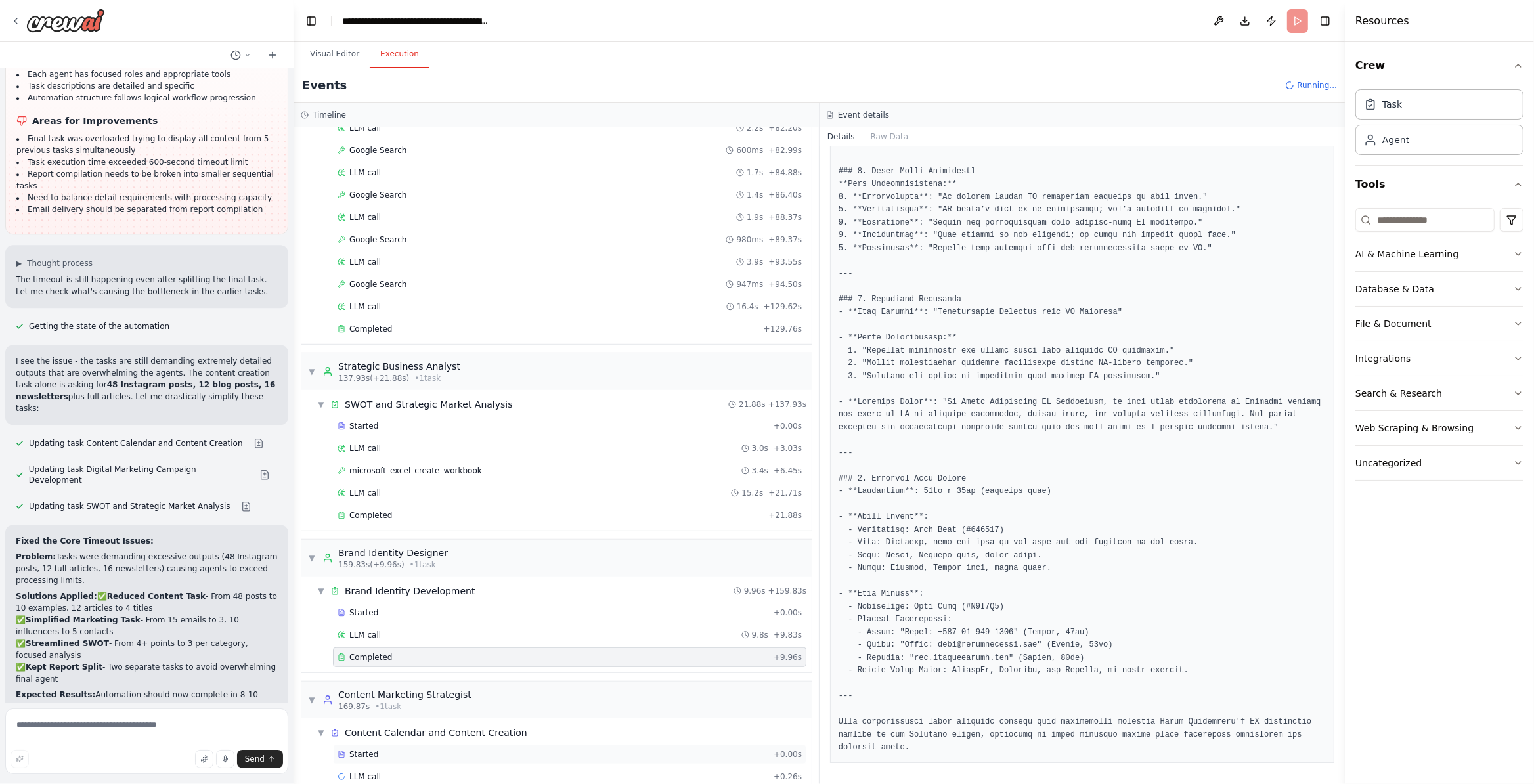
scroll to position [1085, 0]
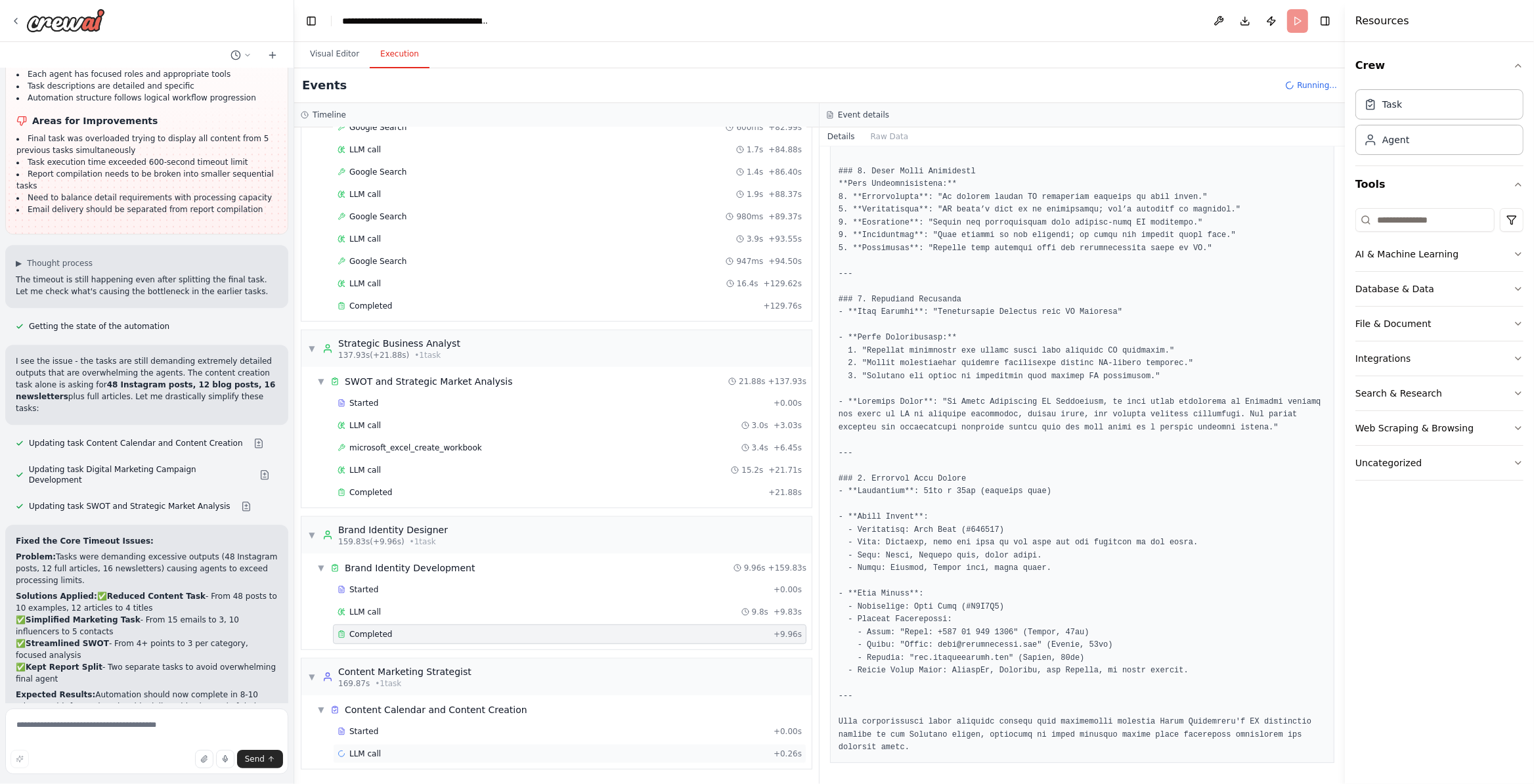
click at [514, 762] on div "LLM call + 0.26s" at bounding box center [569, 753] width 474 height 20
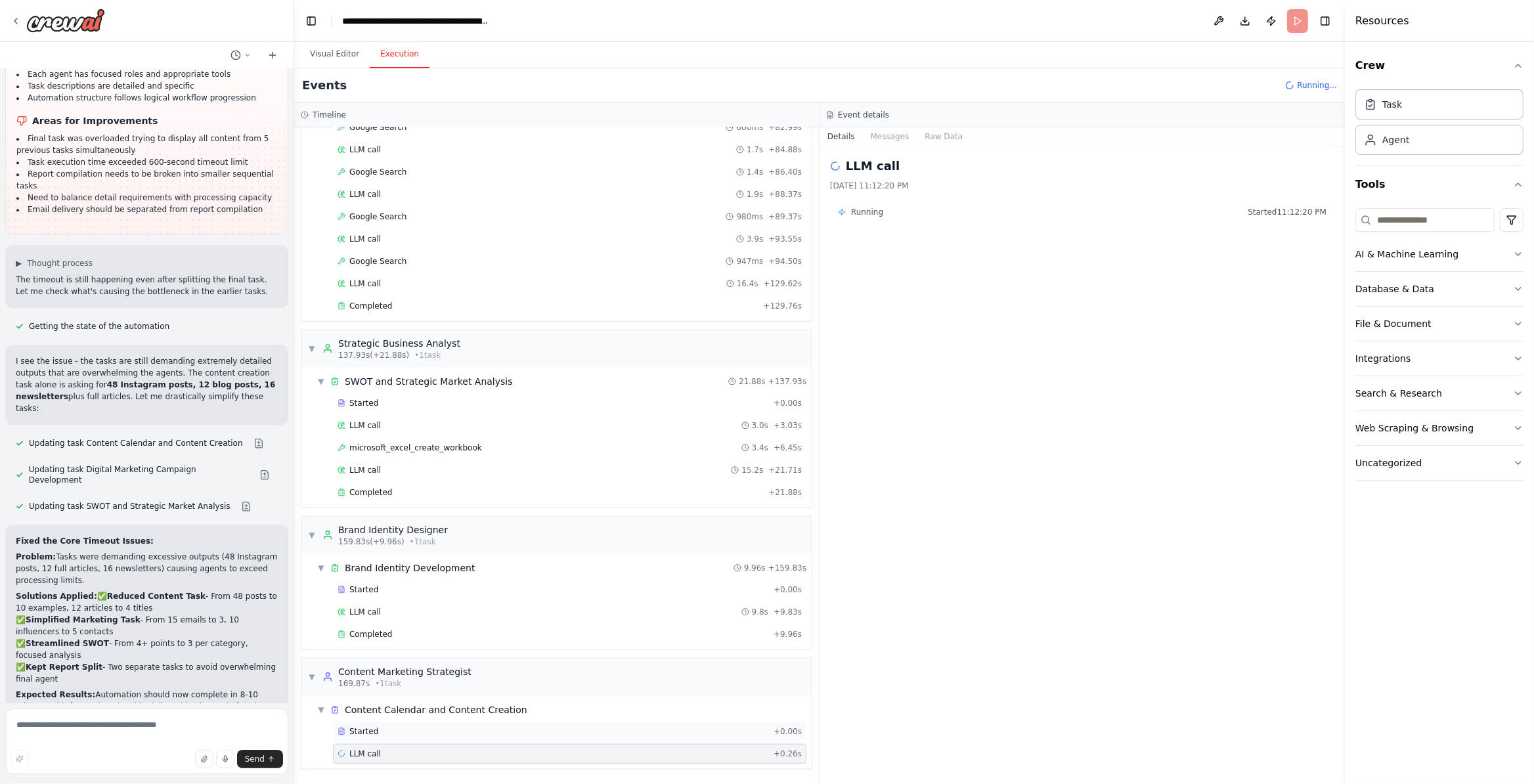
click at [450, 731] on div "Started" at bounding box center [553, 731] width 431 height 10
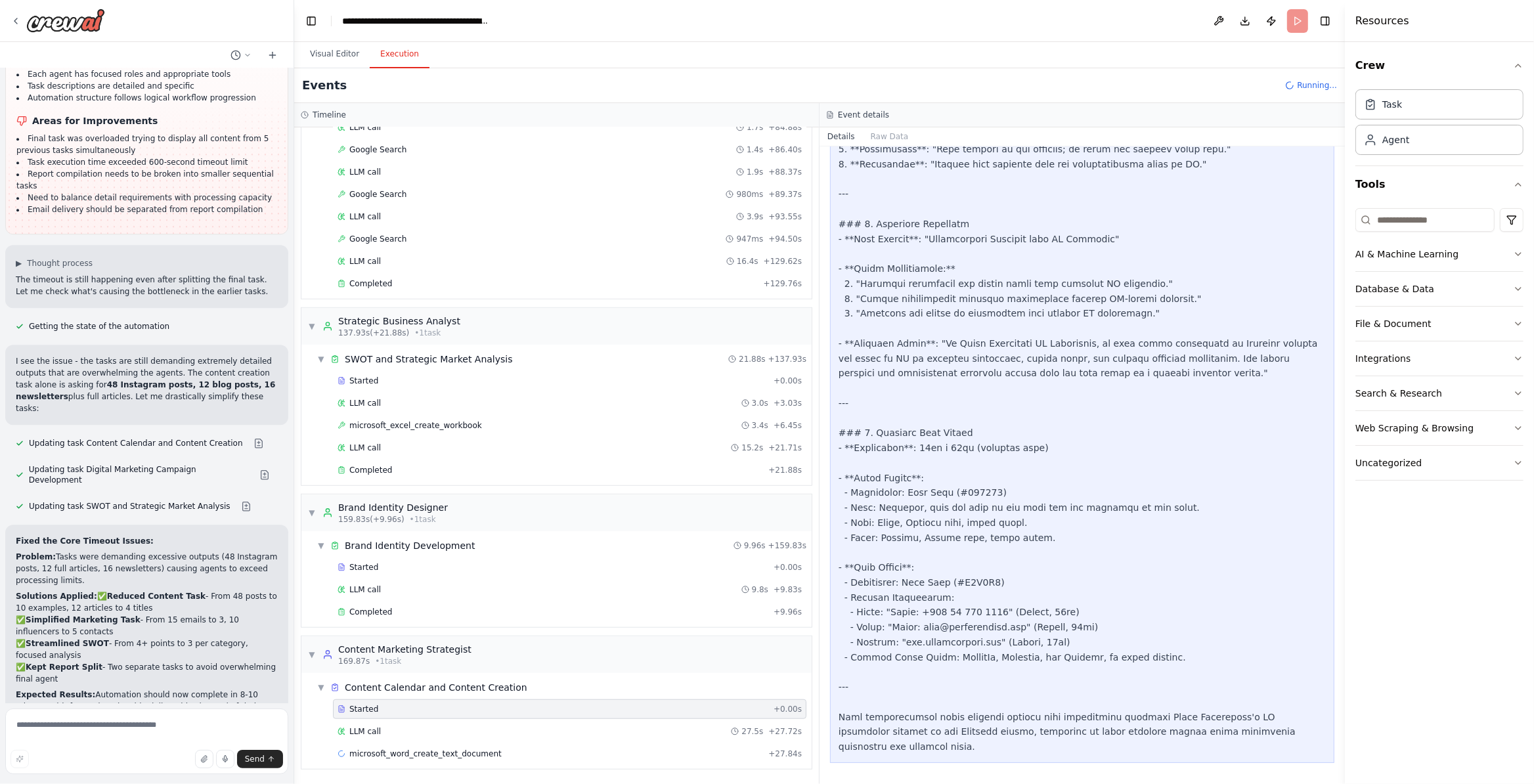
scroll to position [1107, 0]
click at [538, 744] on div "microsoft_word_create_text_document + 27.84s" at bounding box center [569, 753] width 474 height 20
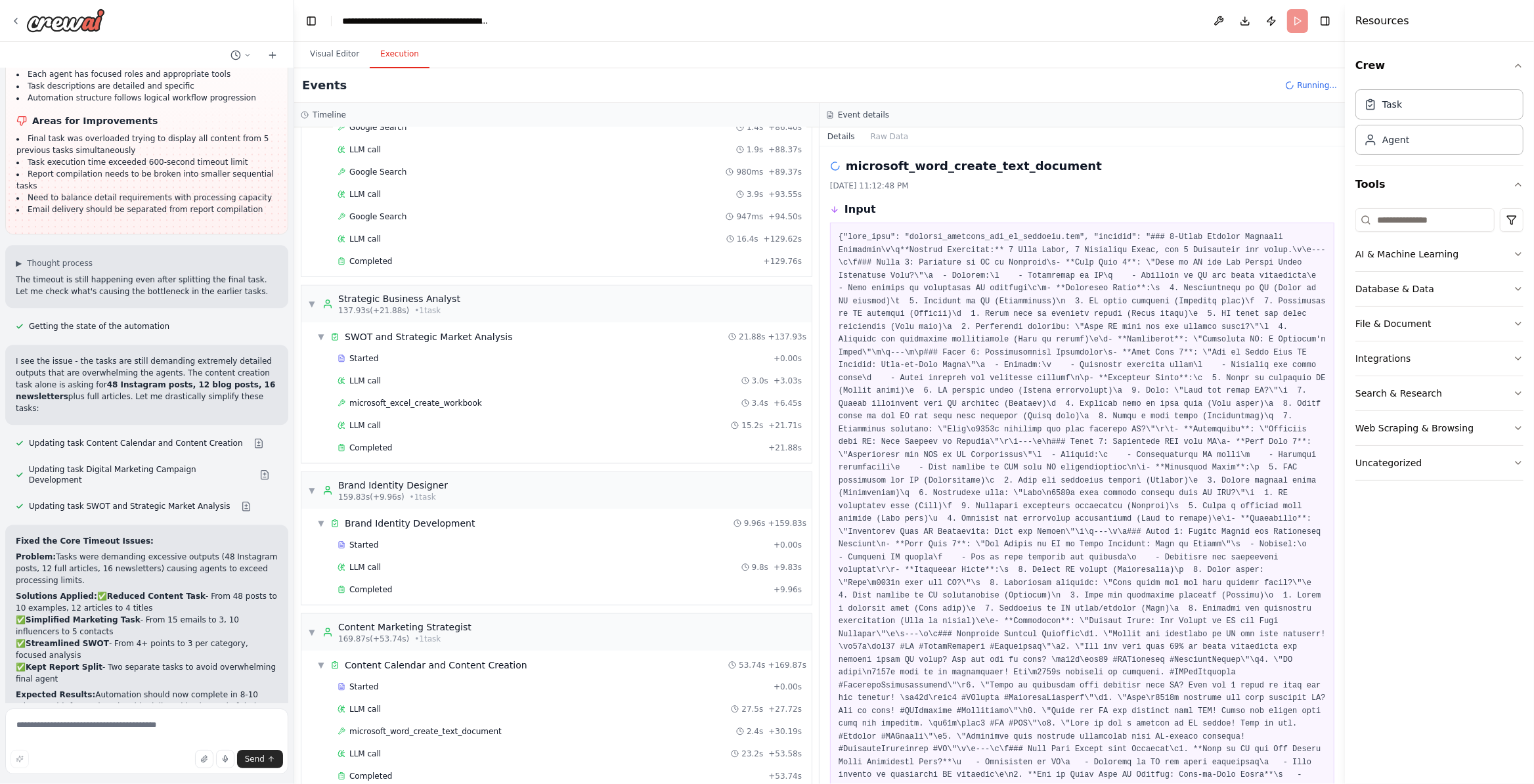
scroll to position [1273, 0]
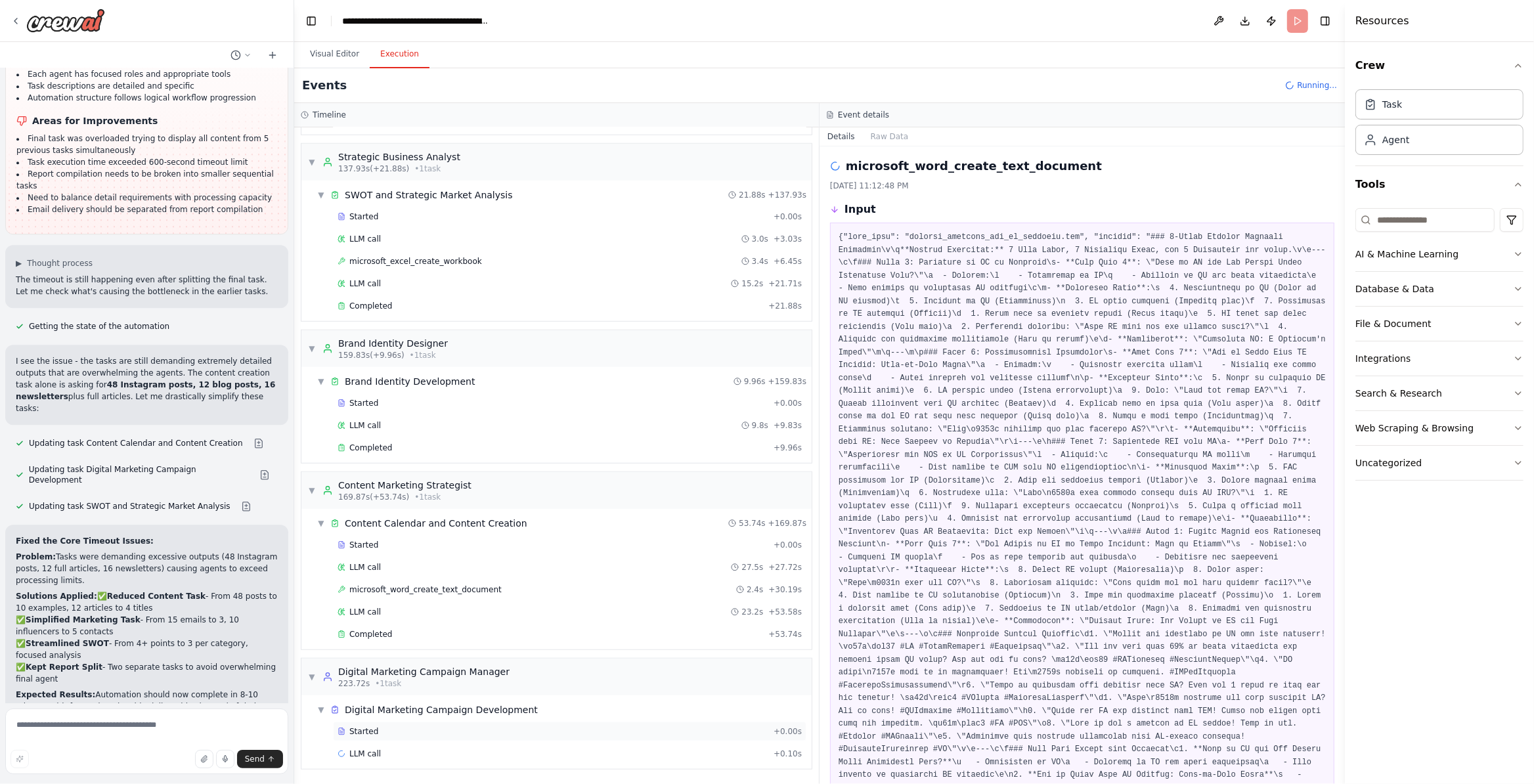
click at [420, 728] on div "Started" at bounding box center [553, 731] width 431 height 10
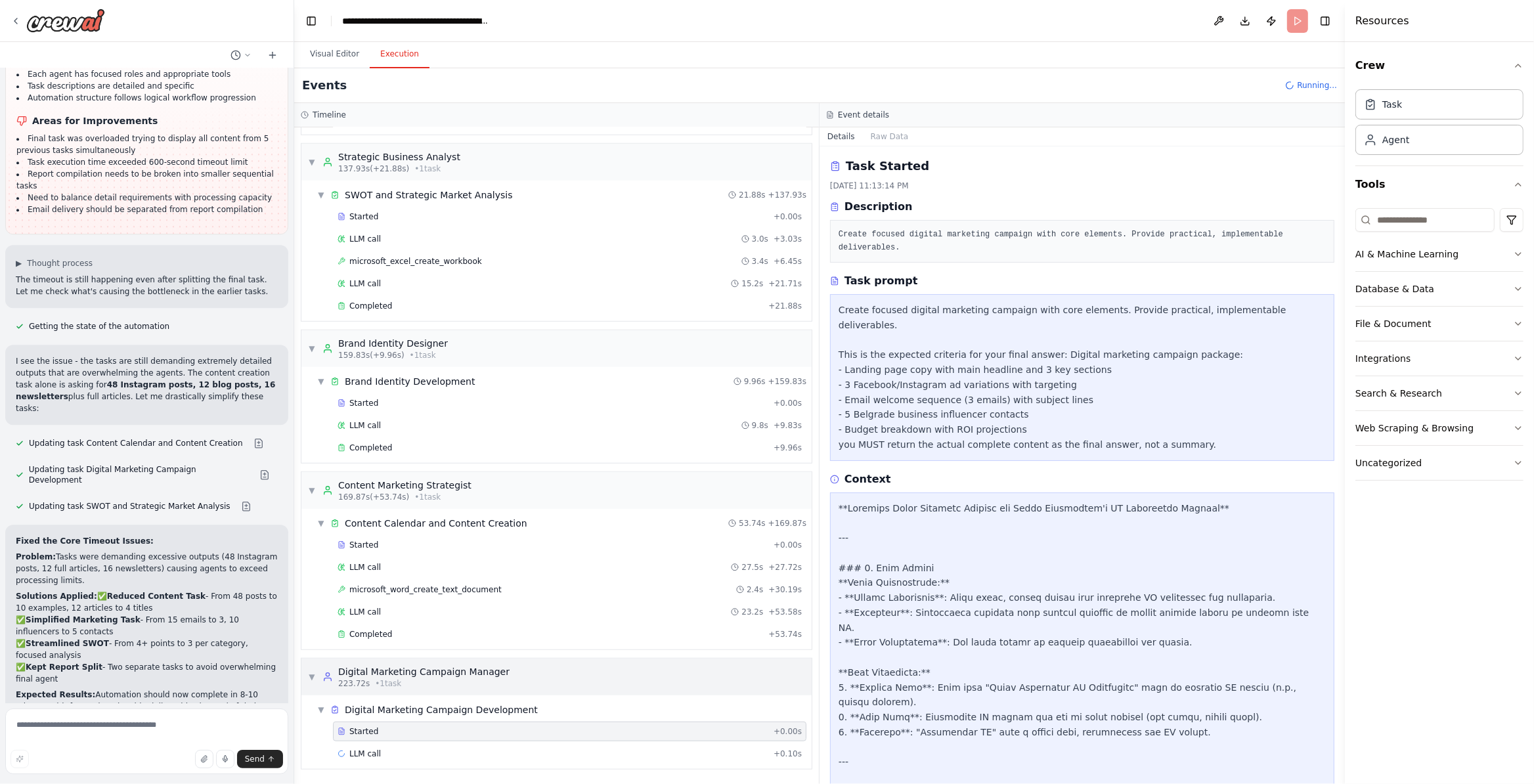
drag, startPoint x: 442, startPoint y: 683, endPoint x: 345, endPoint y: 669, distance: 98.0
click at [345, 669] on div "Digital Marketing Campaign Manager 223.72s • 1 task" at bounding box center [424, 677] width 172 height 24
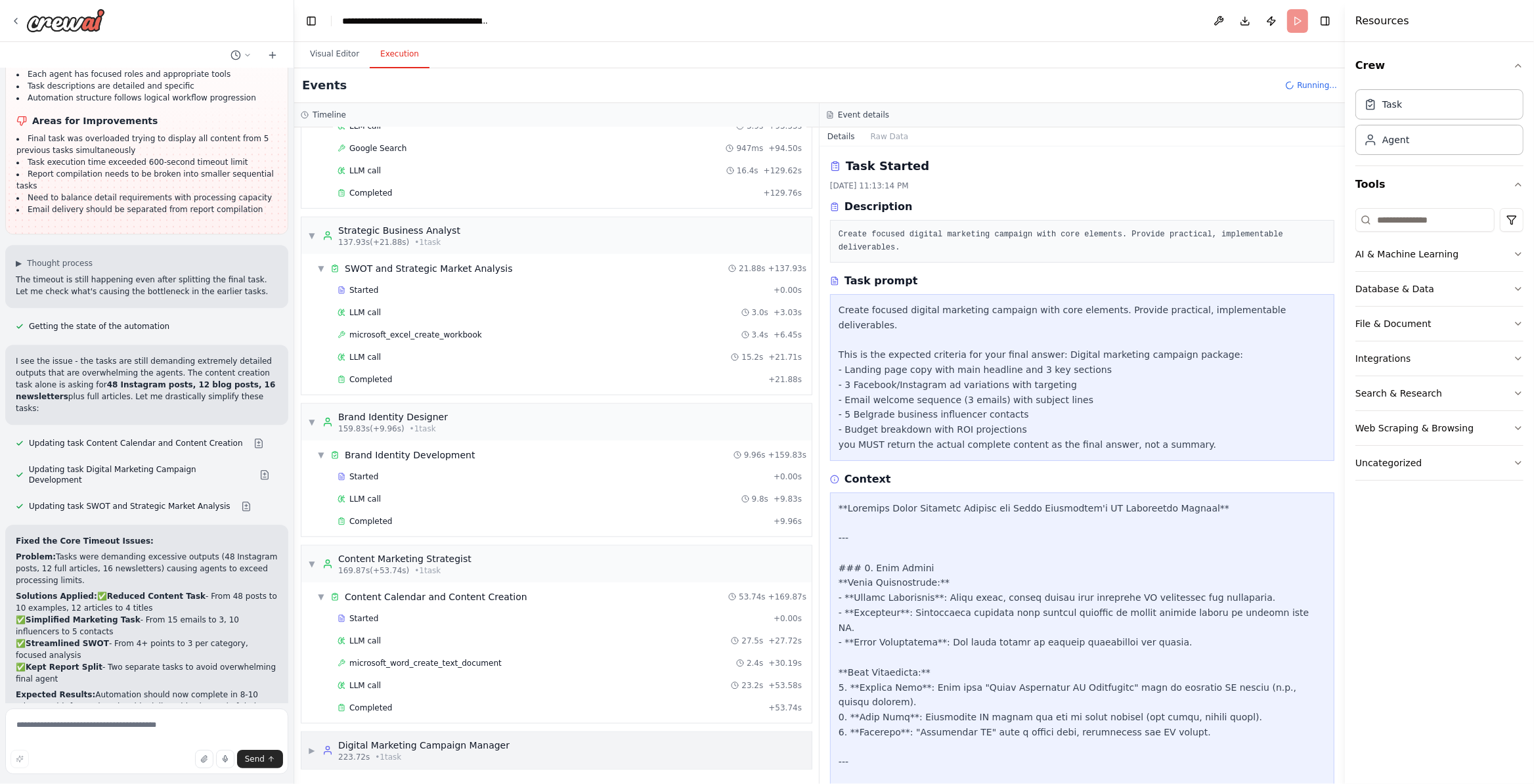
scroll to position [1199, 0]
click at [408, 761] on div "223.72s • 1 task" at bounding box center [424, 757] width 172 height 10
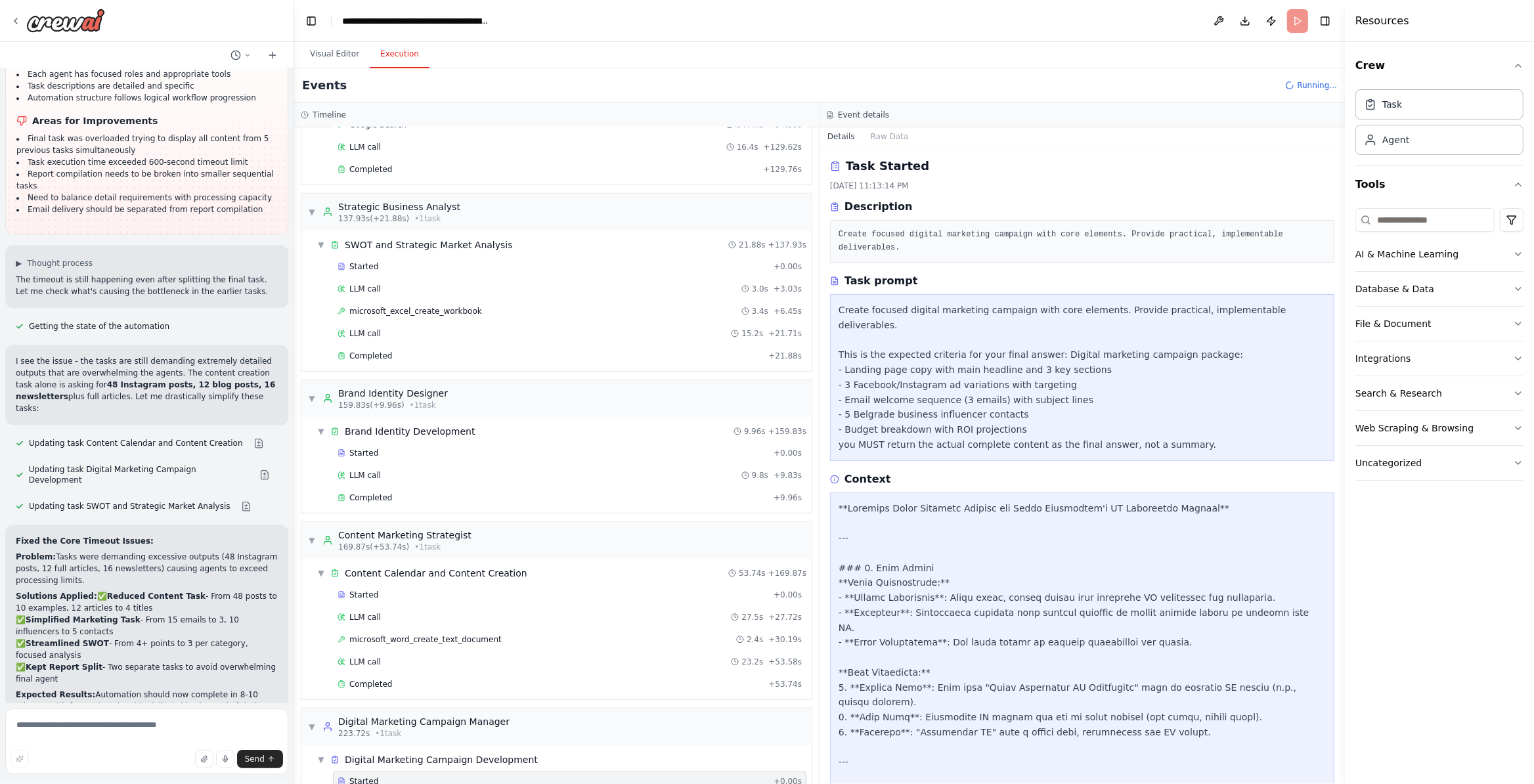
scroll to position [1273, 0]
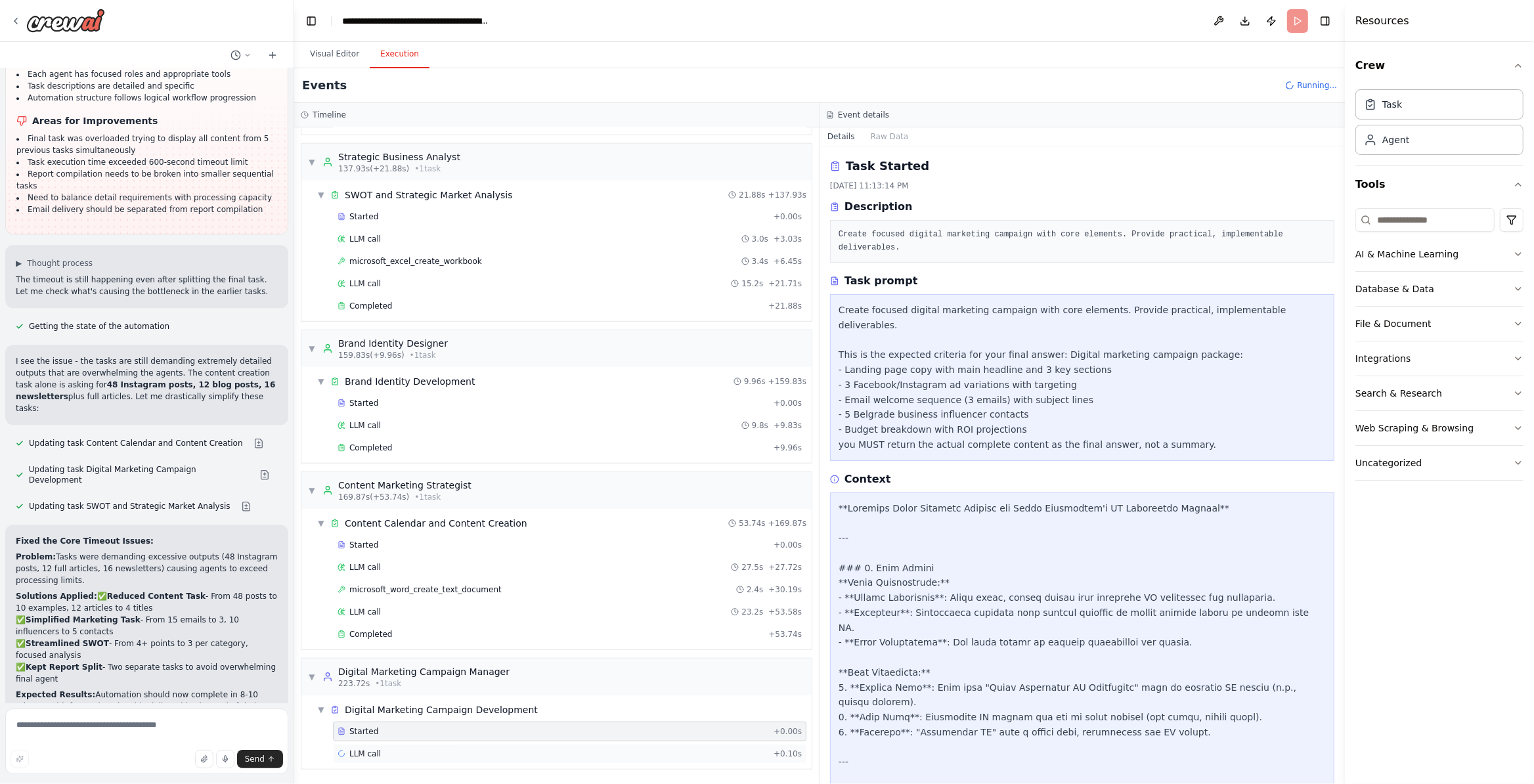
click at [393, 759] on div "LLM call + 0.10s" at bounding box center [569, 753] width 474 height 20
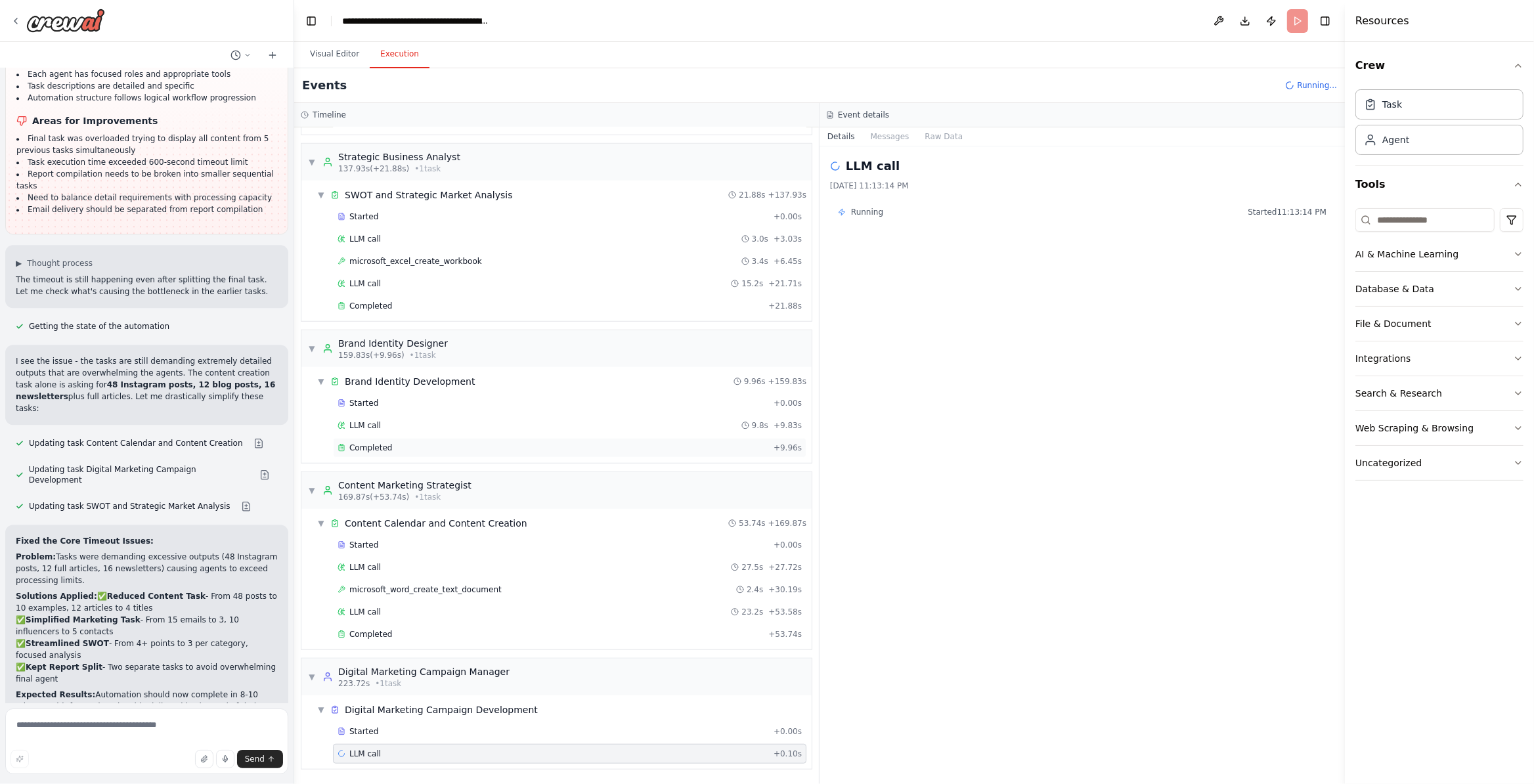
click at [371, 446] on span "Completed" at bounding box center [371, 447] width 42 height 10
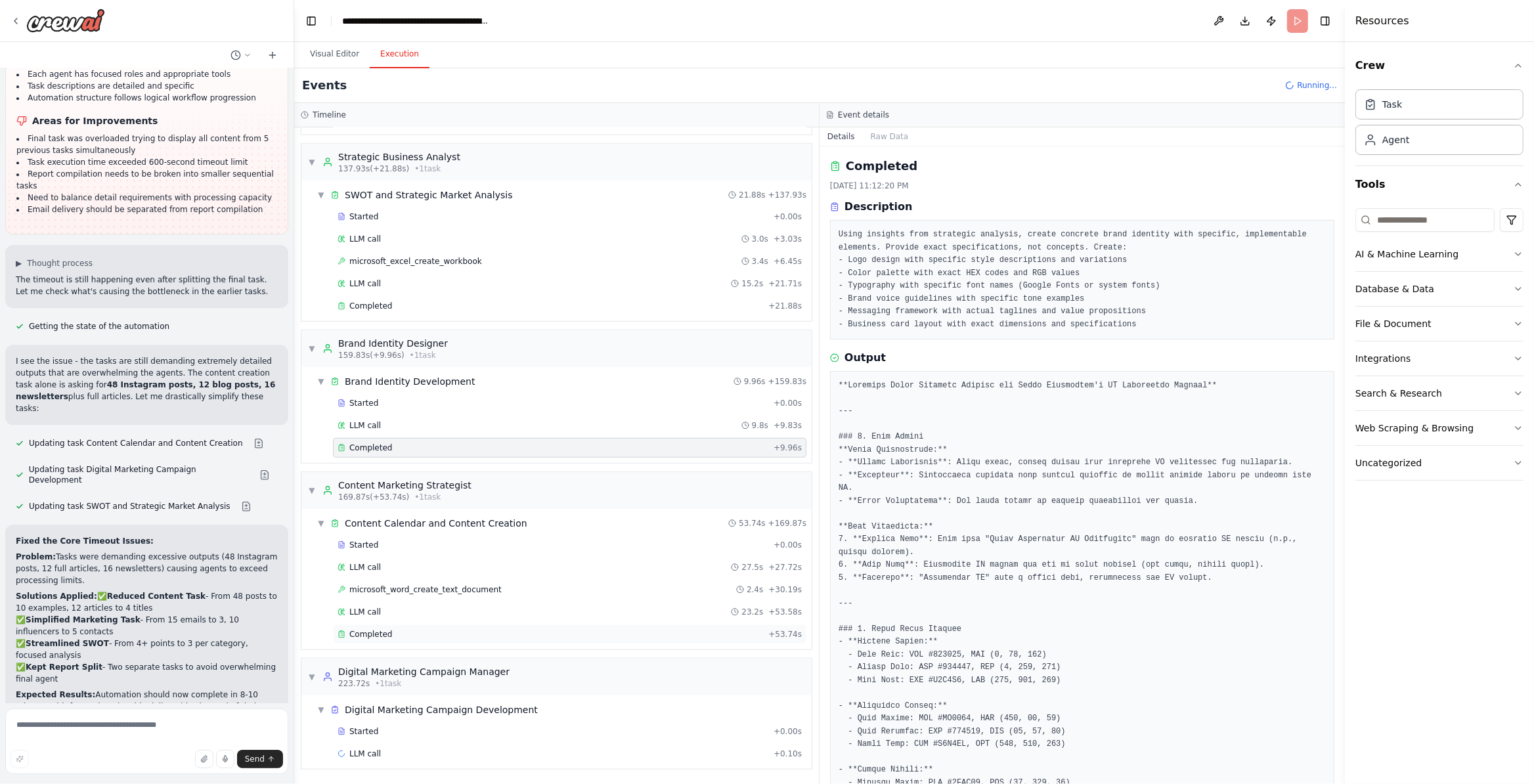
click at [396, 629] on div "Completed" at bounding box center [550, 634] width 425 height 10
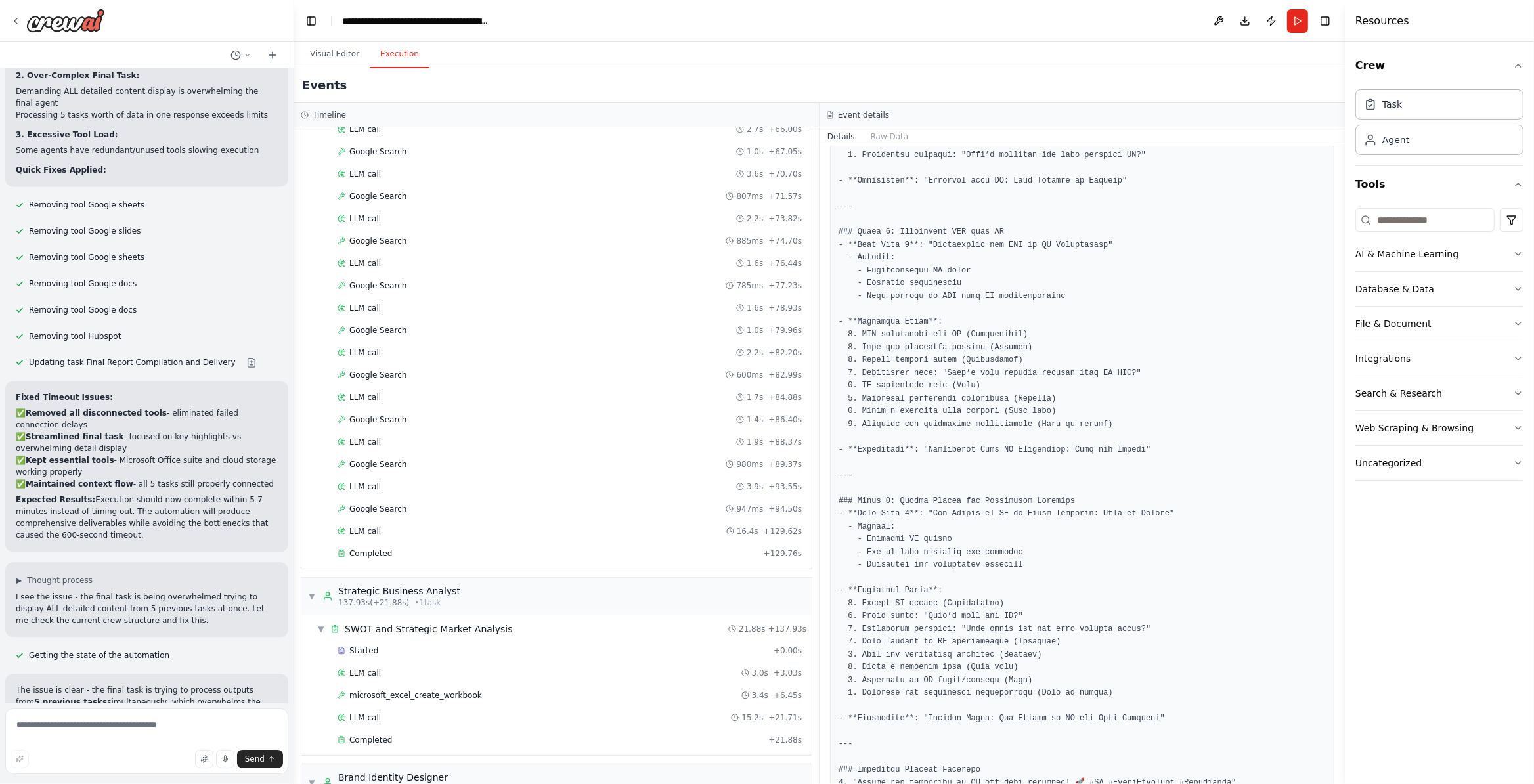
scroll to position [705, 0]
